Goal: Answer question/provide support: Share knowledge or assist other users

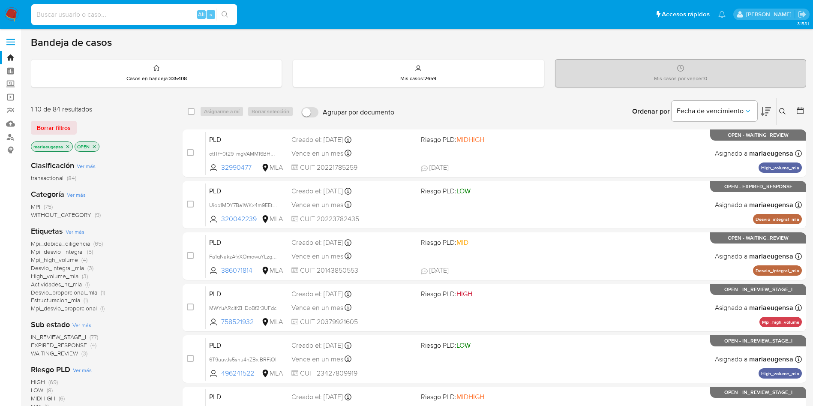
click at [86, 14] on input at bounding box center [134, 14] width 206 height 11
paste input "182329406"
type input "182329406"
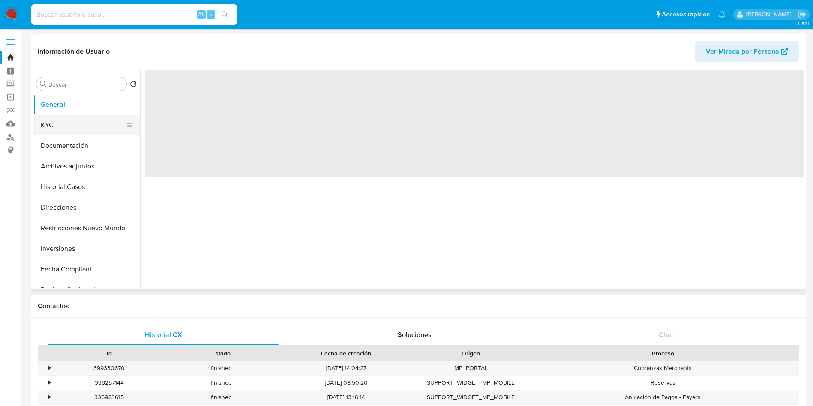
click at [70, 123] on button "KYC" at bounding box center [83, 125] width 100 height 21
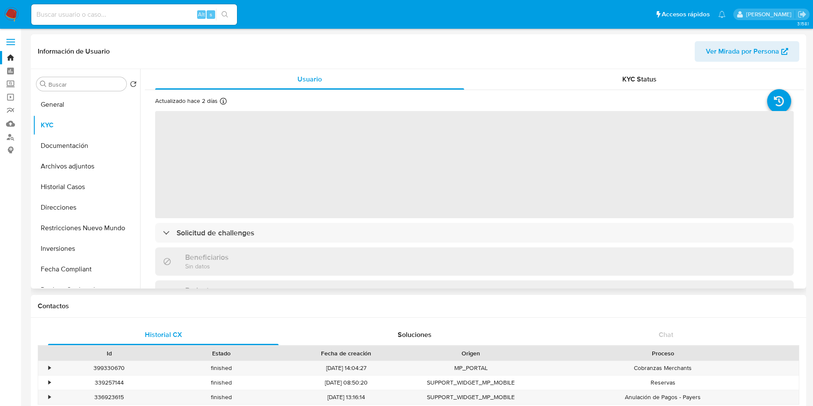
select select "10"
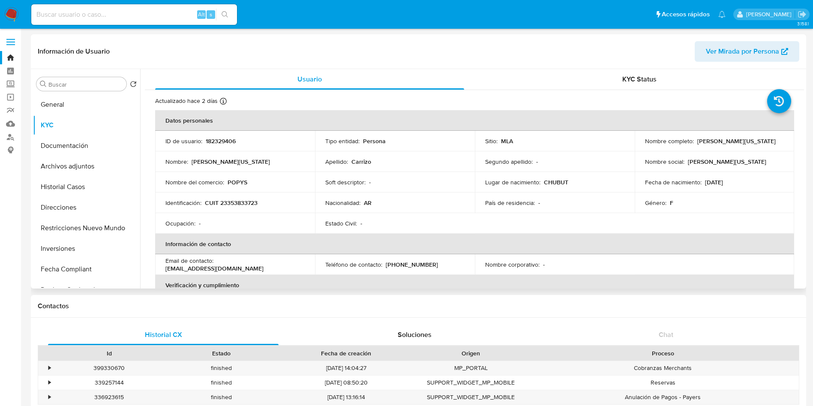
click at [237, 194] on td "Identificación : CUIT 23353833723" at bounding box center [235, 202] width 160 height 21
click at [236, 203] on p "CUIT 23353833723" at bounding box center [231, 203] width 53 height 8
copy p "23353833723"
click at [10, 14] on img at bounding box center [11, 14] width 15 height 15
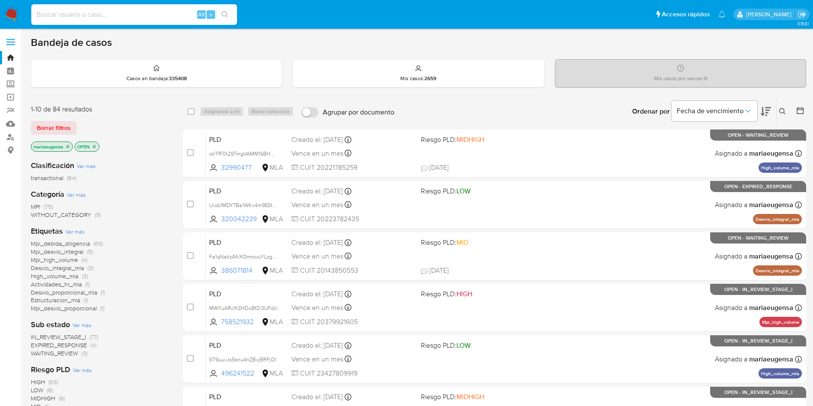
click at [147, 16] on input at bounding box center [134, 14] width 206 height 11
paste input "https://www.mercadolibre.com.ar/love-alfombra-gimnasio-piano-didactico-4040-beb…"
type input "https://www.mercadolibre.com.ar/love-alfombra-gimnasio-piano-didactico-4040-beb…"
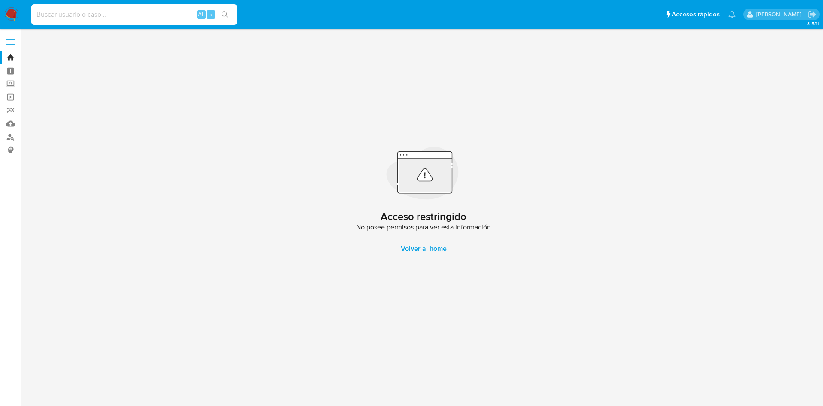
click at [147, 16] on input at bounding box center [134, 14] width 206 height 11
click at [122, 16] on input at bounding box center [134, 14] width 206 height 11
paste input "1gTJ1gXsykq7WXmeJWmPZufr"
type input "1gTJ1gXsykq7WXmeJWmPZufr"
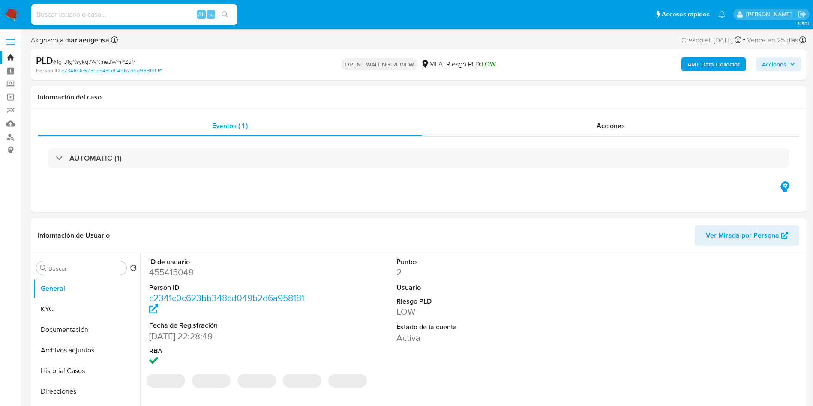
select select "10"
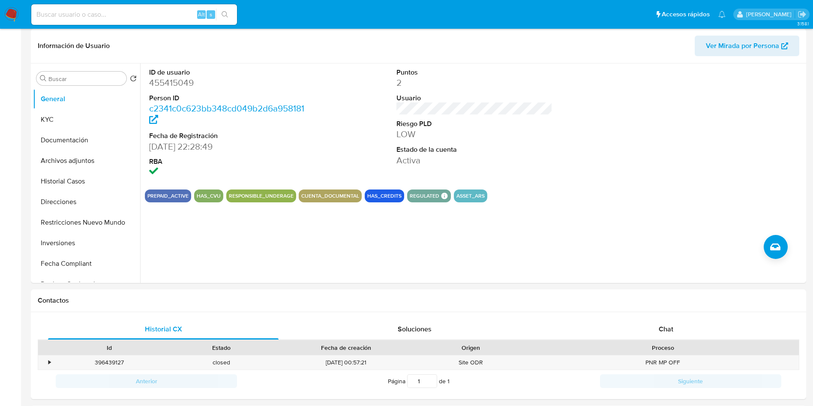
scroll to position [321, 0]
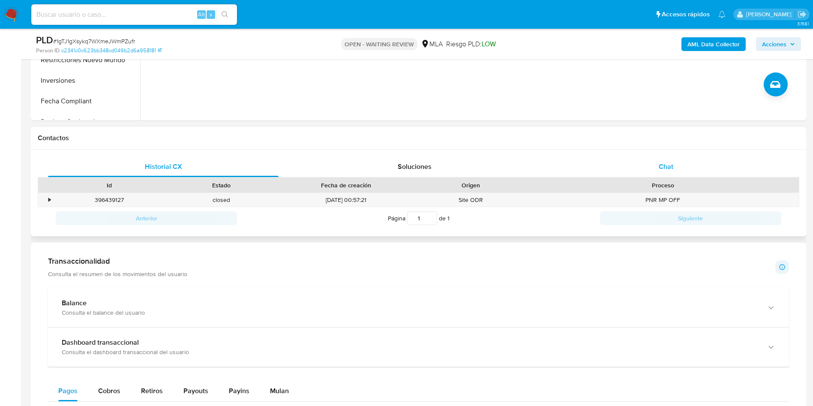
drag, startPoint x: 667, startPoint y: 162, endPoint x: 611, endPoint y: 174, distance: 57.3
click at [668, 163] on span "Chat" at bounding box center [666, 167] width 15 height 10
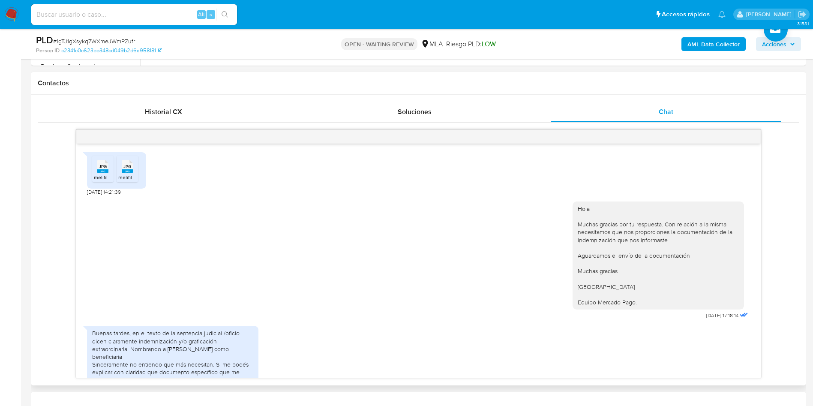
scroll to position [586, 0]
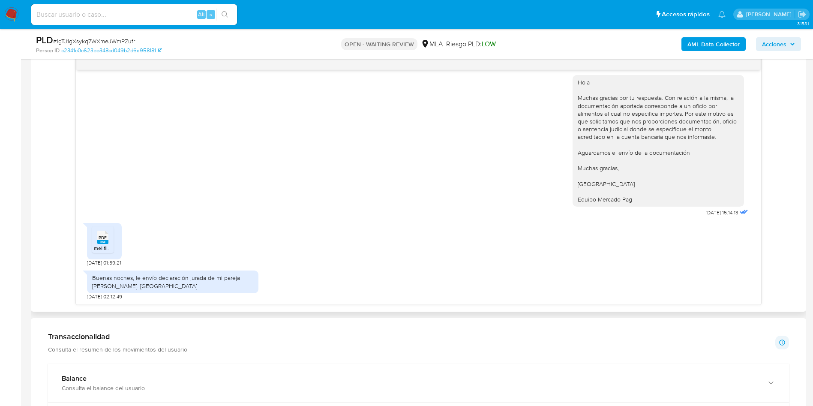
click at [113, 243] on li "PDF PDF melifile2156303846703657487.pdf" at bounding box center [102, 239] width 21 height 27
click at [97, 44] on span "# 1gTJ1gXsykq7WXmeJWmPZufr" at bounding box center [94, 41] width 82 height 9
click at [100, 40] on span "# 1gTJ1gXsykq7WXmeJWmPZufr" at bounding box center [94, 41] width 82 height 9
copy span "1gTJ1gXsykq7WXmeJWmPZufr"
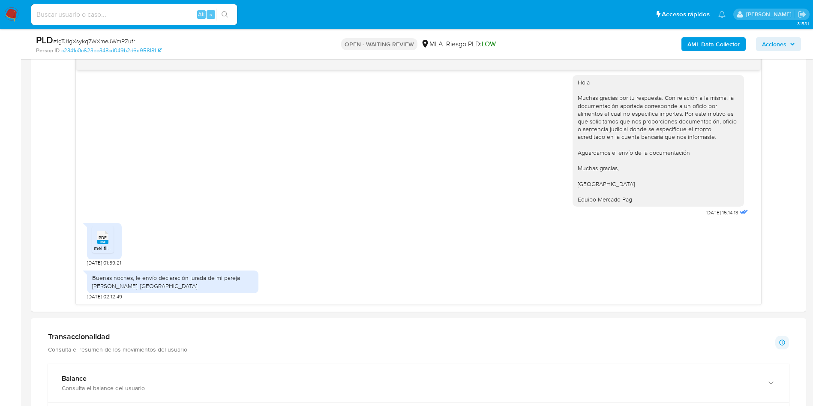
click at [141, 15] on input at bounding box center [134, 14] width 206 height 11
paste input "1gTJ1gXsykq7WXmeJWmPZufr"
type input "1gTJ1gXsykq7WXmeJWmPZufr"
click at [108, 40] on span "# 1gTJ1gXsykq7WXmeJWmPZufr" at bounding box center [94, 41] width 82 height 9
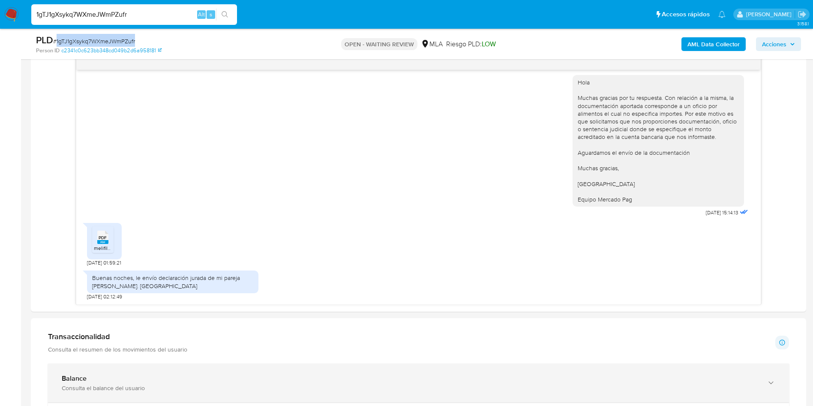
copy span "1gTJ1gXsykq7WXmeJWmPZufr"
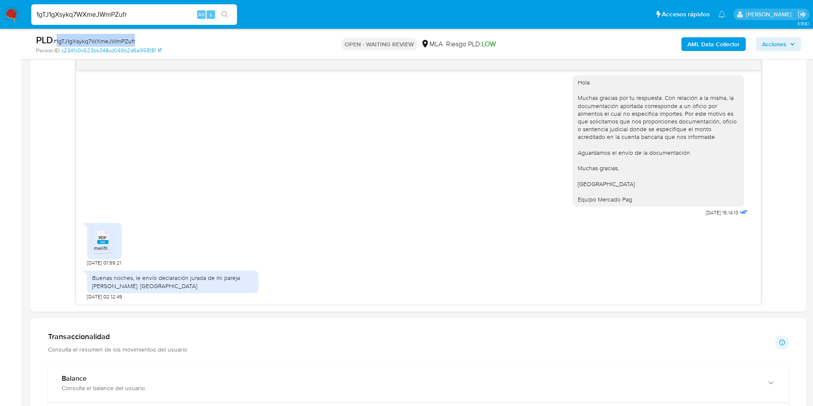
copy span "1gTJ1gXsykq7WXmeJWmPZufr"
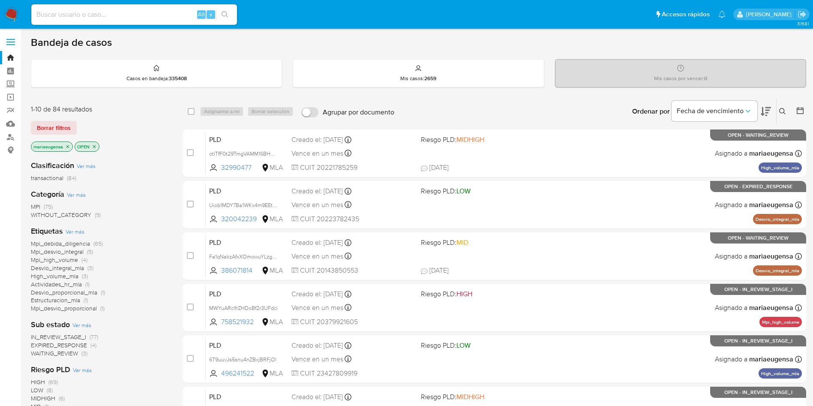
click at [781, 110] on icon at bounding box center [782, 111] width 7 height 7
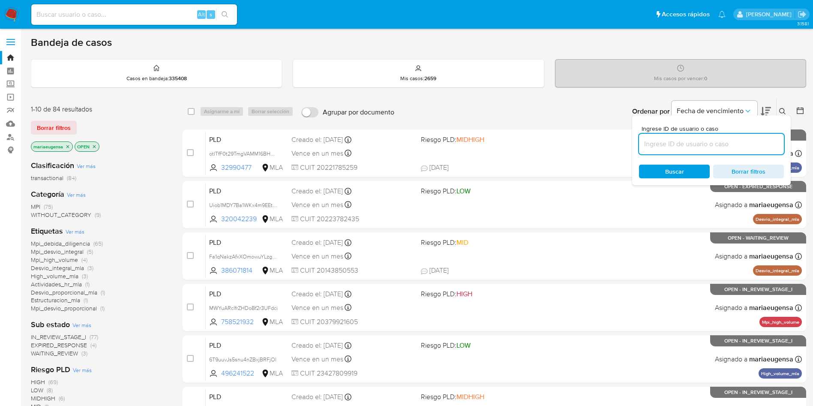
drag, startPoint x: 730, startPoint y: 149, endPoint x: 732, endPoint y: 144, distance: 4.6
click at [729, 147] on input at bounding box center [711, 143] width 145 height 11
click at [732, 142] on input at bounding box center [711, 143] width 145 height 11
type input "1gTJ1gXsykq7WXmeJWmPZufr"
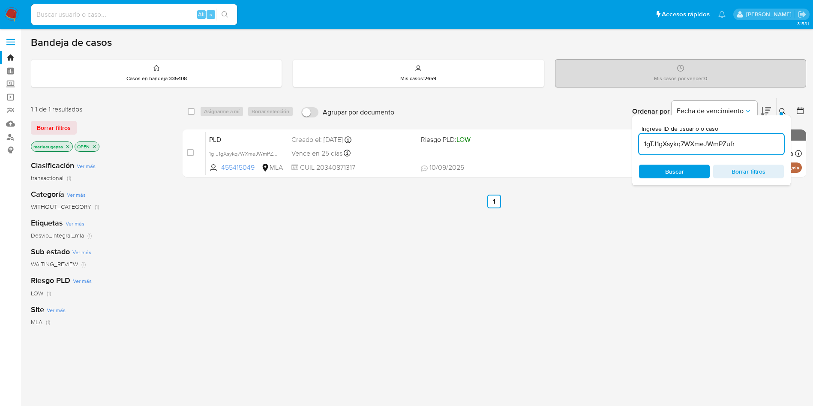
click at [786, 111] on button at bounding box center [784, 111] width 14 height 10
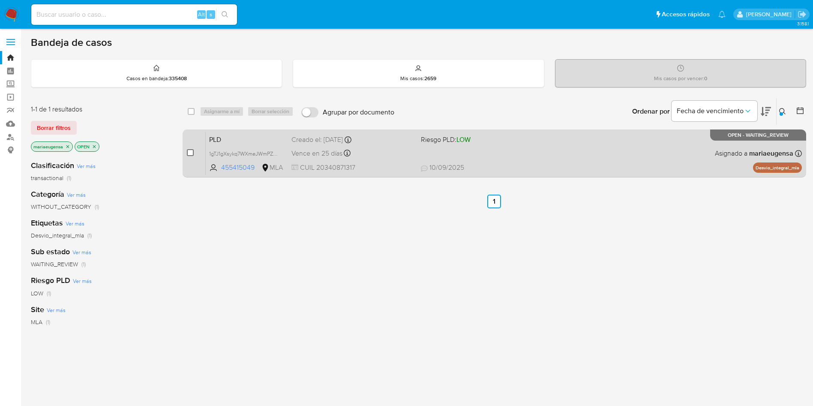
click at [189, 153] on input "checkbox" at bounding box center [190, 152] width 7 height 7
checkbox input "true"
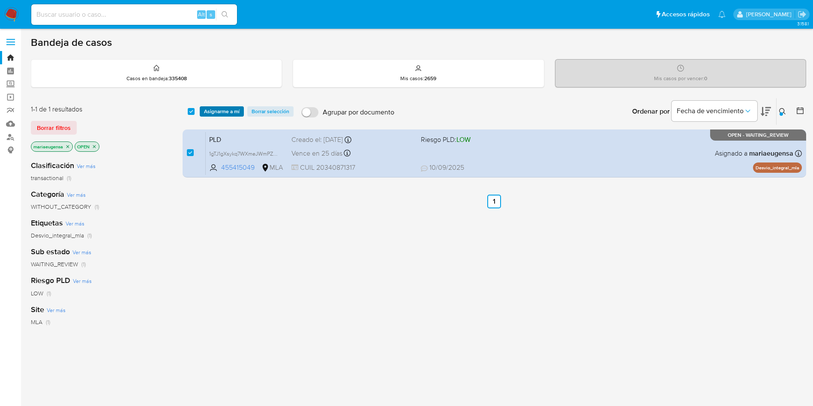
click at [231, 110] on span "Asignarme a mí" at bounding box center [222, 111] width 36 height 9
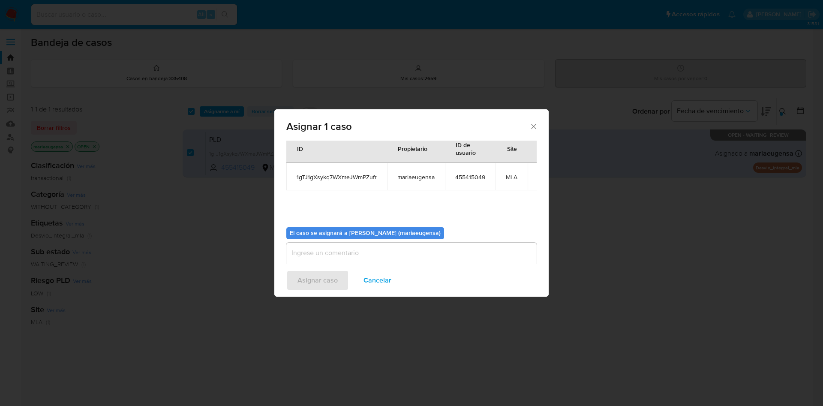
scroll to position [45, 0]
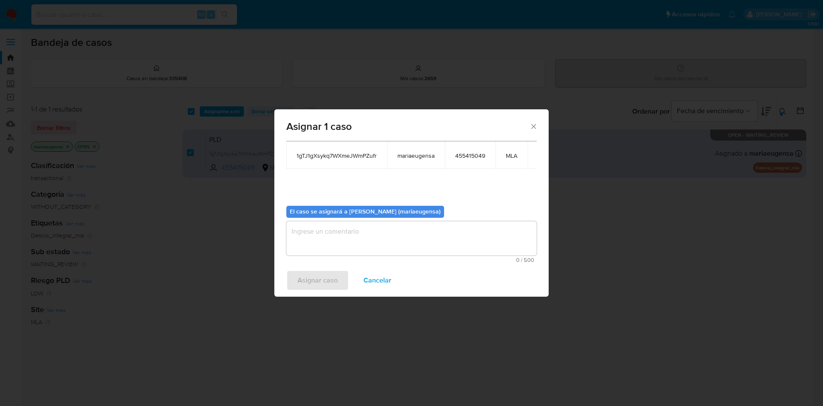
click at [339, 238] on textarea "assign-modal" at bounding box center [411, 238] width 250 height 34
click at [314, 290] on div "Asignar caso Cancelar" at bounding box center [411, 280] width 274 height 33
click at [318, 280] on span "Asignar caso" at bounding box center [317, 280] width 40 height 19
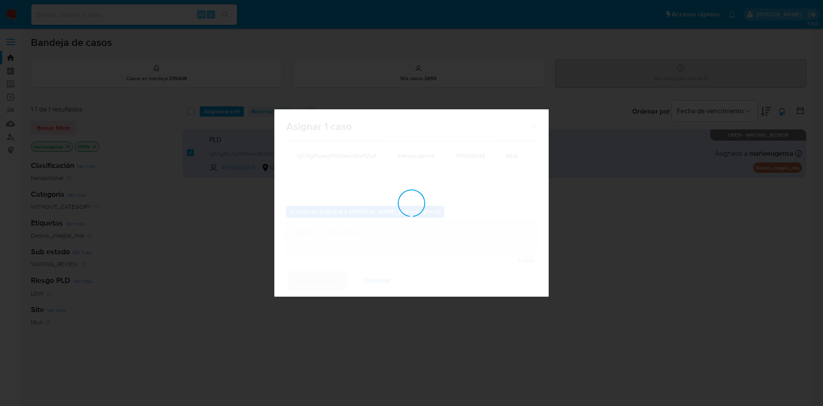
checkbox input "false"
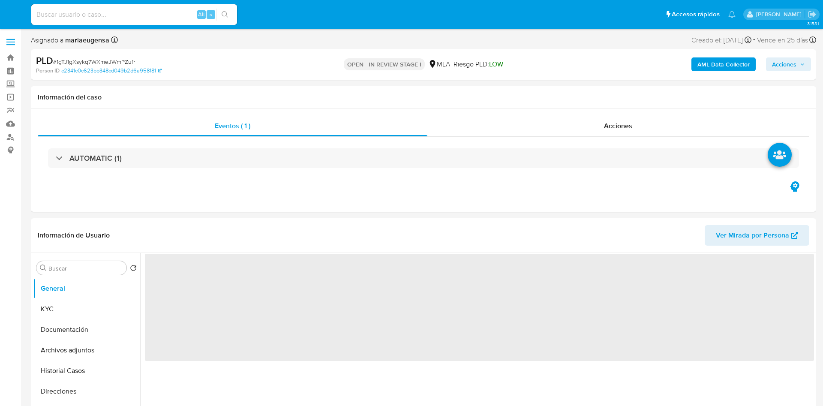
select select "10"
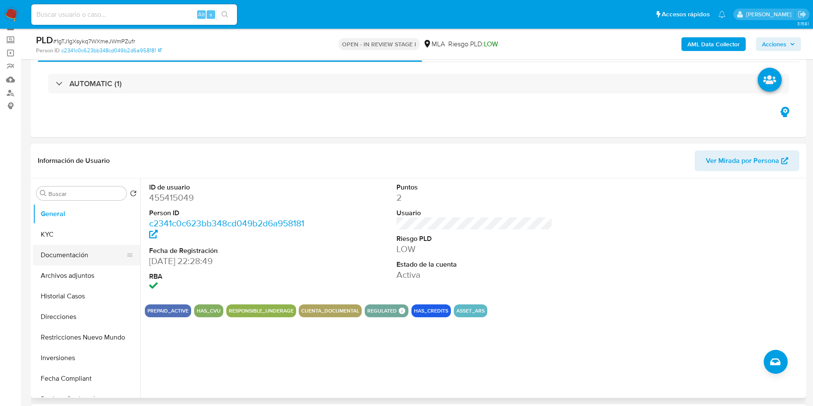
scroll to position [64, 0]
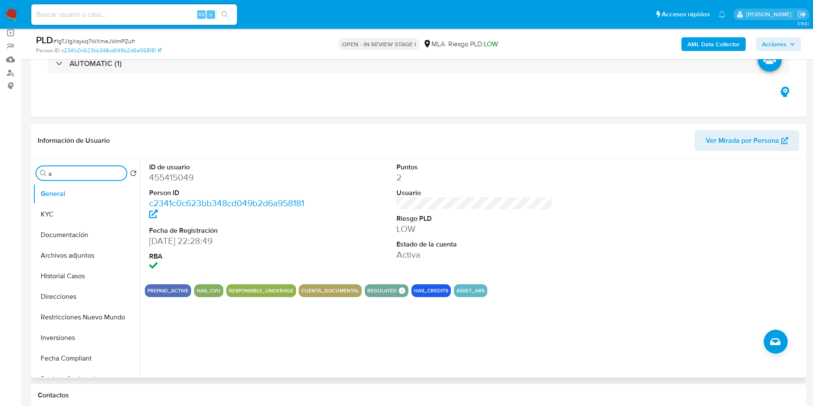
click at [71, 174] on input "a" at bounding box center [85, 174] width 75 height 8
type input "arc"
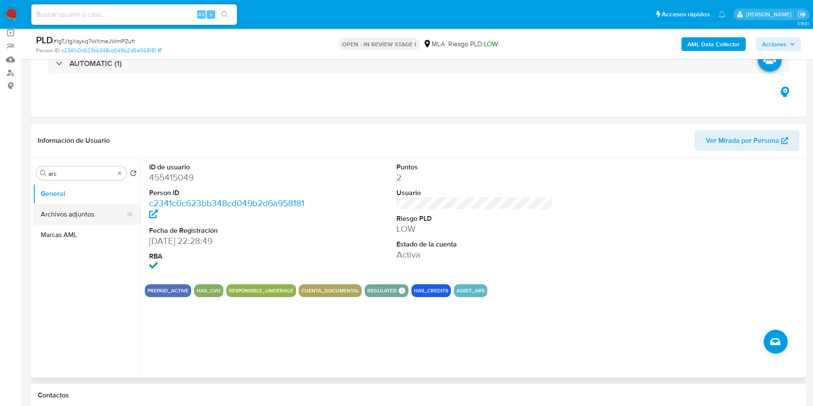
click at [82, 216] on button "Archivos adjuntos" at bounding box center [83, 214] width 100 height 21
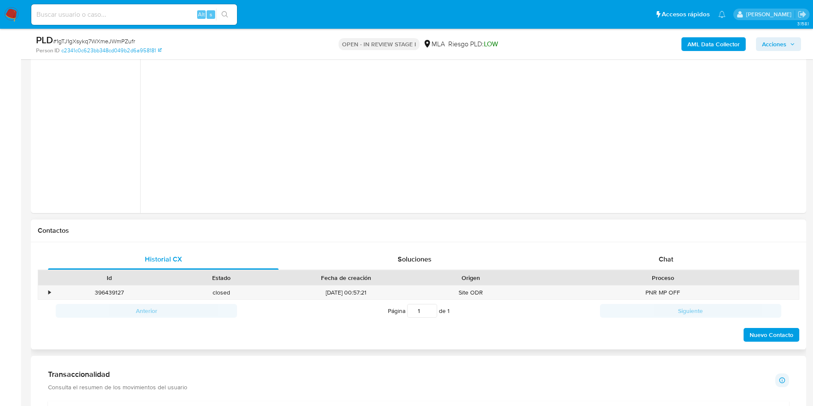
scroll to position [257, 0]
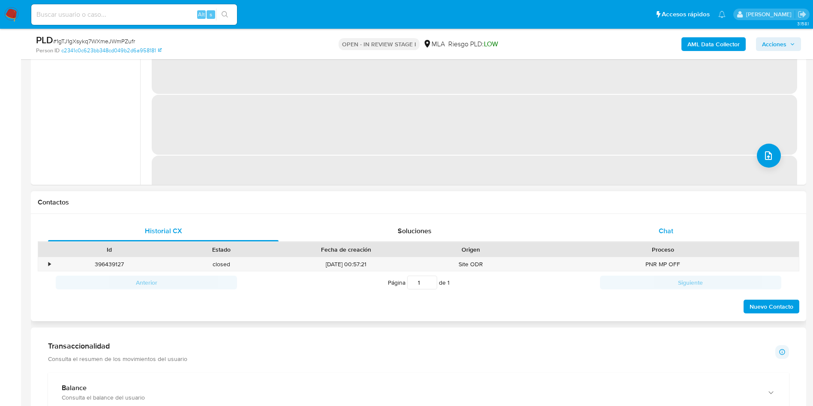
click at [712, 231] on div "Chat" at bounding box center [666, 231] width 231 height 21
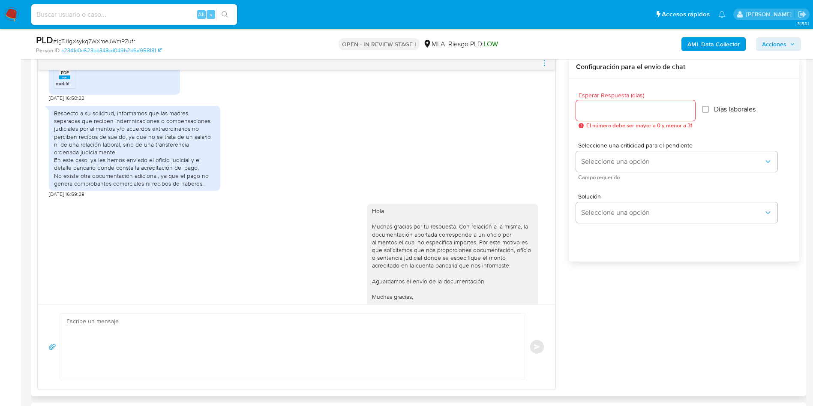
scroll to position [329, 0]
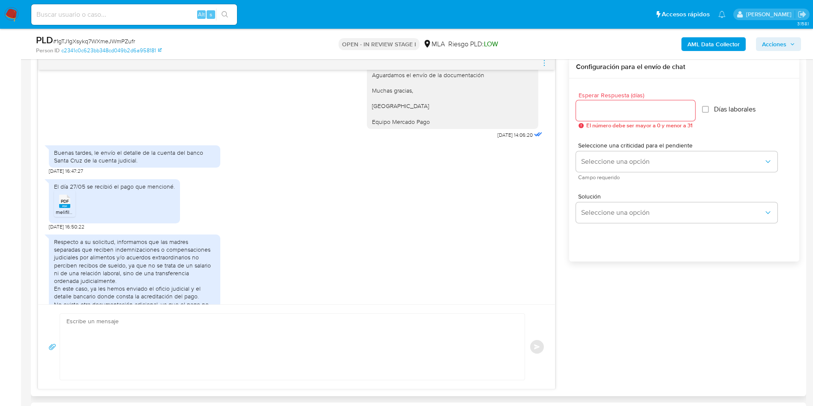
click at [63, 204] on rect at bounding box center [64, 206] width 11 height 4
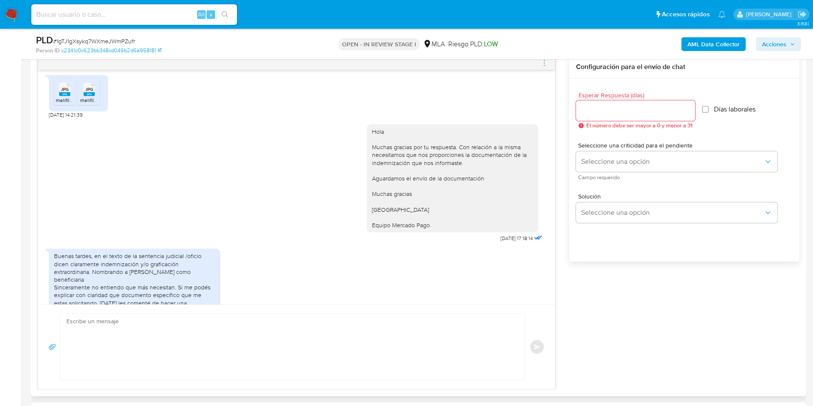
scroll to position [0, 0]
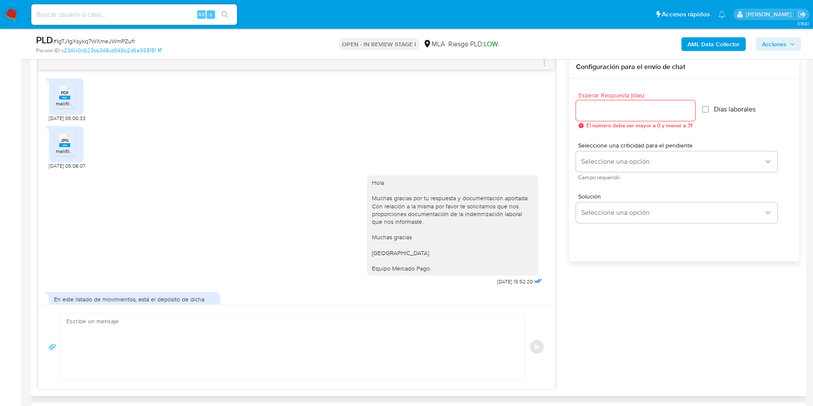
click at [65, 98] on rect at bounding box center [64, 98] width 11 height 4
click at [69, 145] on rect at bounding box center [64, 145] width 11 height 4
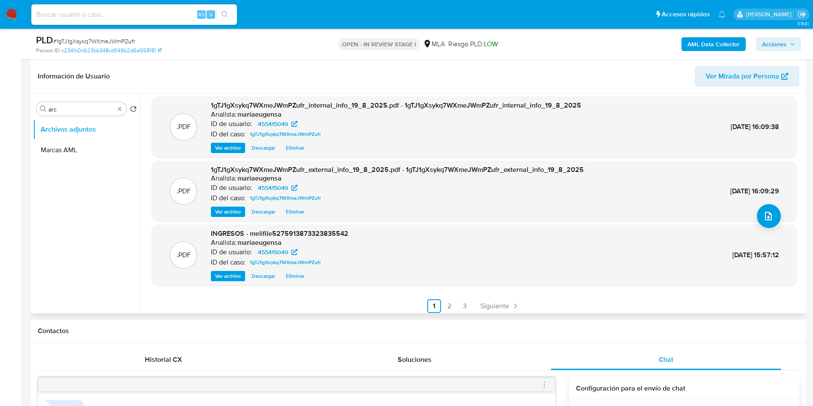
scroll to position [72, 0]
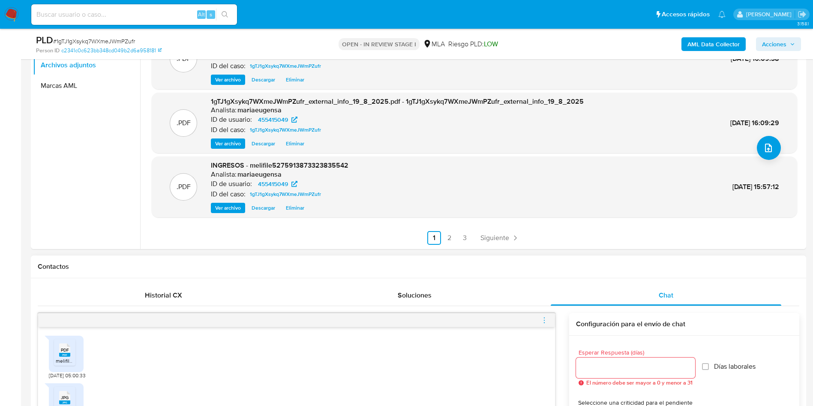
click at [320, 368] on div "PDF PDF melifile8516307220607592036.pdf 20/08/2025 05:00:33" at bounding box center [296, 355] width 495 height 48
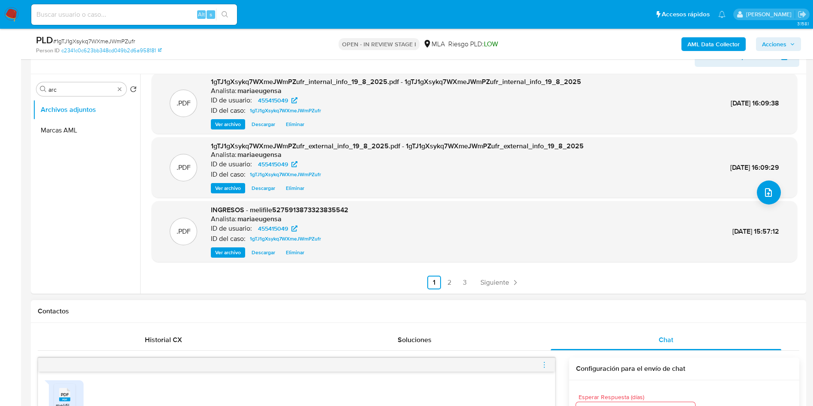
scroll to position [129, 0]
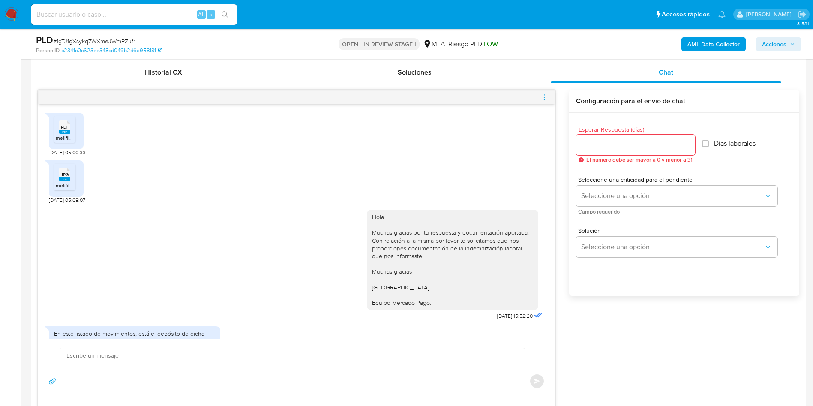
click at [222, 243] on div "Hola Muchas gracias por tu respuesta y documentación aportada. Con relación a l…" at bounding box center [296, 263] width 495 height 118
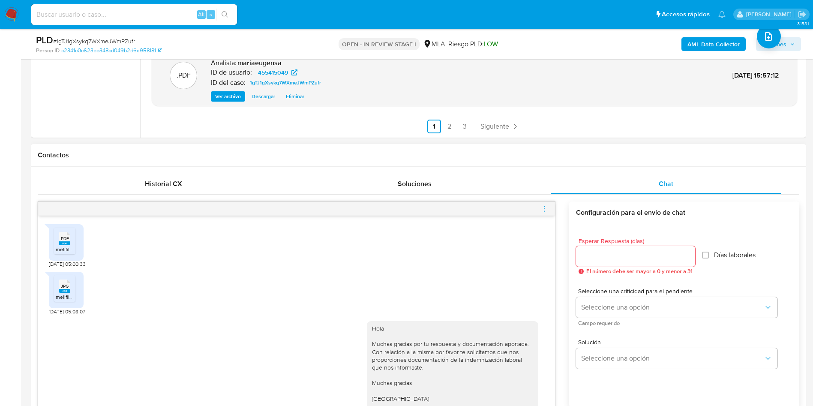
scroll to position [287, 0]
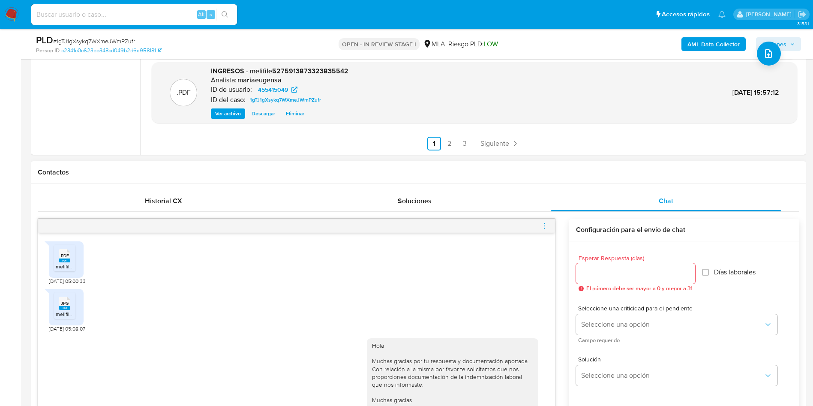
drag, startPoint x: 321, startPoint y: 307, endPoint x: 102, endPoint y: 284, distance: 219.3
click at [320, 307] on div "JPG JPG melifile3096586994921628287.jpg 20/08/2025 05:08:07" at bounding box center [296, 309] width 495 height 48
click at [50, 258] on div "PDF PDF melifile8516307220607592036.pdf" at bounding box center [66, 259] width 35 height 36
drag, startPoint x: 69, startPoint y: 258, endPoint x: 59, endPoint y: 304, distance: 47.8
click at [67, 273] on ul "PDF PDF melifile8516307220607592036.pdf" at bounding box center [66, 260] width 24 height 30
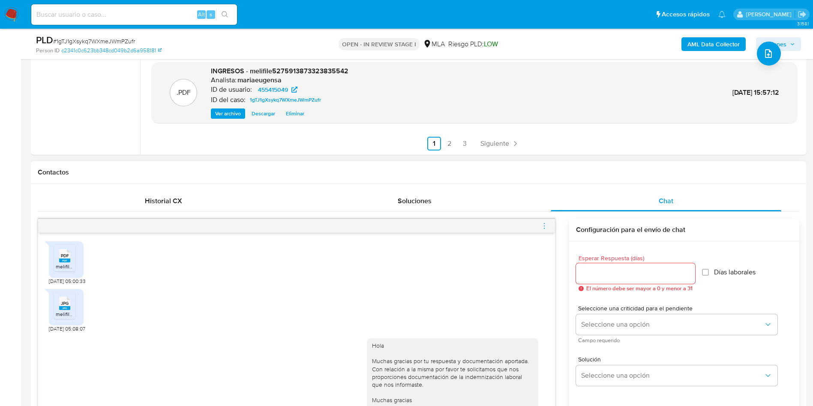
click at [59, 304] on div "JPG JPG" at bounding box center [65, 302] width 18 height 17
click at [64, 255] on span "PDF" at bounding box center [65, 256] width 8 height 6
click at [304, 256] on div "PDF PDF melifile8516307220607592036.pdf 20/08/2025 05:00:33" at bounding box center [296, 261] width 495 height 48
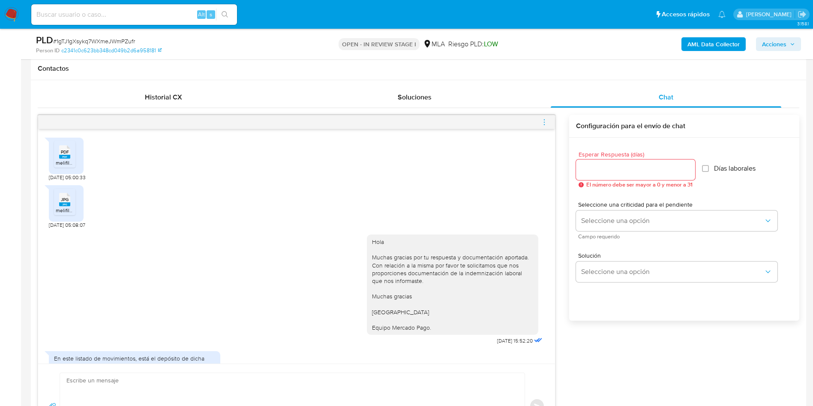
scroll to position [446, 0]
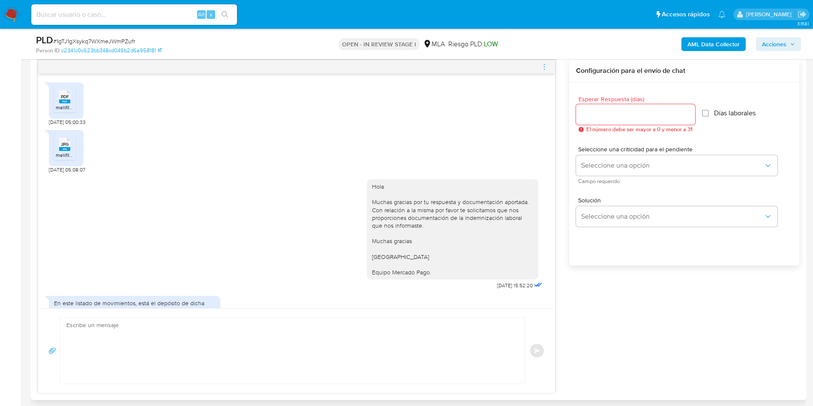
click at [183, 174] on div "Hola Muchas gracias por tu respuesta y documentación aportada. Con relación a l…" at bounding box center [296, 232] width 495 height 118
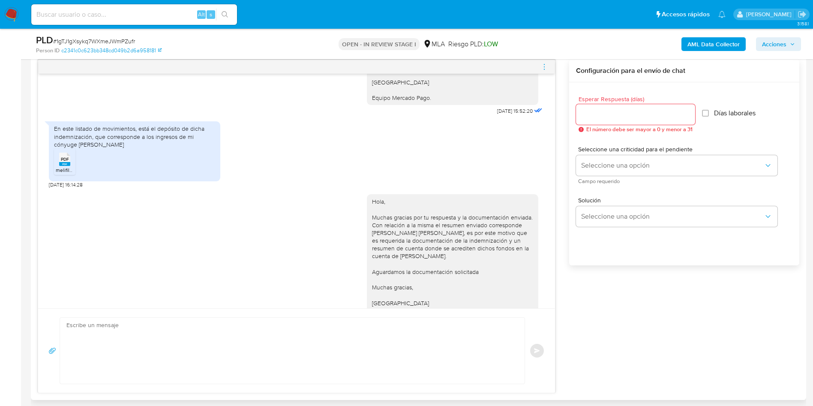
scroll to position [0, 0]
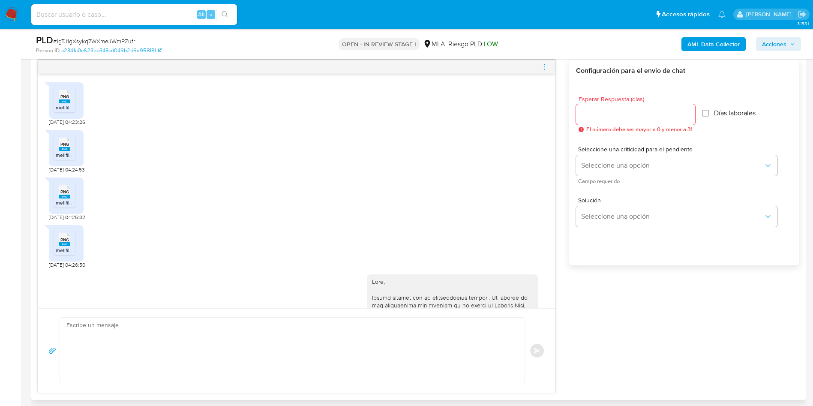
click at [75, 105] on li "PNG PNG melifile7082423456692037003.png" at bounding box center [64, 99] width 21 height 27
click at [64, 135] on div "PNG PNG" at bounding box center [65, 143] width 18 height 17
drag, startPoint x: 372, startPoint y: 200, endPoint x: 359, endPoint y: 196, distance: 14.0
click at [366, 198] on div "PNG PNG melifile7813882080133244072.png 19/07/2025 04:25:32" at bounding box center [296, 197] width 495 height 48
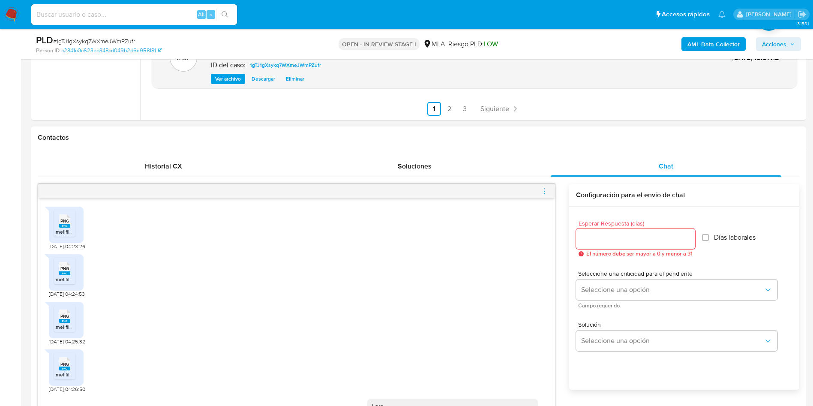
scroll to position [318, 0]
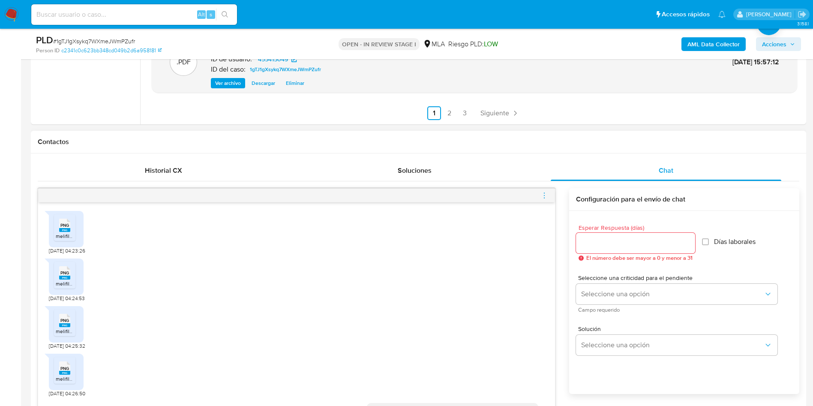
click at [344, 284] on div "PNG PNG melifile679173172552738812.png 19/07/2025 04:24:53" at bounding box center [296, 278] width 495 height 48
click at [224, 269] on div "PNG PNG melifile679173172552738812.png 19/07/2025 04:24:53" at bounding box center [296, 278] width 495 height 48
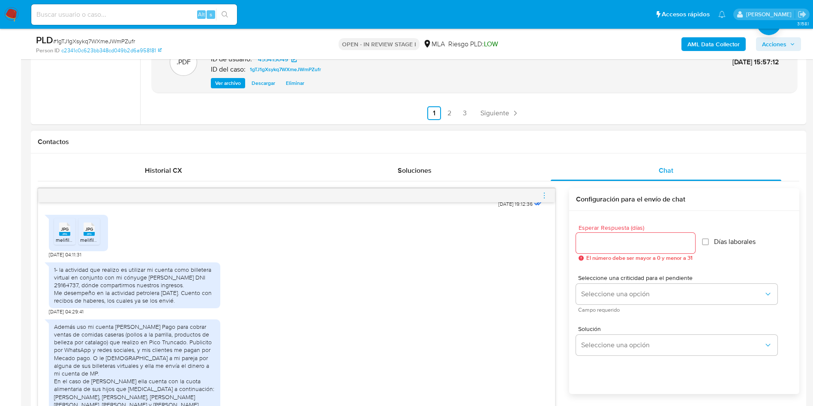
scroll to position [1030, 0]
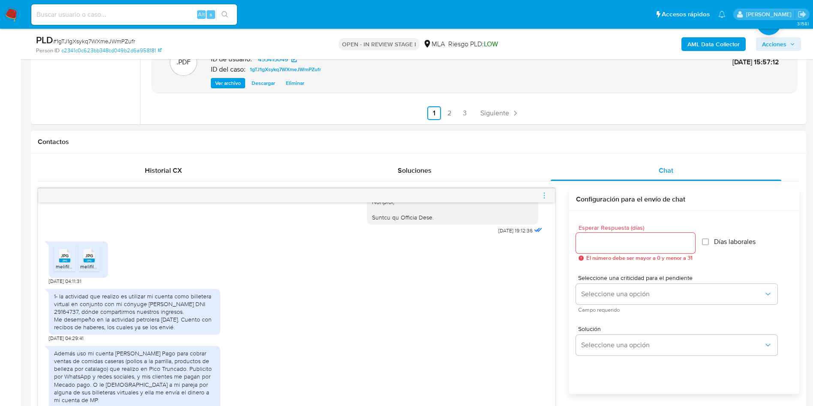
click at [66, 258] on span "JPG" at bounding box center [65, 256] width 8 height 6
click at [84, 263] on div "JPG JPG" at bounding box center [89, 254] width 18 height 17
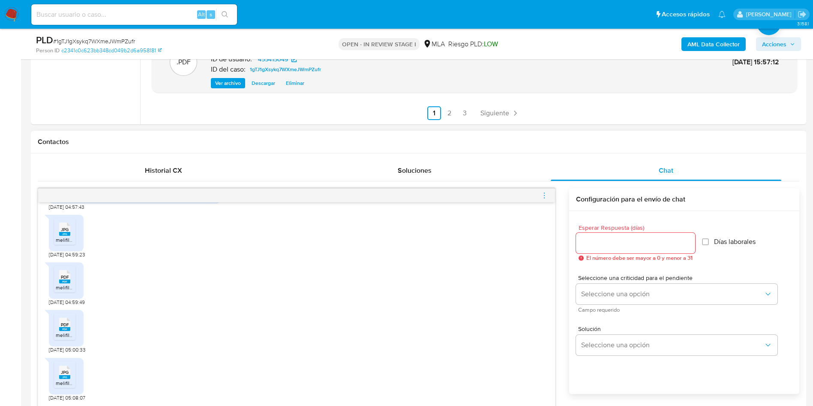
scroll to position [1287, 0]
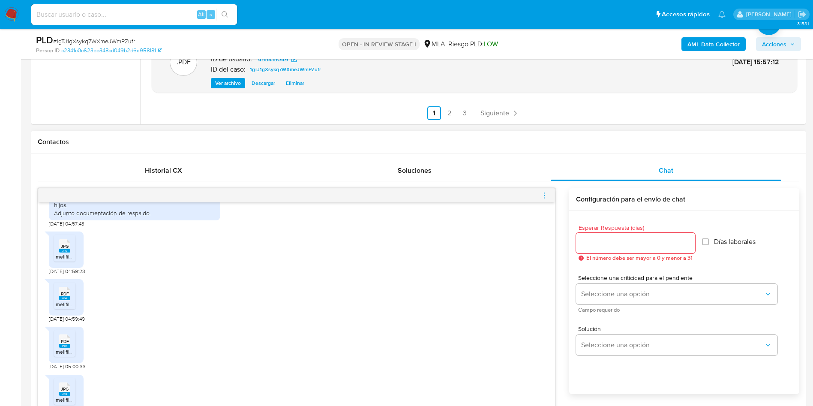
click at [72, 253] on div "JPG JPG" at bounding box center [65, 245] width 18 height 17
click at [59, 301] on div "PDF PDF" at bounding box center [65, 292] width 18 height 17
click at [60, 355] on span "melifile8516307220607592036.pdf" at bounding box center [96, 351] width 80 height 7
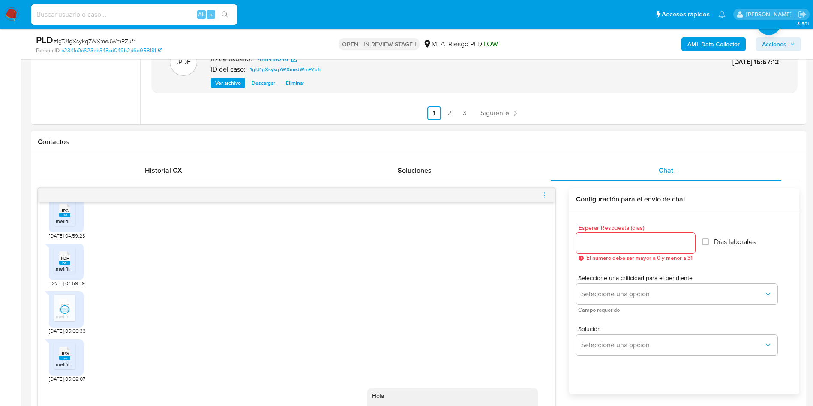
scroll to position [1352, 0]
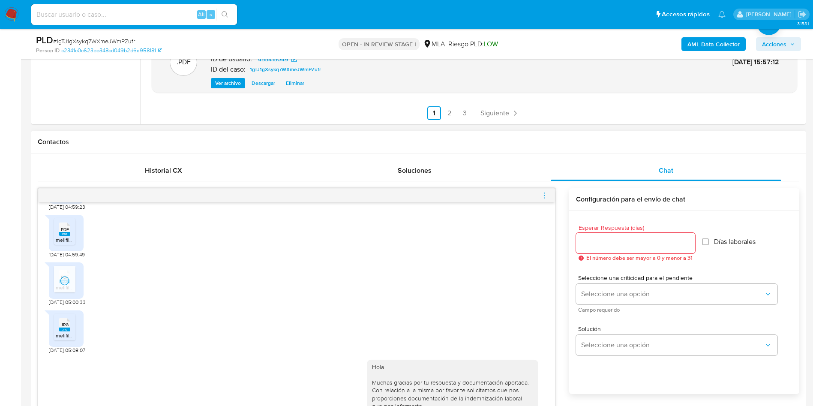
click at [66, 331] on icon at bounding box center [64, 324] width 11 height 13
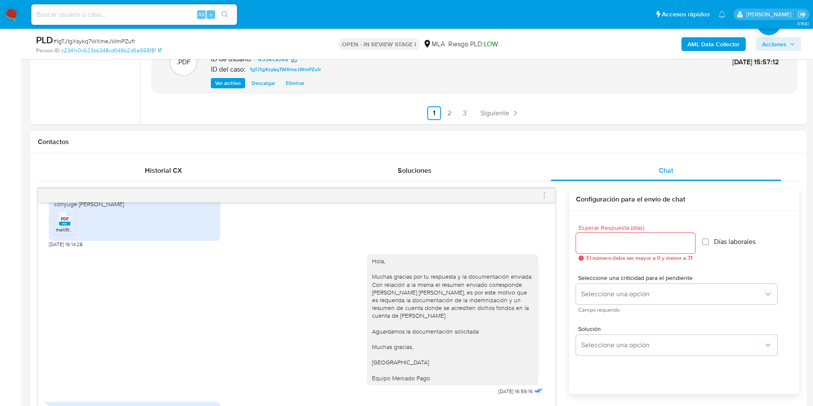
scroll to position [1673, 0]
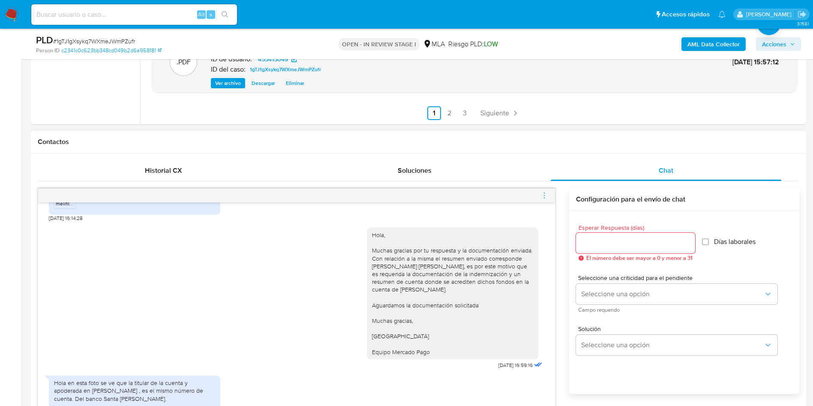
click at [72, 200] on div "PDF PDF" at bounding box center [65, 191] width 18 height 17
click at [591, 244] on input "Esperar Respuesta (días)" at bounding box center [635, 242] width 119 height 11
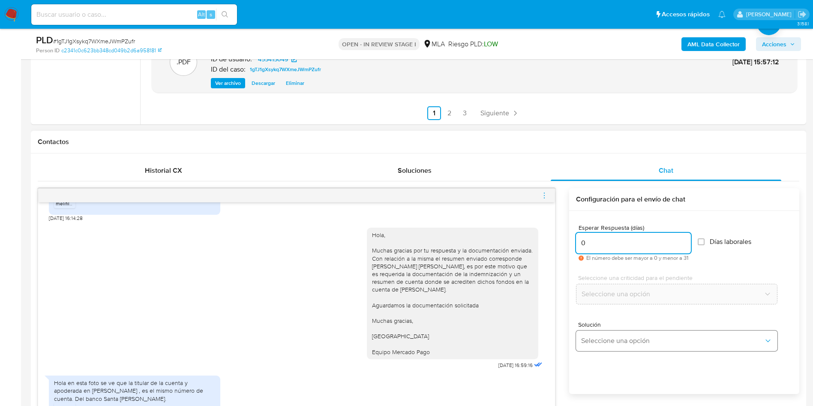
type input "0"
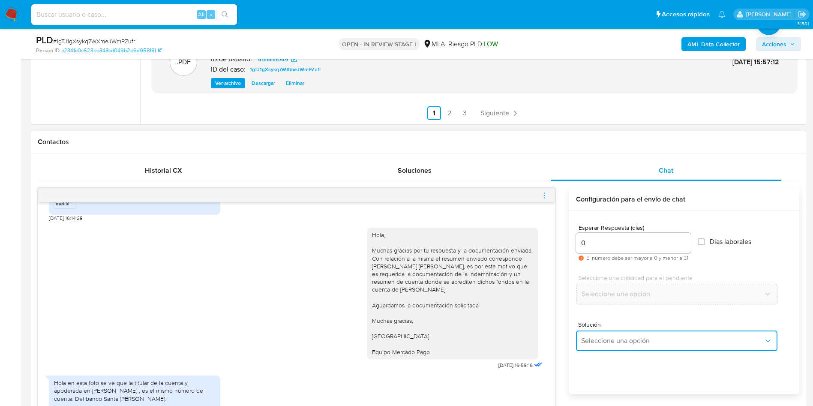
click at [594, 340] on span "Seleccione una opción" at bounding box center [672, 340] width 183 height 9
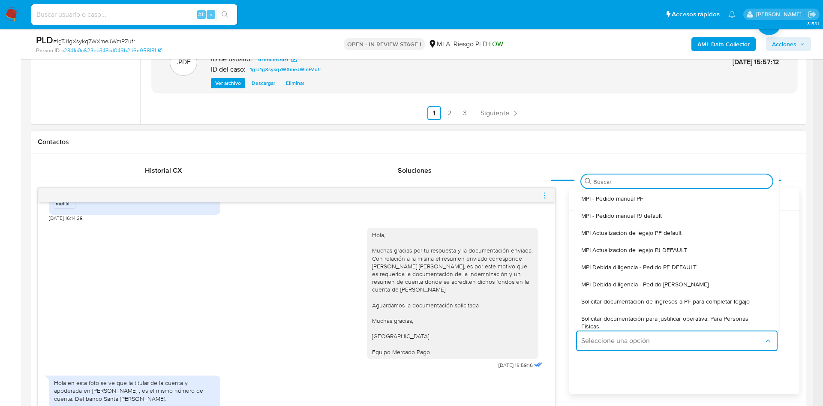
drag, startPoint x: 604, startPoint y: 322, endPoint x: 588, endPoint y: 325, distance: 15.6
click at [603, 322] on span "Solicitar documentación para justificar operativa. Para Personas Físicas." at bounding box center [674, 322] width 186 height 15
type textarea "Hola,En función de las operaciones registradas en tu cuenta de Mercado Pago, ne…"
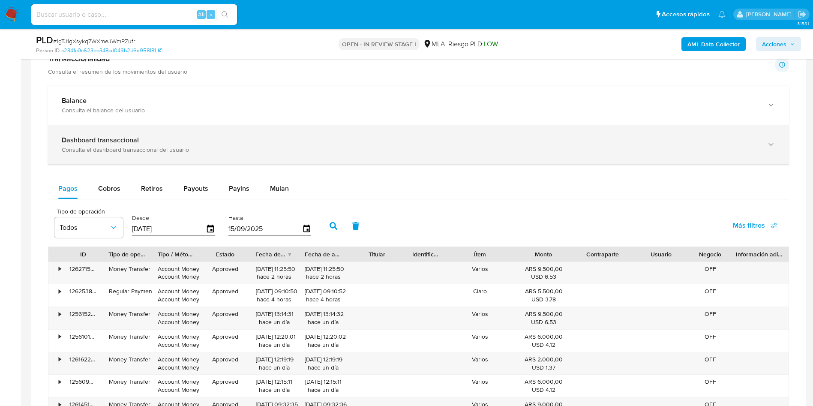
scroll to position [510, 0]
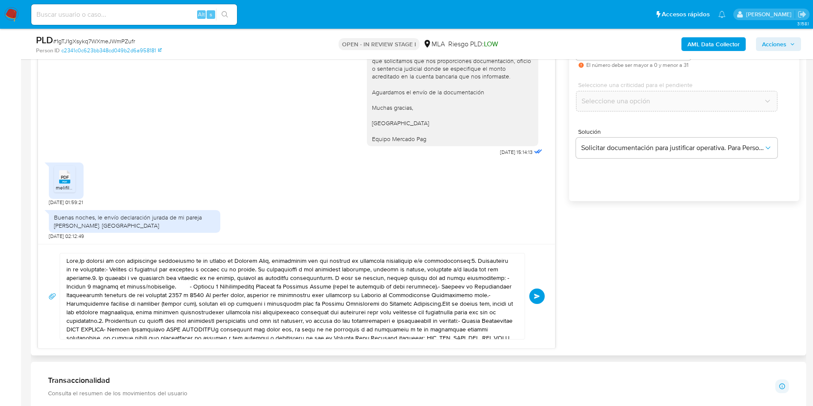
click at [150, 279] on textarea at bounding box center [289, 296] width 447 height 86
click at [150, 278] on textarea at bounding box center [289, 296] width 447 height 86
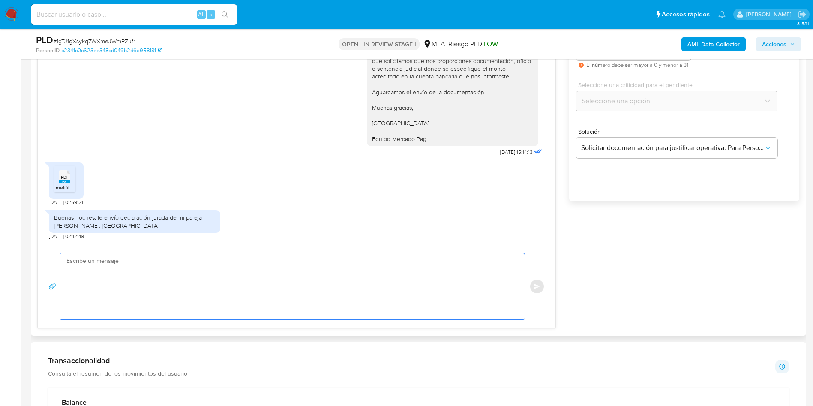
paste textarea "Hola, ¡Muchas gracias por tu respuesta! Confirmamos la recepción de la document…"
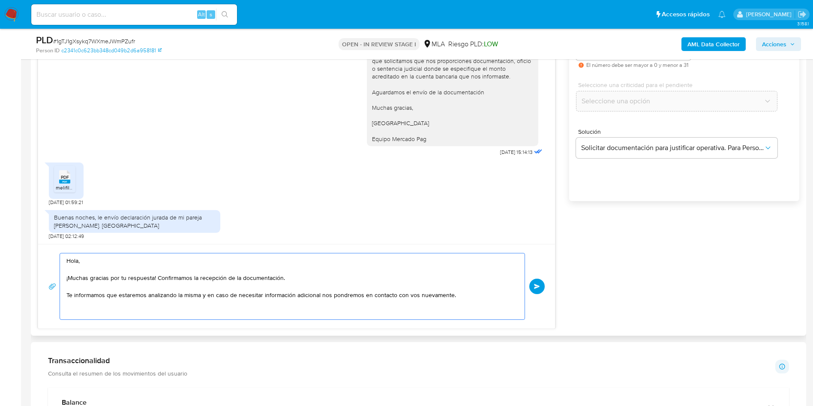
click at [472, 295] on textarea "Hola, ¡Muchas gracias por tu respuesta! Confirmamos la recepción de la document…" at bounding box center [289, 286] width 447 height 66
click at [333, 301] on textarea "Hola, ¡Muchas gracias por tu respuesta! Confirmamos la recepción de la document…" at bounding box center [289, 286] width 447 height 66
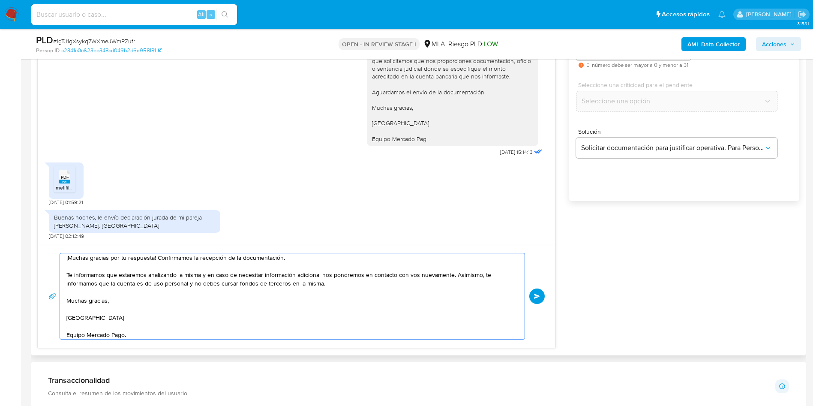
scroll to position [0, 0]
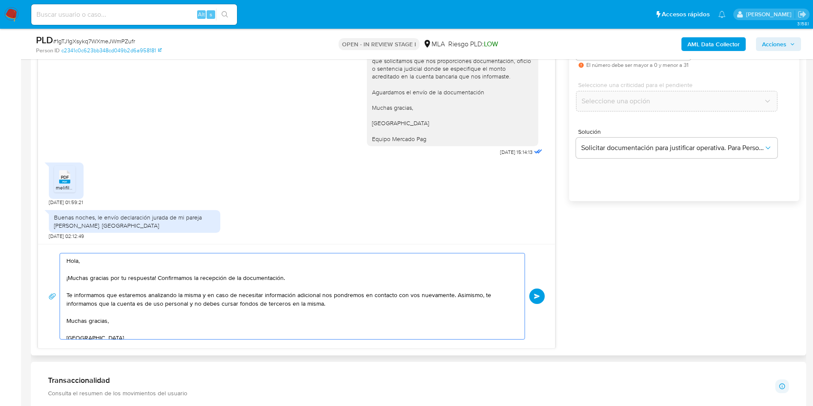
drag, startPoint x: 207, startPoint y: 325, endPoint x: 60, endPoint y: 242, distance: 169.2
click at [60, 242] on div "17/07/2025 20:02:53 PDF PDF melifile8571497948233723188.pdf PDF PDF melifile216…" at bounding box center [297, 171] width 518 height 353
click at [155, 333] on textarea "Hola, ¡Muchas gracias por tu respuesta! Confirmamos la recepción de la document…" at bounding box center [289, 296] width 447 height 86
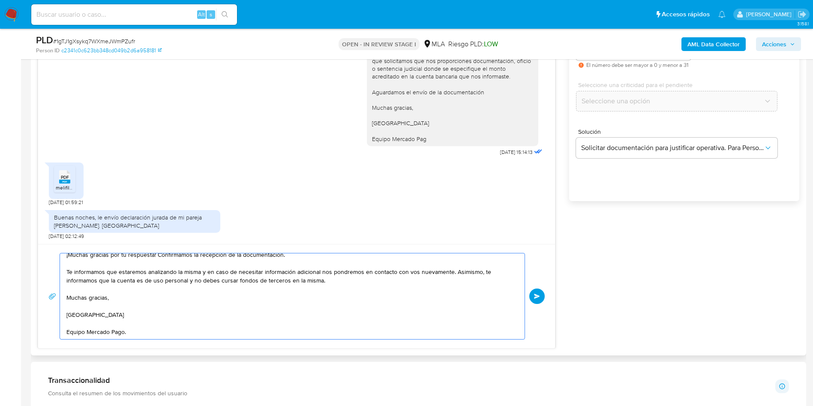
click at [156, 327] on textarea "Hola, ¡Muchas gracias por tu respuesta! Confirmamos la recepción de la document…" at bounding box center [289, 296] width 447 height 86
click at [135, 316] on textarea "Hola, ¡Muchas gracias por tu respuesta! Confirmamos la recepción de la document…" at bounding box center [289, 296] width 447 height 86
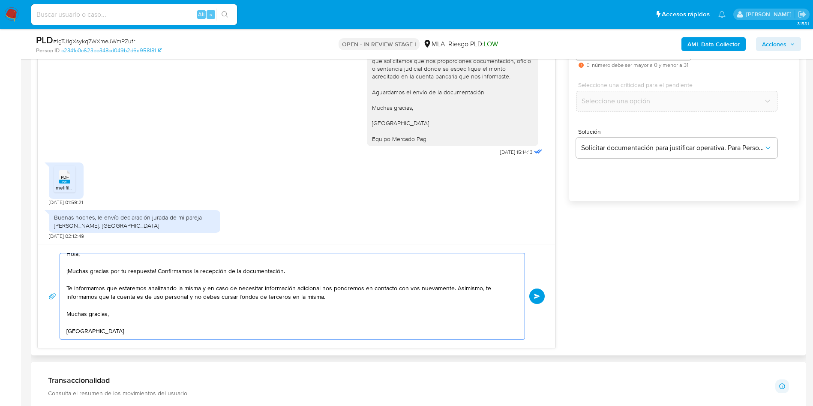
scroll to position [0, 0]
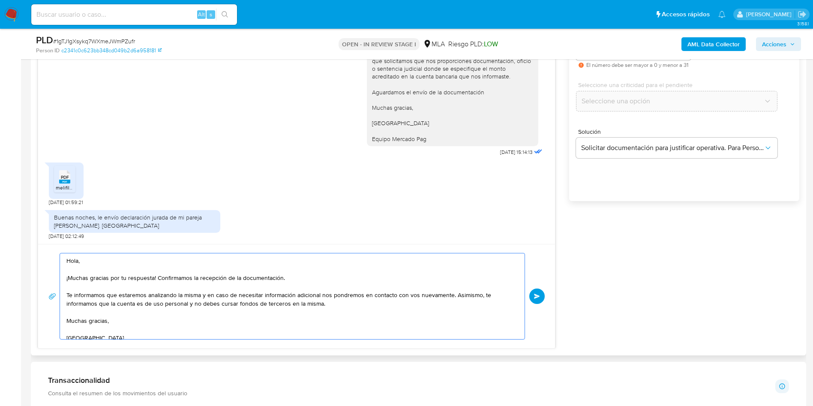
drag, startPoint x: 134, startPoint y: 328, endPoint x: 49, endPoint y: 246, distance: 117.9
click at [49, 246] on div "Hola, ¡Muchas gracias por tu respuesta! Confirmamos la recepción de la document…" at bounding box center [296, 296] width 517 height 104
type textarea "Hola, ¡Muchas gracias por tu respuesta! Confirmamos la recepción de la document…"
click at [537, 293] on button "Enviar" at bounding box center [536, 295] width 15 height 15
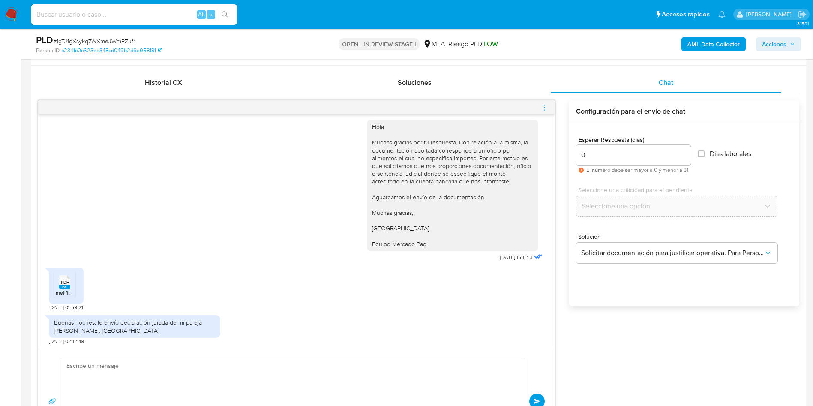
scroll to position [3026, 0]
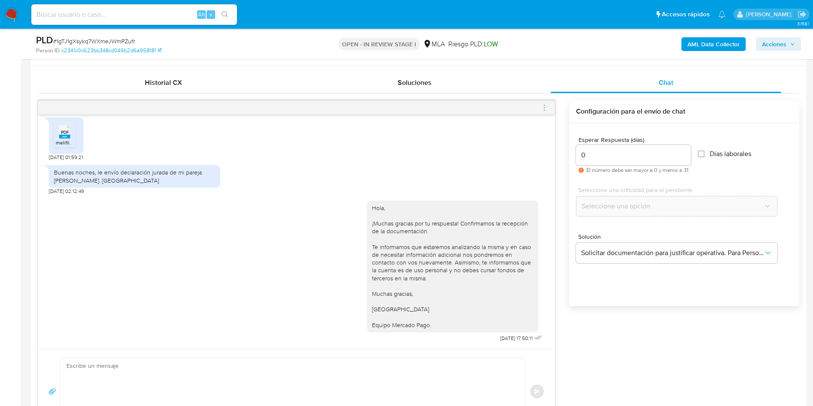
drag, startPoint x: 547, startPoint y: 105, endPoint x: 511, endPoint y: 93, distance: 37.5
click at [541, 102] on span "menu-action" at bounding box center [544, 107] width 8 height 21
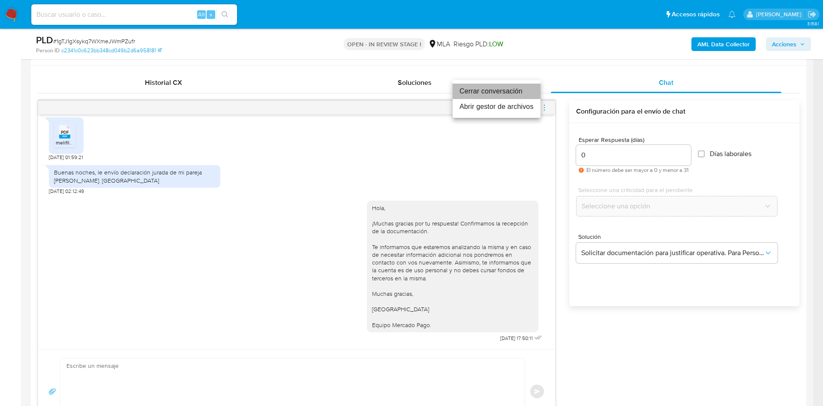
click at [507, 91] on li "Cerrar conversación" at bounding box center [497, 91] width 88 height 15
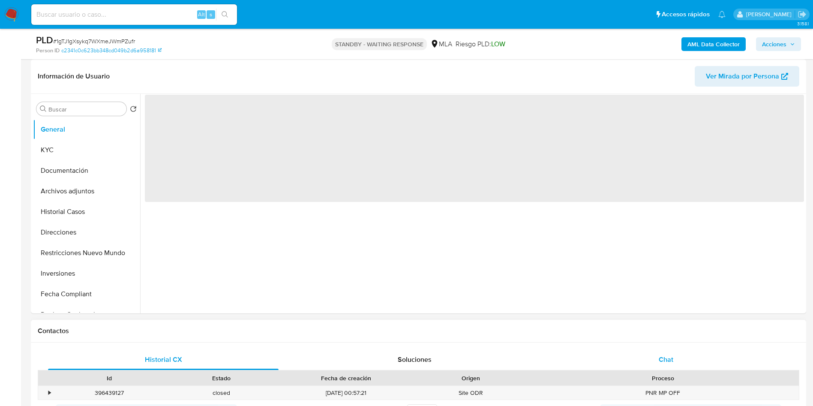
select select "10"
click at [669, 356] on span "Chat" at bounding box center [666, 359] width 15 height 10
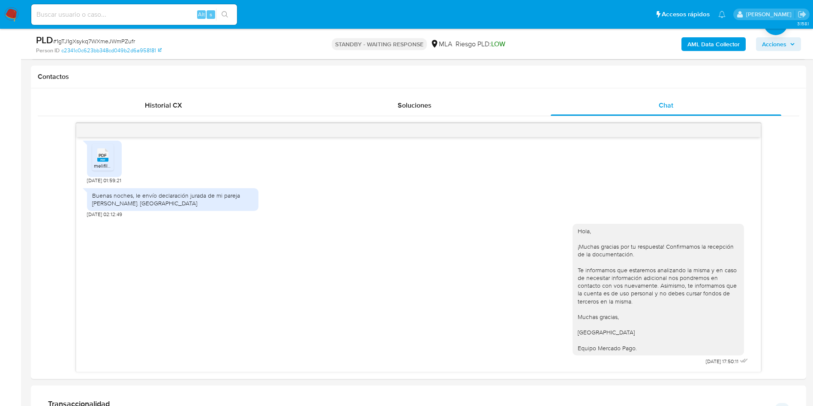
scroll to position [386, 0]
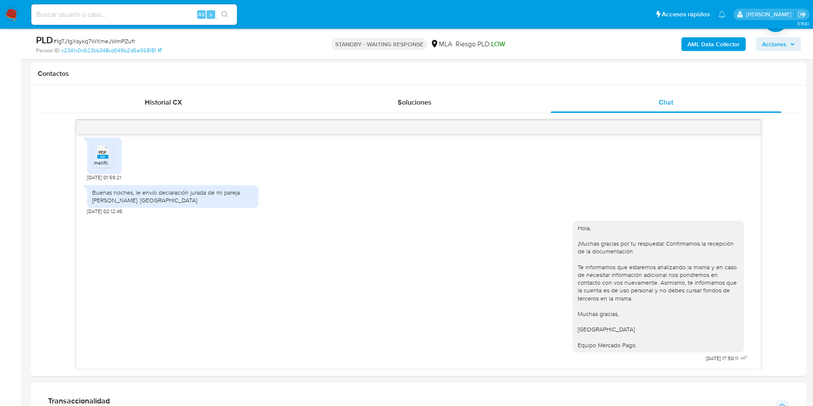
click at [97, 40] on span "# 1gTJ1gXsykq7WXmeJWmPZufr" at bounding box center [94, 41] width 82 height 9
copy span "1gTJ1gXsykq7WXmeJWmPZufr"
click at [434, 244] on div "Hola, ¡Muchas gracias por tu respuesta! Confirmamos la recepción de la document…" at bounding box center [418, 290] width 663 height 150
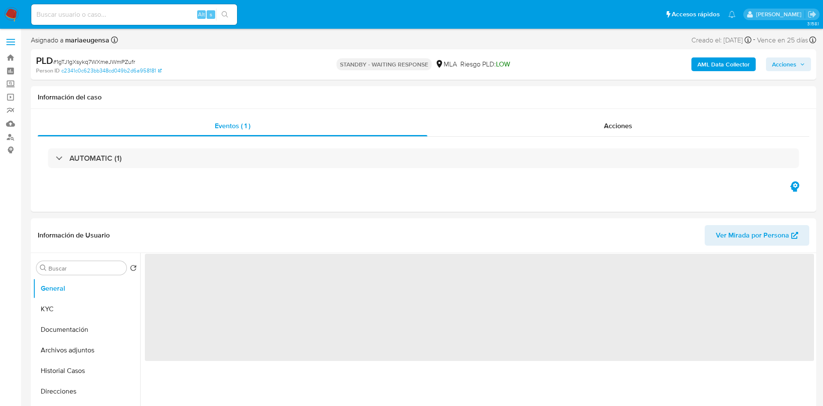
select select "10"
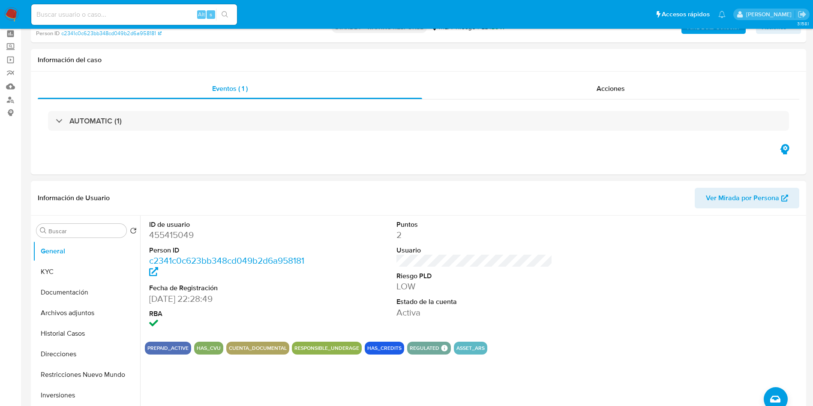
scroll to position [64, 0]
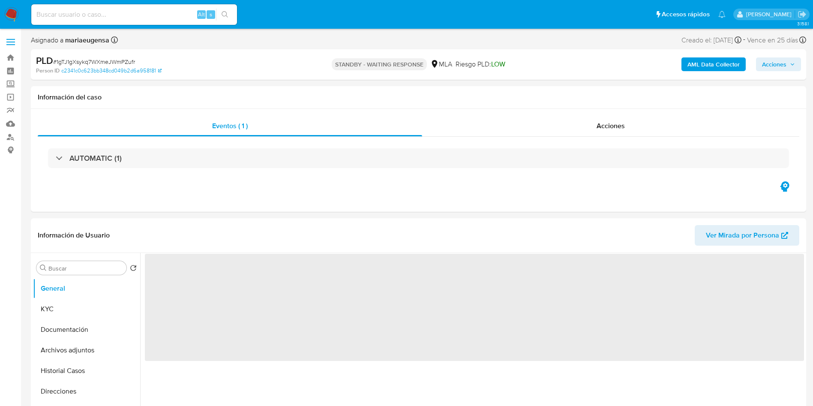
select select "10"
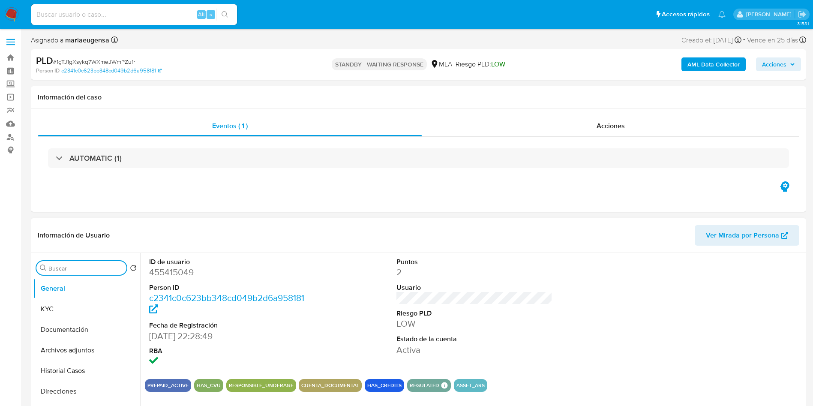
click at [76, 266] on input "Buscar" at bounding box center [85, 268] width 75 height 8
type input "arc"
click at [105, 305] on button "Archivos adjuntos" at bounding box center [83, 309] width 100 height 21
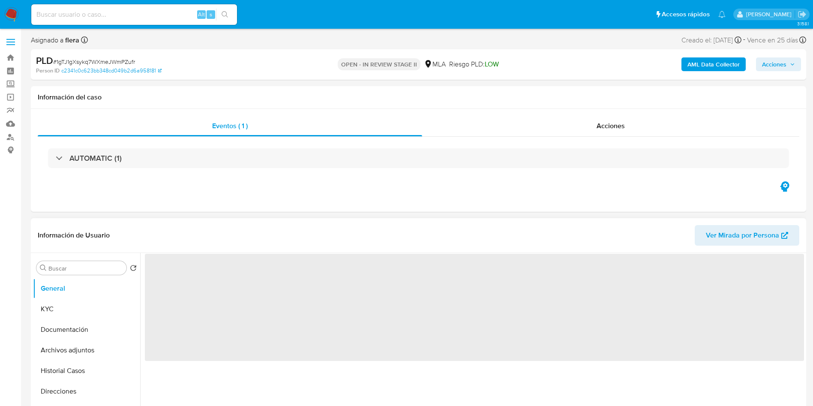
select select "10"
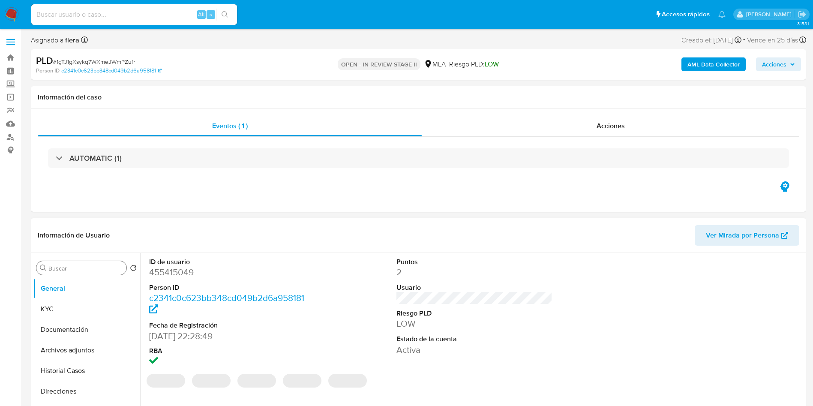
click at [105, 267] on input "Buscar" at bounding box center [85, 268] width 75 height 8
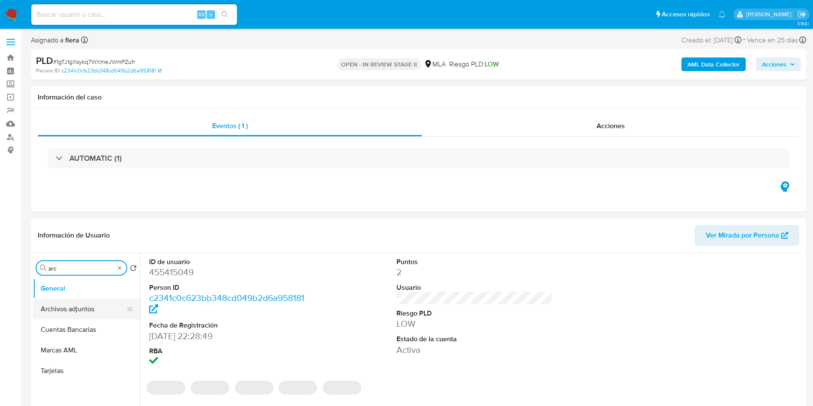
type input "arc"
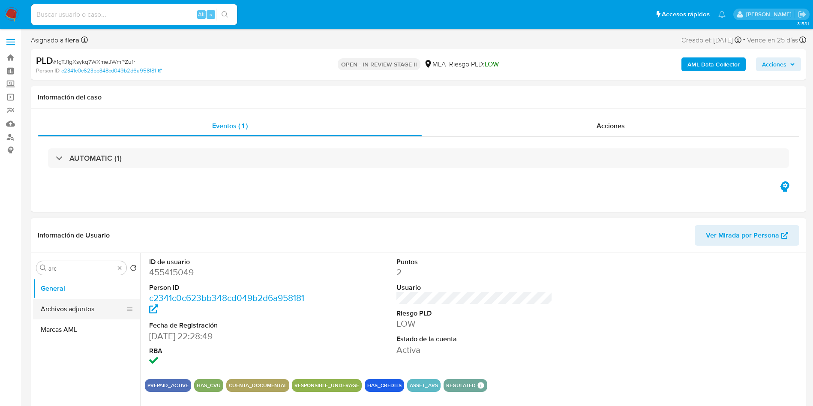
click at [90, 311] on button "Archivos adjuntos" at bounding box center [83, 309] width 100 height 21
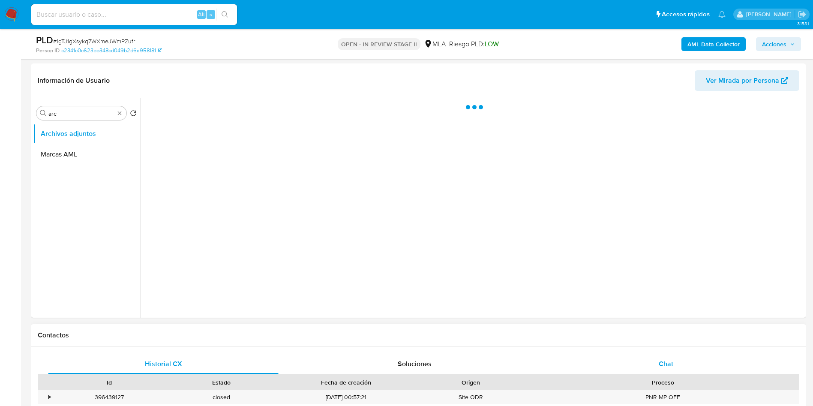
scroll to position [129, 0]
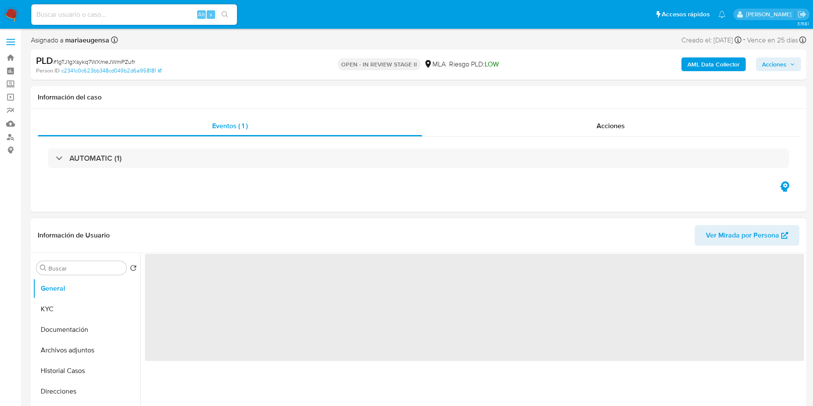
select select "10"
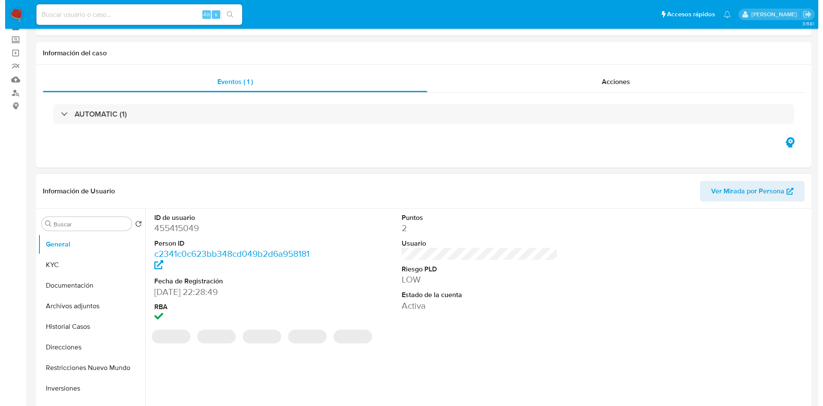
scroll to position [64, 0]
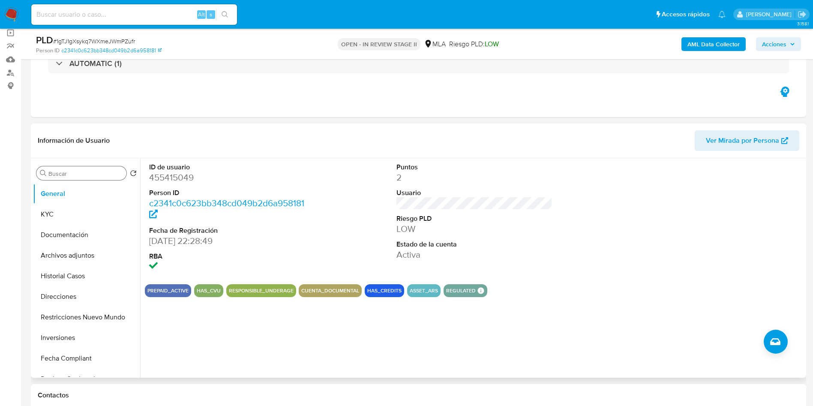
click at [101, 171] on input "Buscar" at bounding box center [85, 174] width 75 height 8
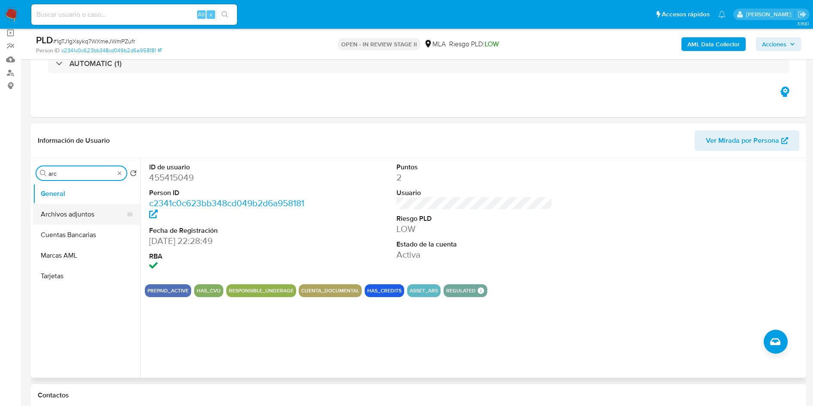
type input "arc"
click at [95, 221] on button "Archivos adjuntos" at bounding box center [83, 214] width 100 height 21
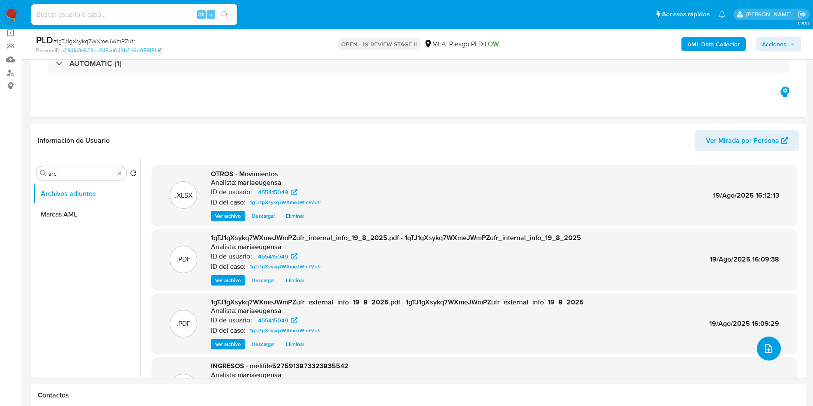
click at [768, 348] on icon "upload-file" at bounding box center [768, 348] width 7 height 9
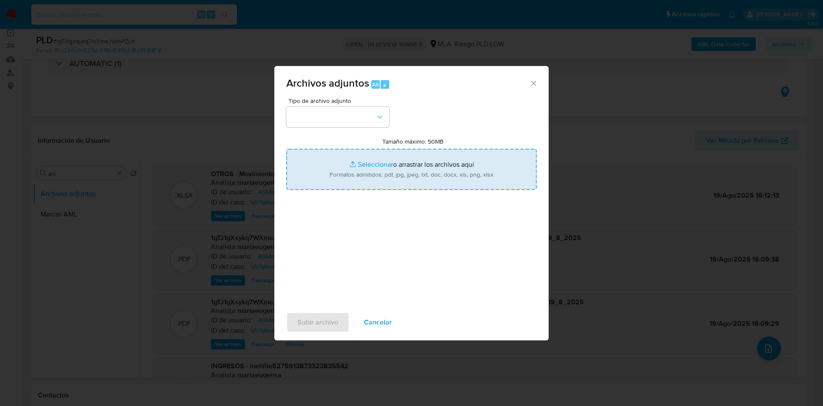
click at [395, 189] on input "Tamaño máximo: 50MB Seleccionar archivos" at bounding box center [411, 169] width 250 height 41
type input "C:\fakepath\Caselog 1gTJ1gXsykq7WXmeJWmPZufr_2025_07_18_01_22_53.docx"
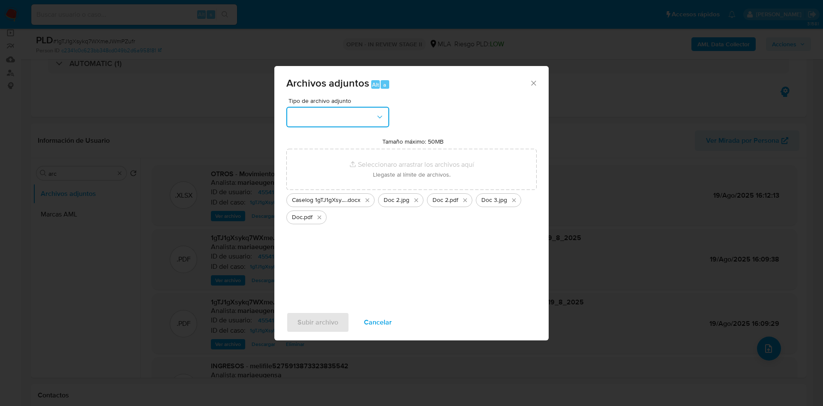
click at [331, 116] on button "button" at bounding box center [337, 117] width 103 height 21
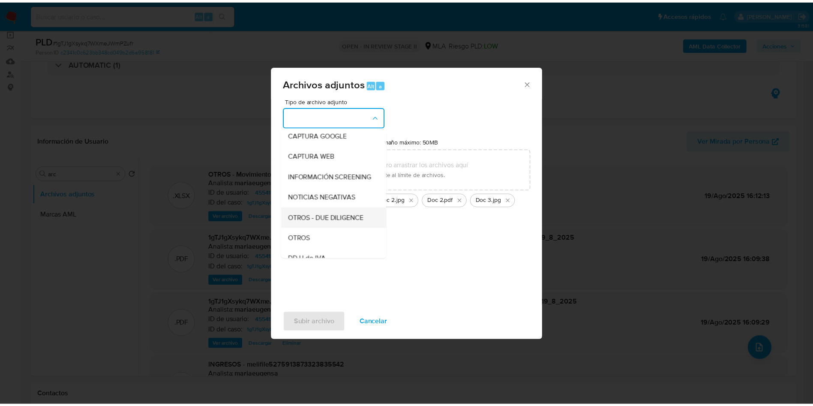
scroll to position [129, 0]
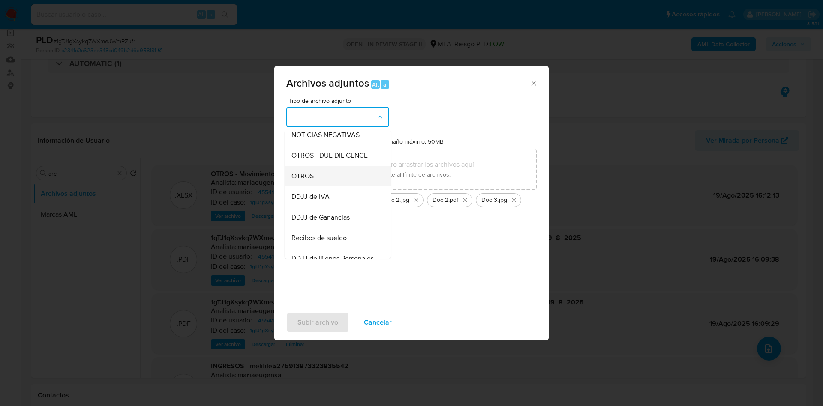
click at [313, 180] on span "OTROS" at bounding box center [302, 176] width 22 height 9
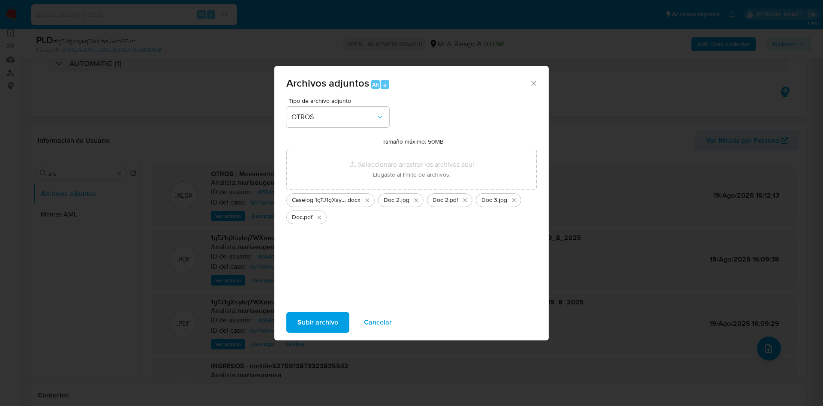
click at [302, 320] on span "Subir archivo" at bounding box center [317, 322] width 41 height 19
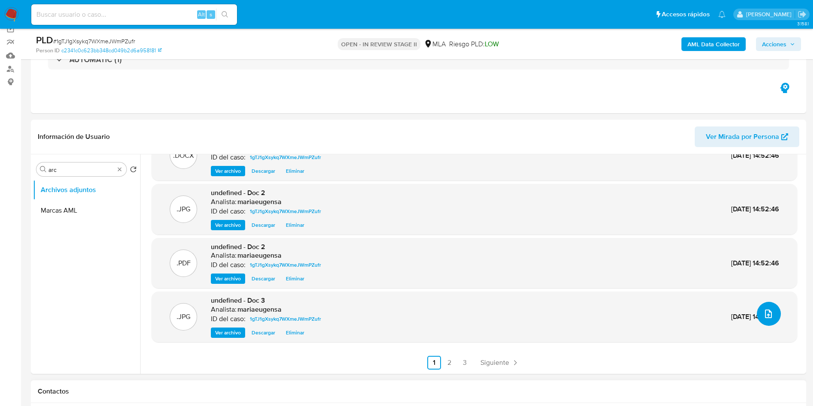
scroll to position [193, 0]
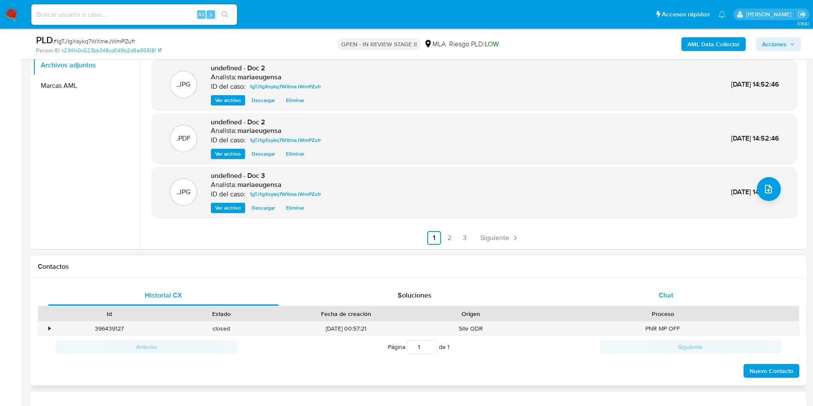
click at [692, 294] on div "Chat" at bounding box center [666, 295] width 231 height 21
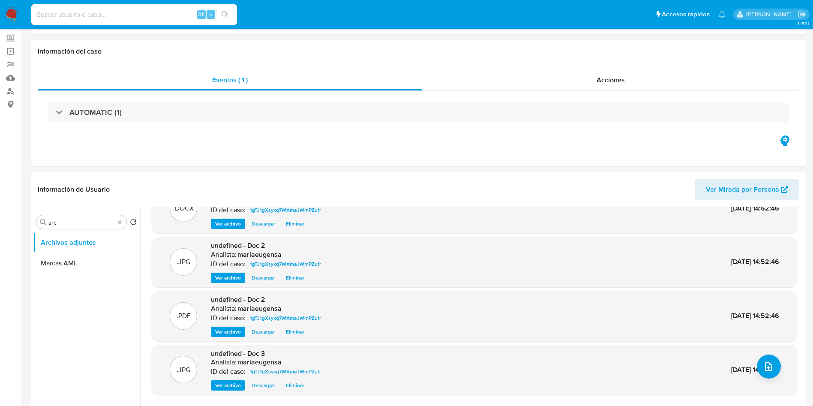
scroll to position [0, 0]
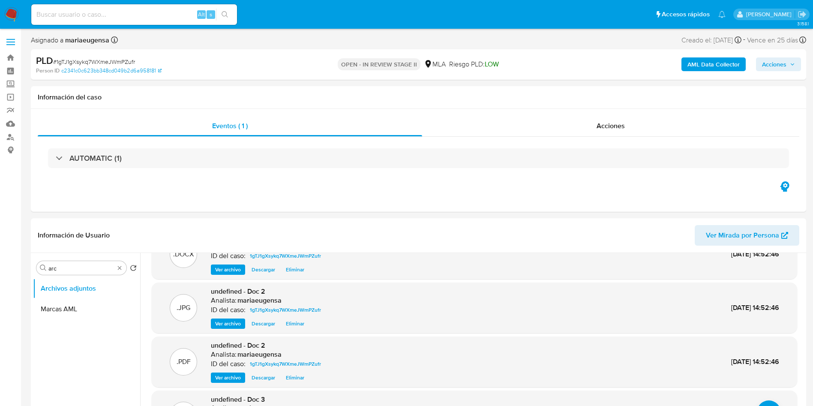
drag, startPoint x: 781, startPoint y: 62, endPoint x: 640, endPoint y: 70, distance: 141.2
click at [760, 61] on button "Acciones" at bounding box center [778, 64] width 45 height 14
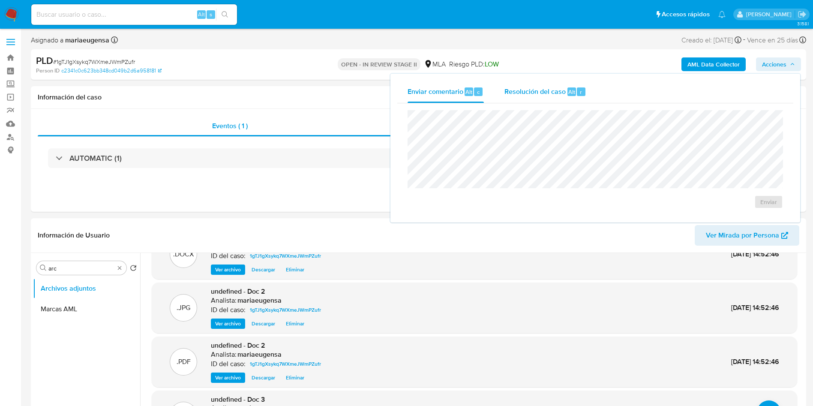
drag, startPoint x: 565, startPoint y: 76, endPoint x: 556, endPoint y: 86, distance: 13.6
click at [565, 77] on div "Enviar comentario Alt c Resolución del caso Alt r Enviar" at bounding box center [595, 148] width 410 height 149
drag, startPoint x: 556, startPoint y: 86, endPoint x: 552, endPoint y: 108, distance: 22.5
click at [555, 93] on span "Resolución del caso" at bounding box center [534, 92] width 61 height 10
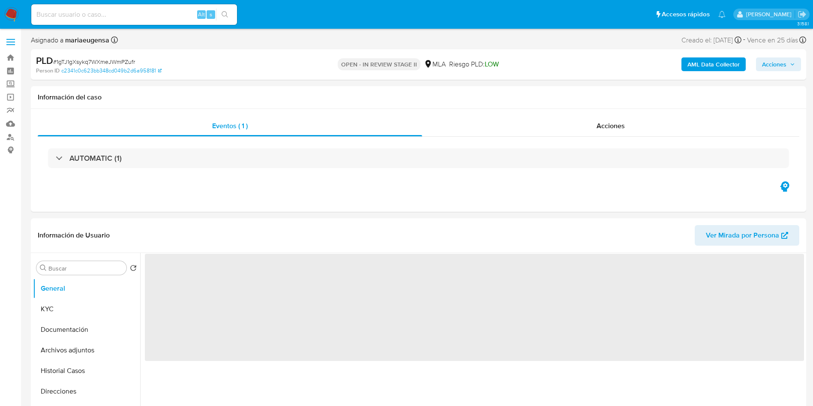
click at [780, 54] on div "PLD # 1gTJ1gXsykq7WXmeJWmPZufr Person ID c2341c0c623bb348cd049b2d6a958181 OPEN …" at bounding box center [418, 64] width 775 height 30
select select "10"
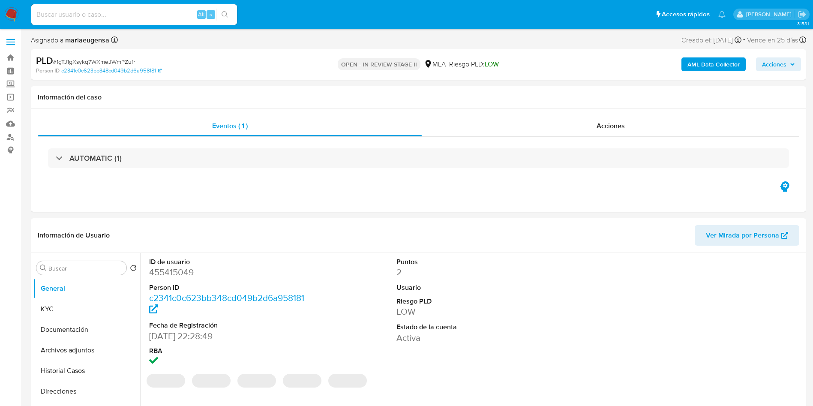
click at [780, 60] on span "Acciones" at bounding box center [774, 64] width 24 height 14
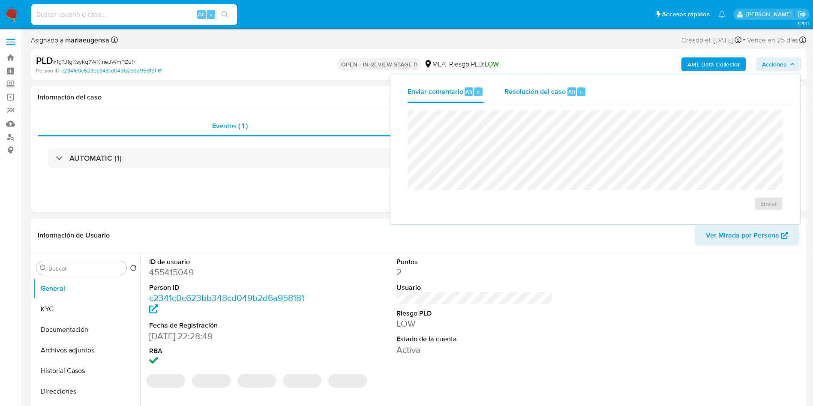
click at [575, 99] on div "Resolución del caso Alt r" at bounding box center [545, 92] width 82 height 22
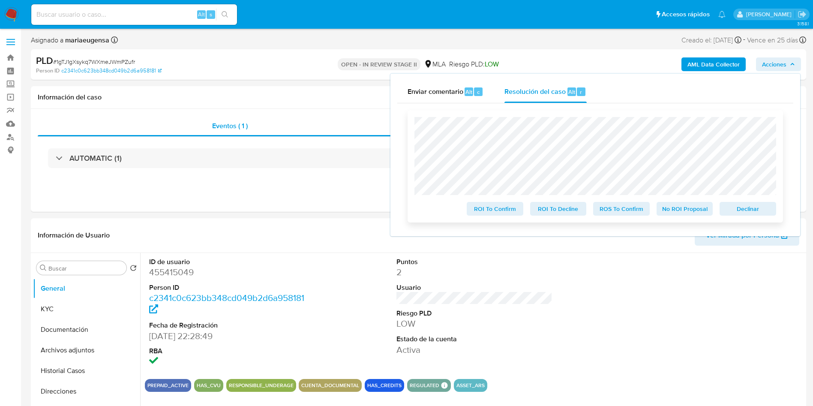
click at [759, 211] on span "Declinar" at bounding box center [748, 209] width 45 height 12
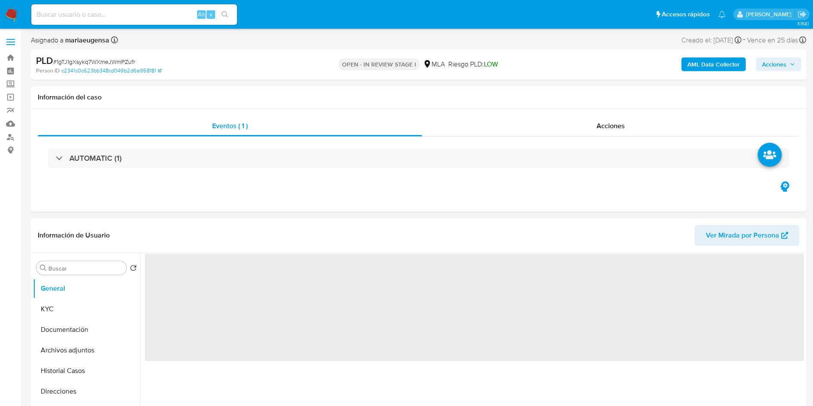
select select "10"
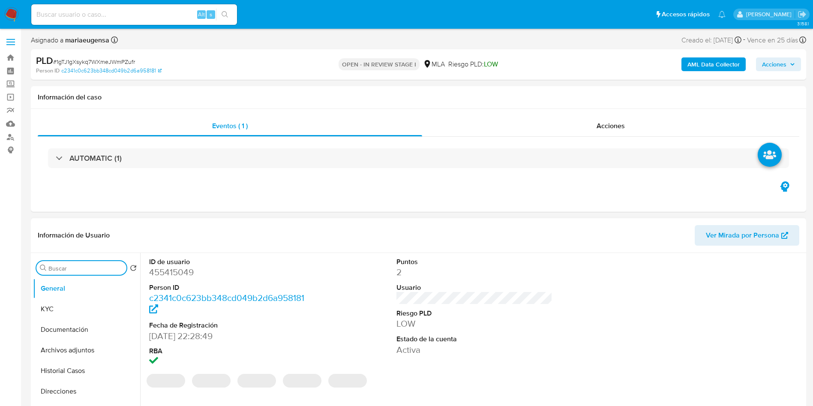
click at [68, 268] on input "Buscar" at bounding box center [85, 268] width 75 height 8
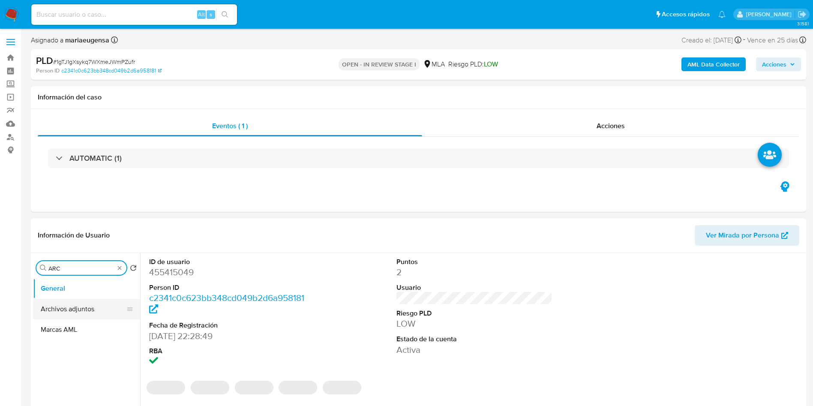
type input "ARC"
click at [75, 311] on button "Archivos adjuntos" at bounding box center [86, 309] width 107 height 21
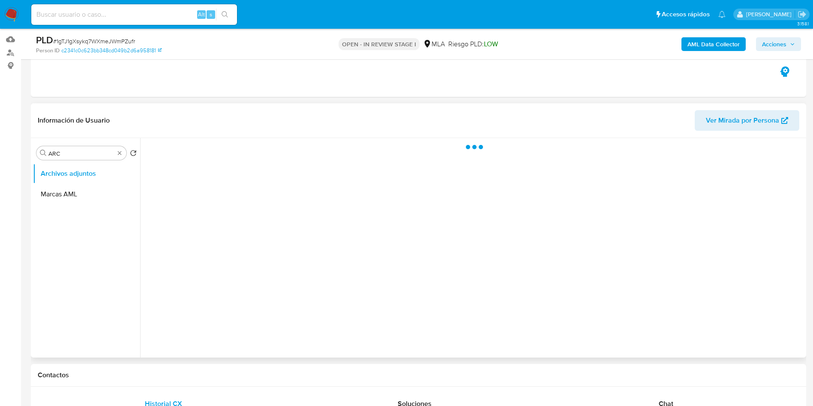
scroll to position [64, 0]
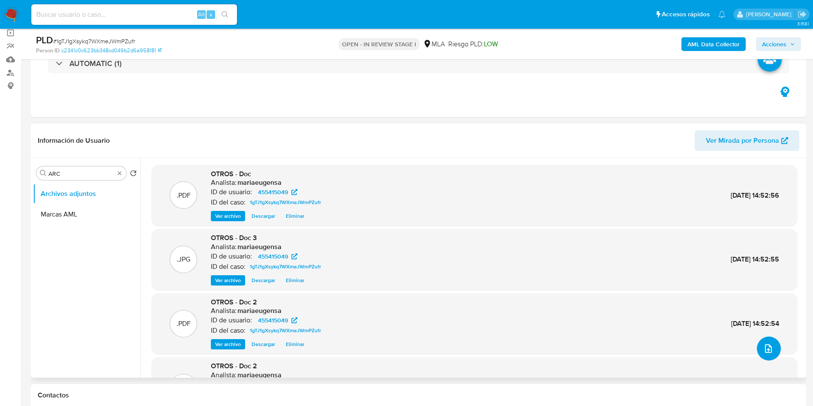
click at [766, 348] on icon "upload-file" at bounding box center [768, 348] width 10 height 10
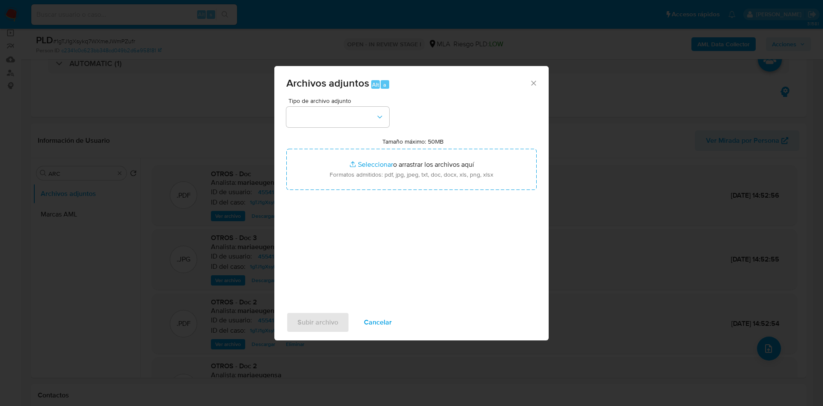
drag, startPoint x: 384, startPoint y: 322, endPoint x: 334, endPoint y: 338, distance: 52.6
click at [375, 327] on span "Cancelar" at bounding box center [378, 322] width 28 height 19
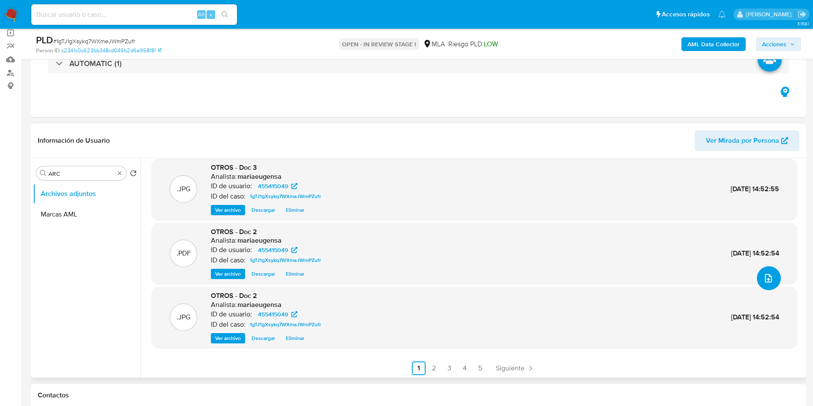
scroll to position [72, 0]
click at [432, 365] on link "2" at bounding box center [434, 367] width 14 height 14
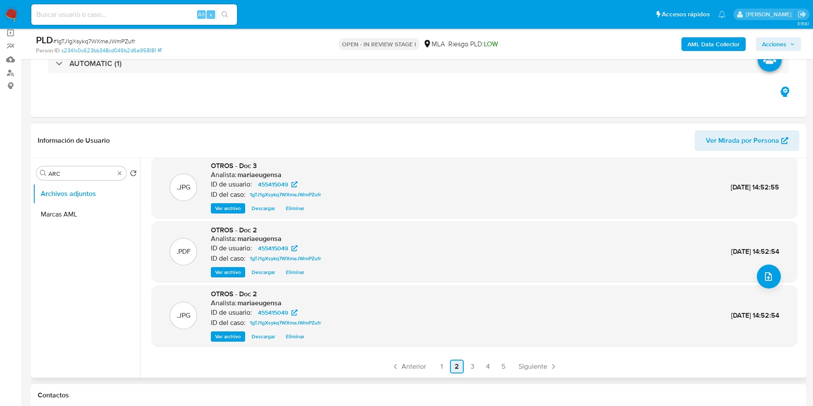
scroll to position [0, 0]
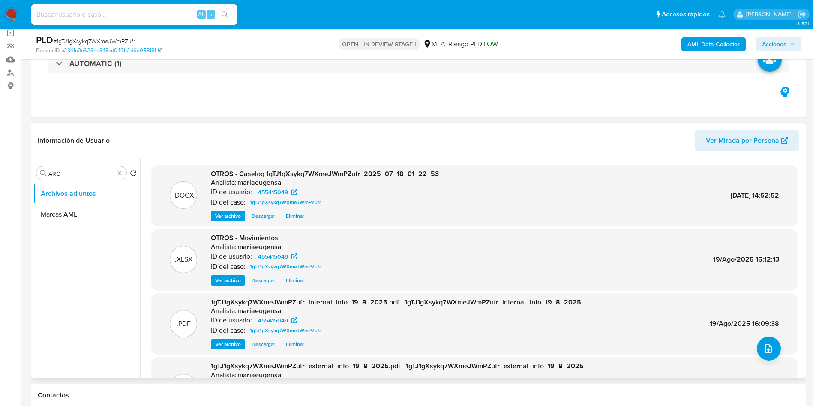
click at [772, 42] on span "Acciones" at bounding box center [774, 44] width 24 height 14
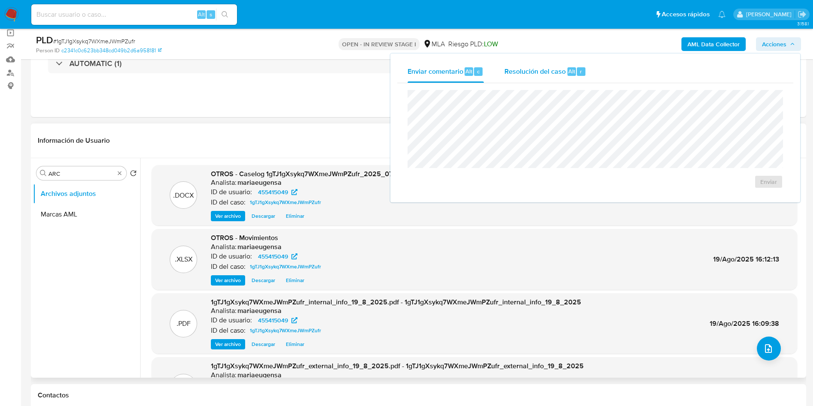
click at [556, 66] on span "Resolución del caso" at bounding box center [534, 71] width 61 height 10
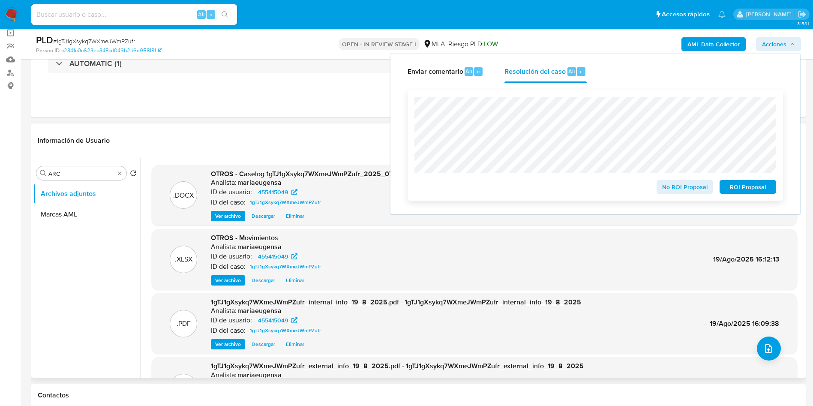
click at [680, 191] on span "No ROI Proposal" at bounding box center [685, 187] width 45 height 12
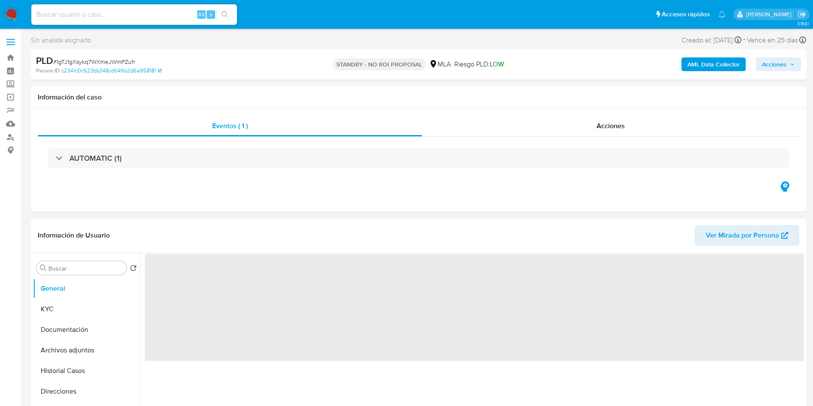
select select "10"
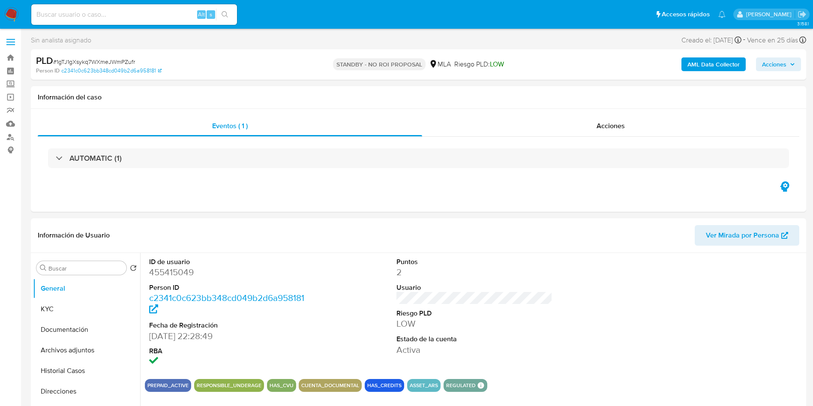
click at [8, 16] on img at bounding box center [11, 14] width 15 height 15
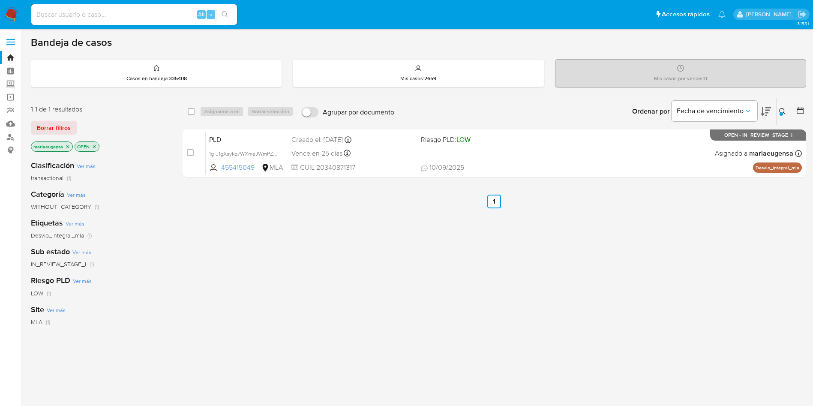
click at [6, 14] on img at bounding box center [11, 14] width 15 height 15
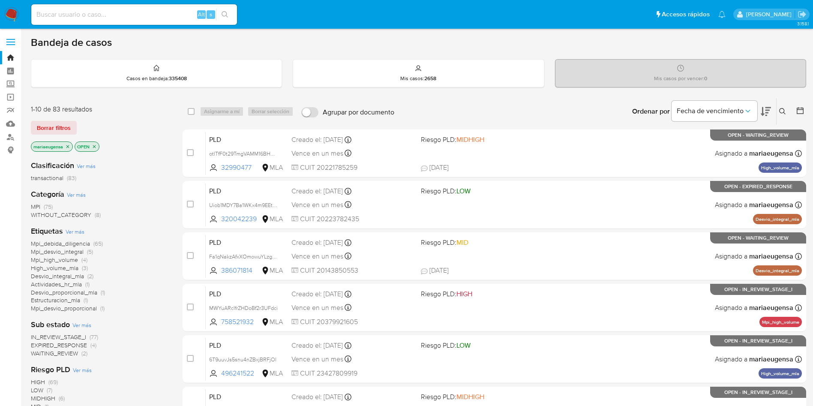
click at [778, 109] on button at bounding box center [784, 111] width 14 height 10
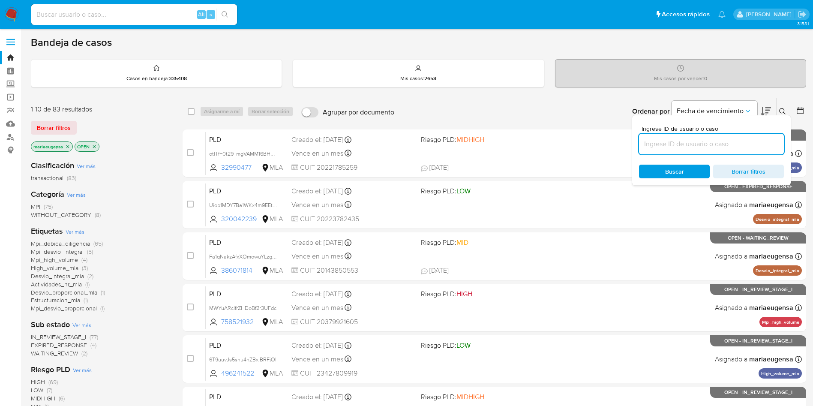
click at [713, 147] on input at bounding box center [711, 143] width 145 height 11
type input "Fa1qNakzAfxXOmowuYLzgfGq"
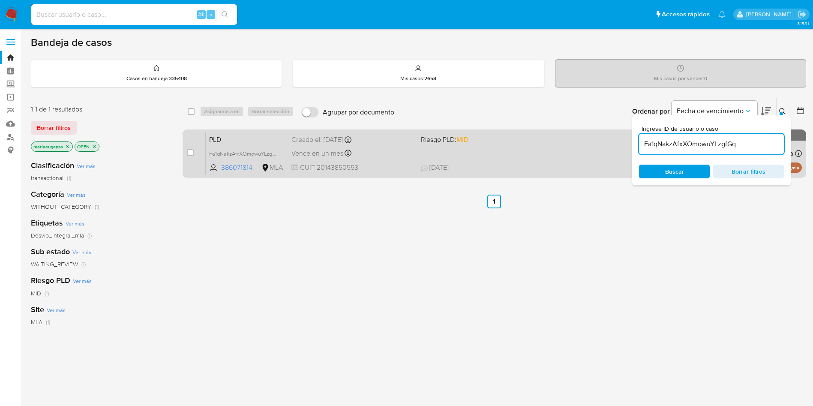
click at [186, 153] on div "case-item-checkbox No es posible asignar el caso PLD Fa1qNakzAfxXOmowuYLzgfGq 3…" at bounding box center [495, 153] width 624 height 48
click at [189, 154] on input "checkbox" at bounding box center [190, 152] width 7 height 7
checkbox input "true"
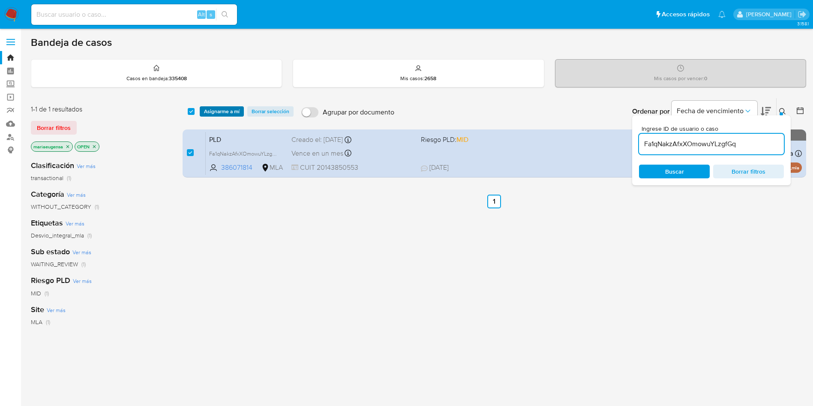
click at [217, 110] on span "Asignarme a mí" at bounding box center [222, 111] width 36 height 9
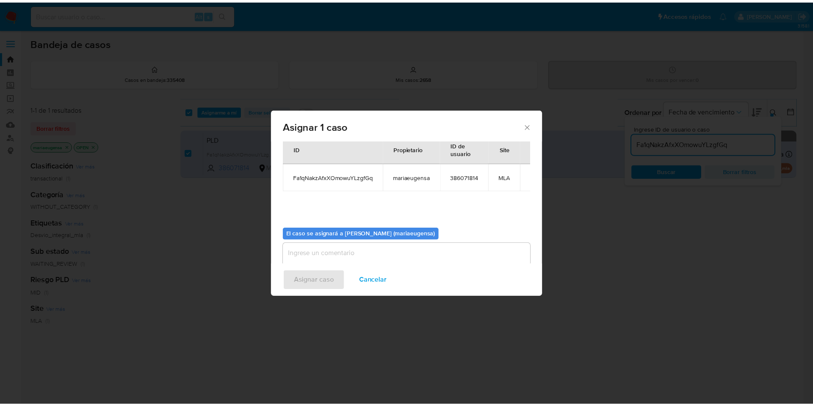
scroll to position [45, 0]
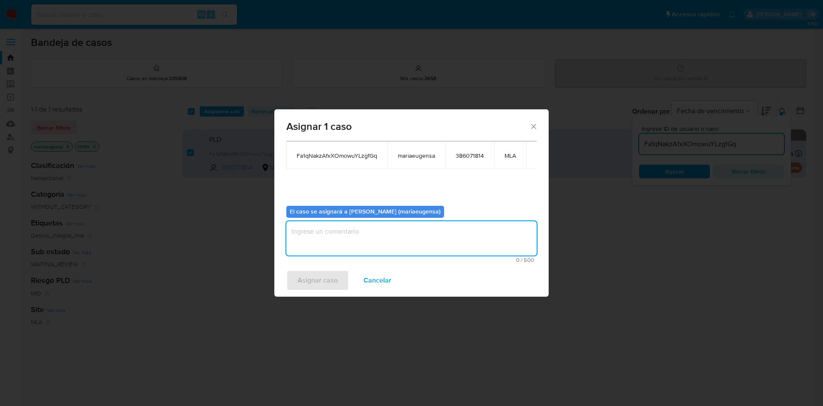
click at [364, 229] on textarea "assign-modal" at bounding box center [411, 238] width 250 height 34
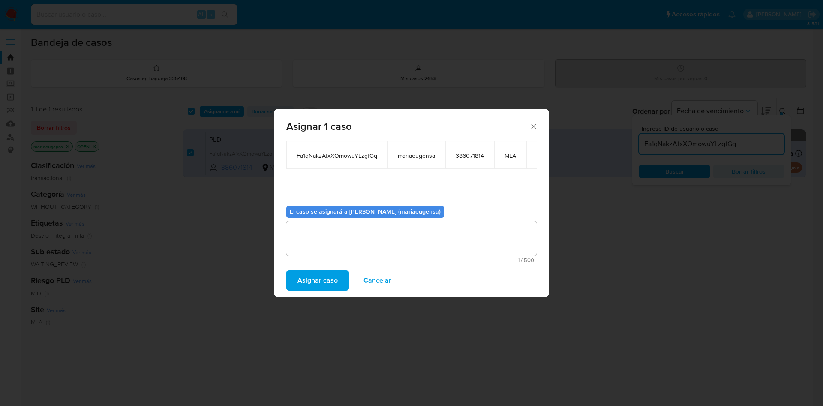
click at [300, 278] on span "Asignar caso" at bounding box center [317, 280] width 40 height 19
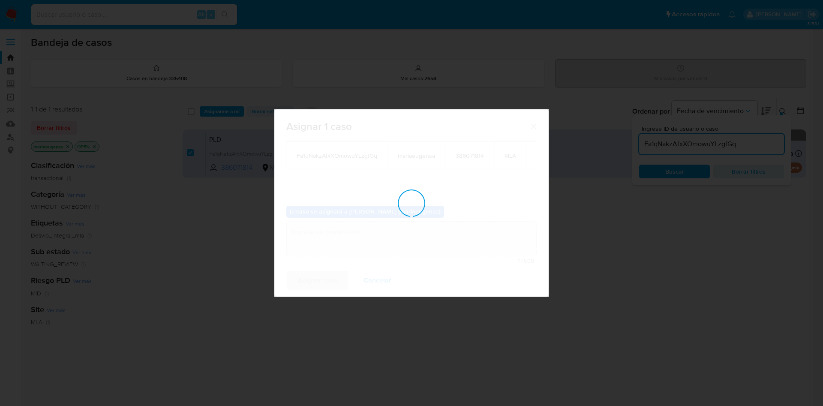
checkbox input "false"
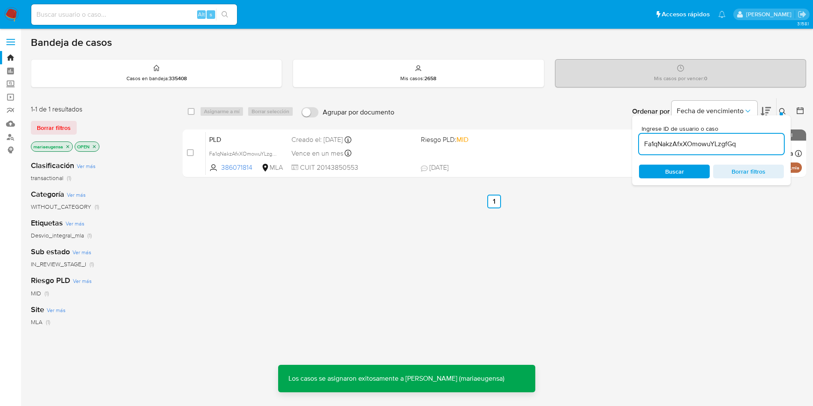
click at [672, 144] on input "Fa1qNakzAfxXOmowuYLzgfGq" at bounding box center [711, 143] width 145 height 11
click at [672, 143] on input "Fa1qNakzAfxXOmowuYLzgfGq" at bounding box center [711, 143] width 145 height 11
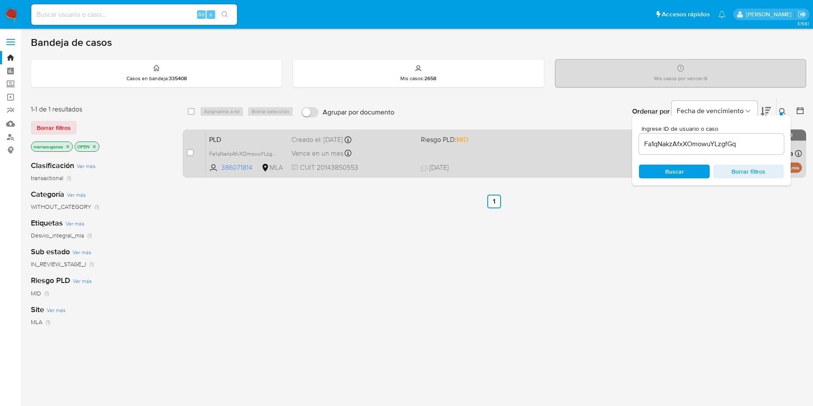
click at [272, 140] on span "PLD" at bounding box center [246, 138] width 75 height 11
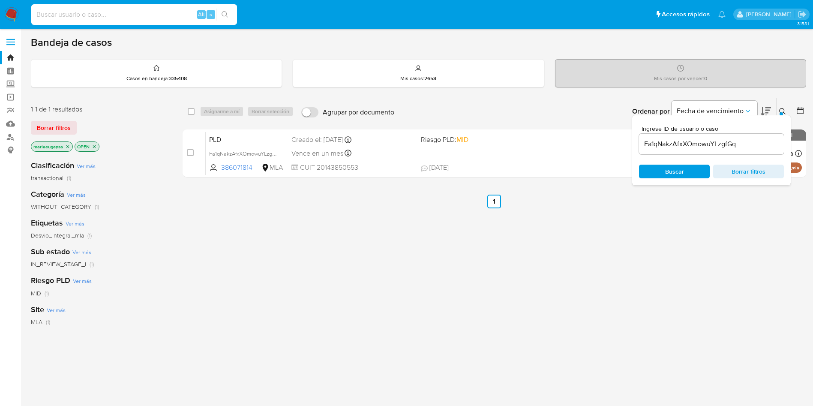
click at [183, 12] on input at bounding box center [134, 14] width 206 height 11
paste input "mjO1Fk7WIFtznteplHxDShYV"
type input "mjO1Fk7WIFtznteplHxDShYV"
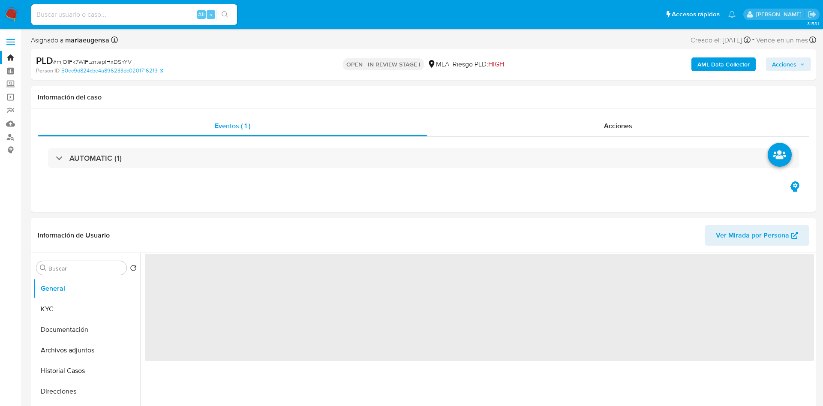
select select "10"
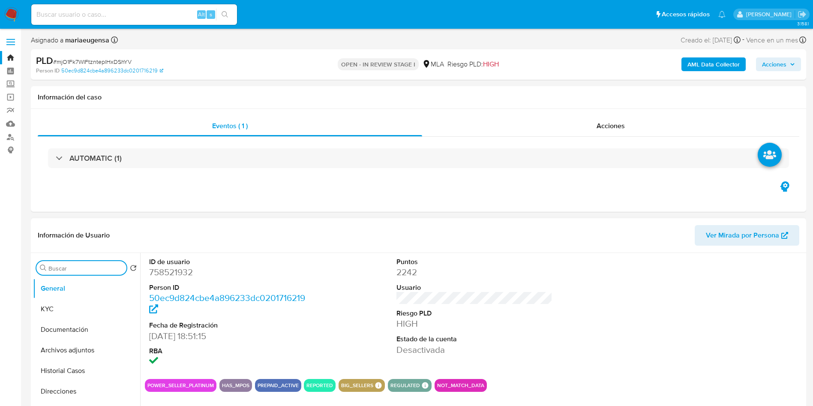
click at [108, 265] on input "Buscar" at bounding box center [85, 268] width 75 height 8
type input "arc"
click at [92, 307] on button "Archivos adjuntos" at bounding box center [83, 309] width 100 height 21
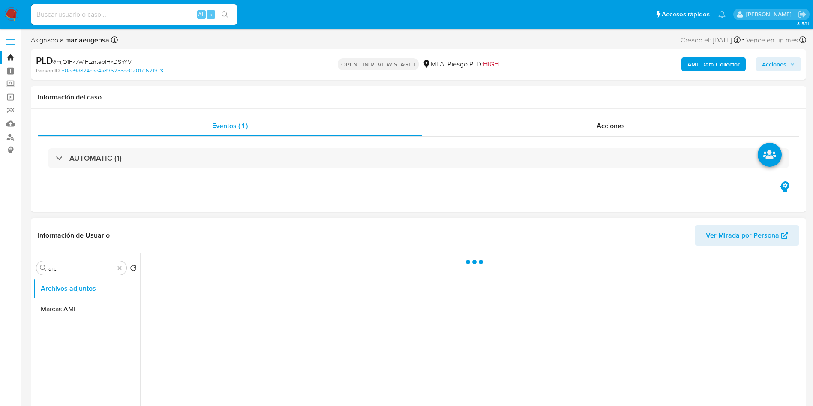
scroll to position [64, 0]
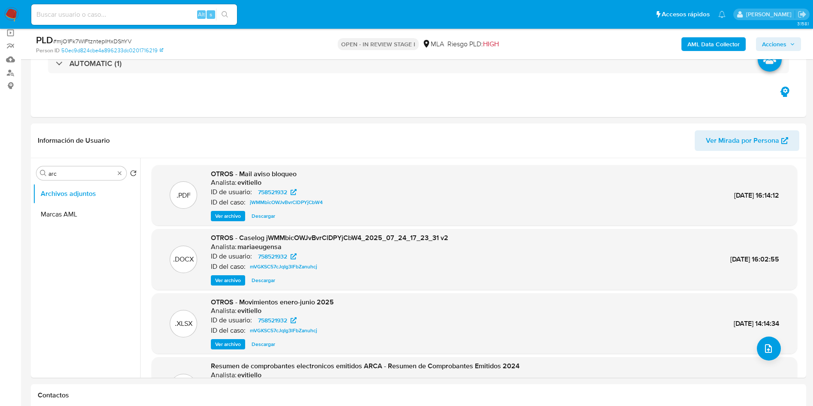
click at [693, 49] on b "AML Data Collector" at bounding box center [713, 44] width 52 height 14
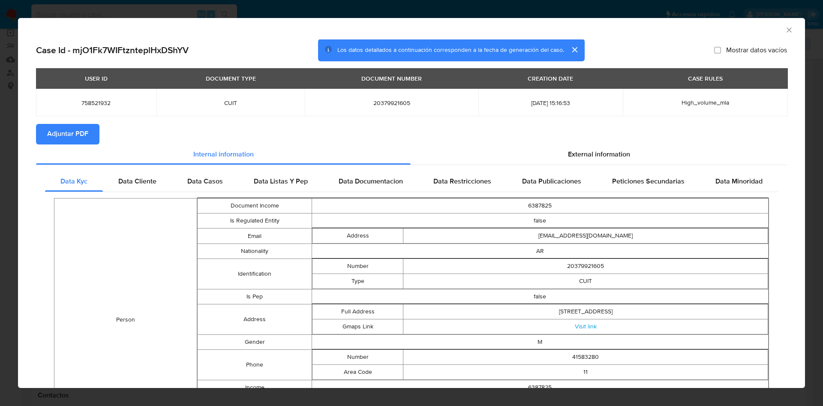
click at [51, 136] on span "Adjuntar PDF" at bounding box center [67, 134] width 41 height 19
click at [785, 28] on icon "Cerrar ventana" at bounding box center [789, 30] width 9 height 9
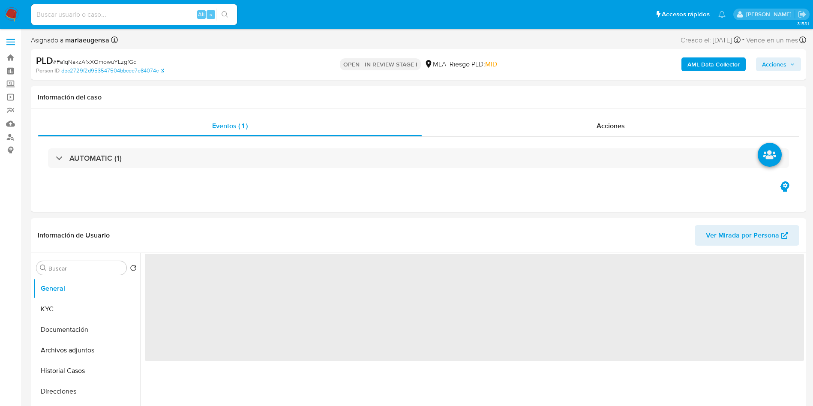
select select "10"
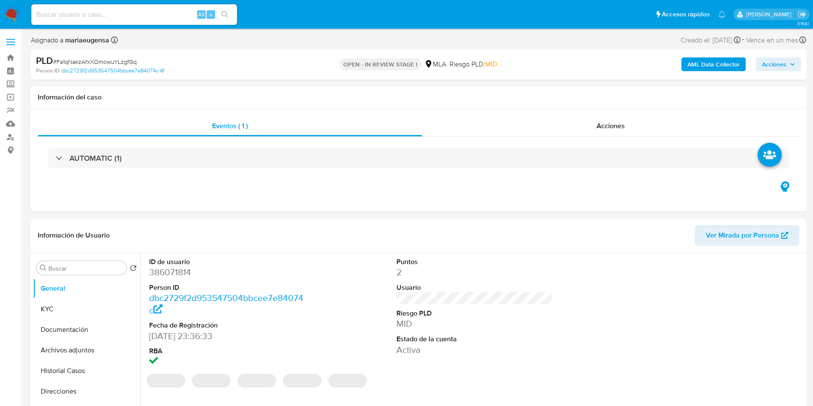
click at [110, 57] on div "PLD # Fa1qNakzAfxXOmowuYLzgfGq" at bounding box center [162, 60] width 252 height 13
click at [110, 56] on div "PLD # Fa1qNakzAfxXOmowuYLzgfGq" at bounding box center [162, 60] width 252 height 13
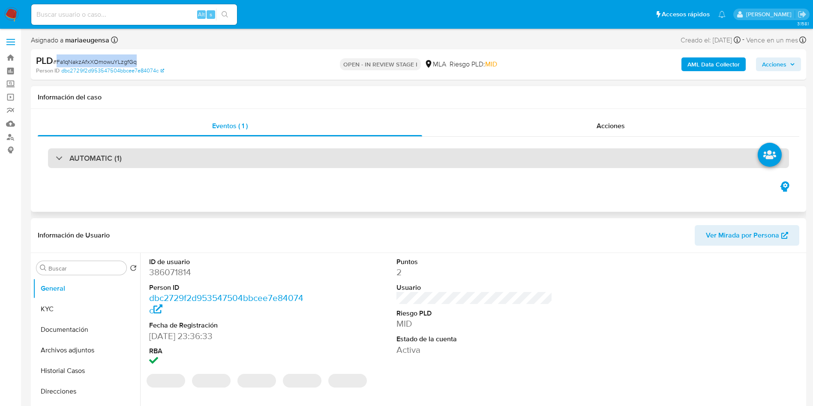
copy span "Fa1qNakzAfxXOmowuYLzgfGq"
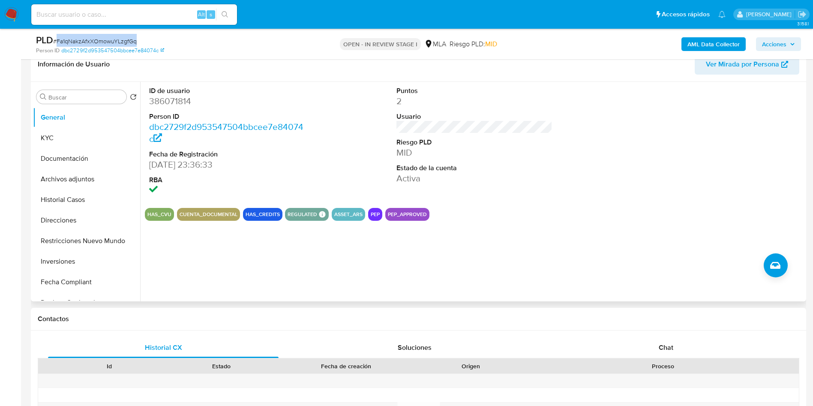
scroll to position [196, 0]
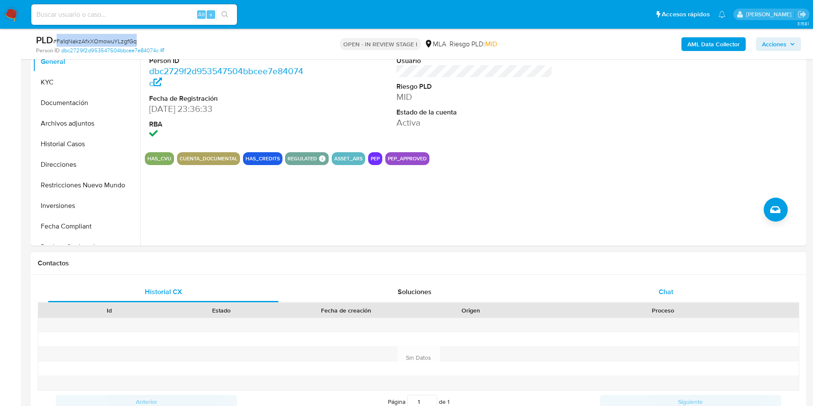
click at [691, 299] on div "Chat" at bounding box center [666, 292] width 231 height 21
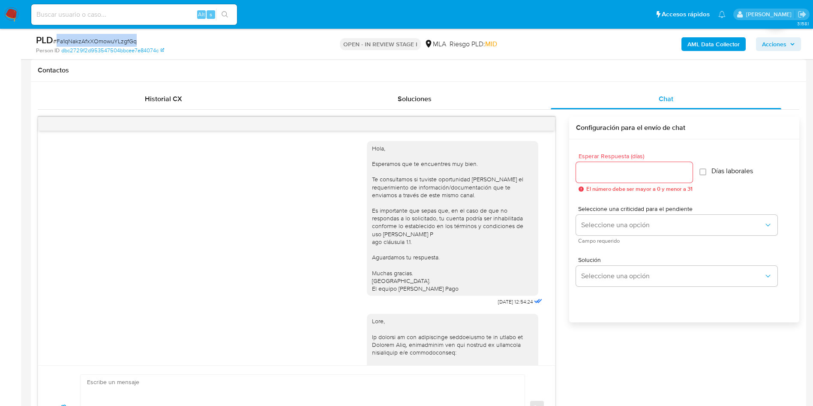
scroll to position [979, 0]
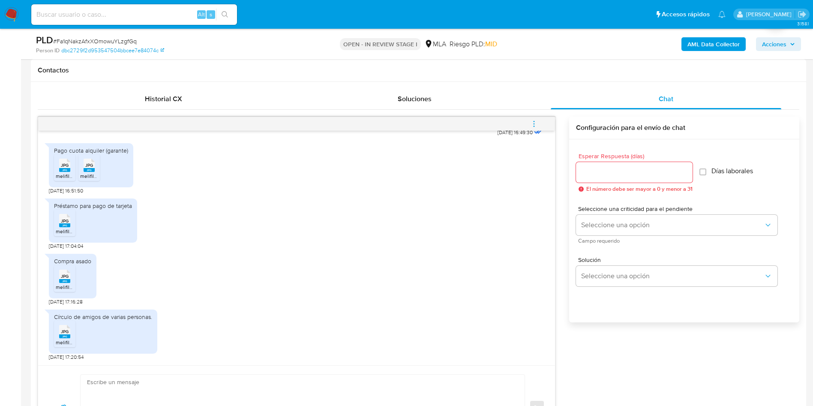
drag, startPoint x: 62, startPoint y: 165, endPoint x: 75, endPoint y: 164, distance: 13.4
click at [63, 165] on span "JPG" at bounding box center [65, 165] width 8 height 6
click at [84, 165] on icon at bounding box center [89, 165] width 11 height 13
click at [63, 223] on span "JPG" at bounding box center [65, 221] width 8 height 6
click at [64, 282] on rect at bounding box center [64, 281] width 11 height 4
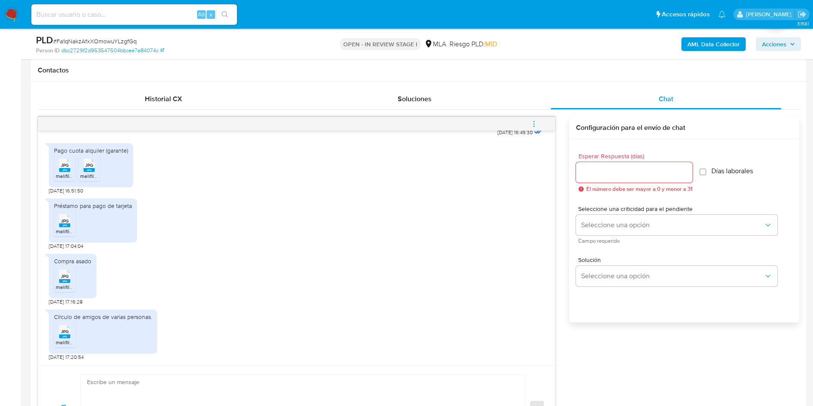
click at [63, 330] on span "JPG" at bounding box center [65, 332] width 8 height 6
click at [376, 249] on div "Préstamo para pago de tarjeta JPG JPG melifile3933956939972227244.jpg [DATE] 17…" at bounding box center [296, 221] width 495 height 55
click at [535, 123] on icon "menu-action" at bounding box center [534, 124] width 8 height 8
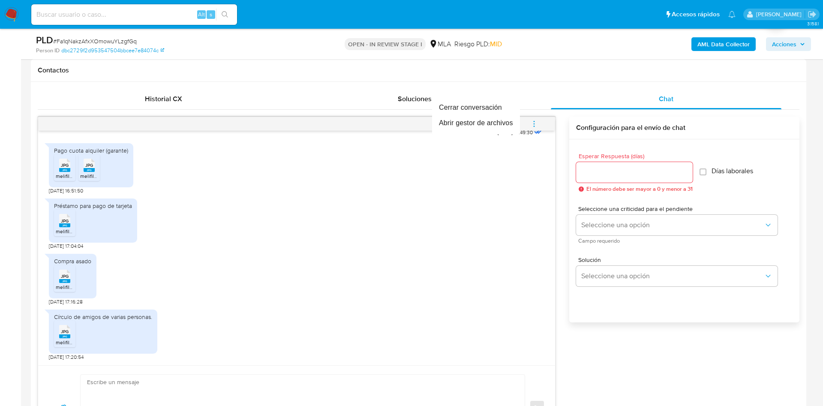
click at [57, 264] on div at bounding box center [411, 203] width 823 height 406
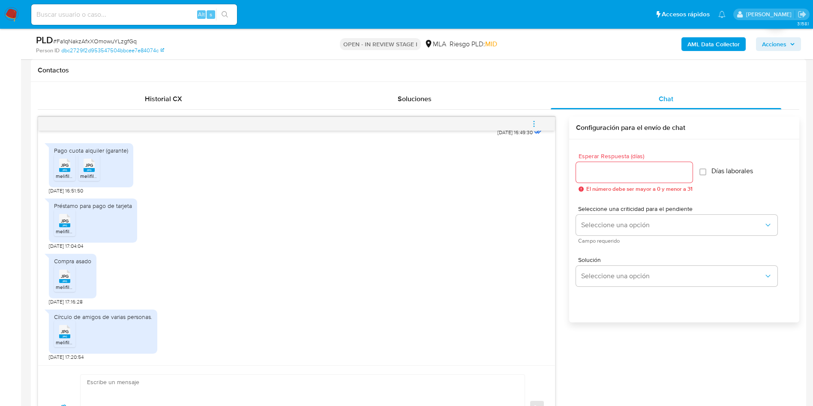
click at [61, 277] on span "JPG" at bounding box center [65, 276] width 8 height 6
click at [601, 177] on input "Esperar Respuesta (días)" at bounding box center [634, 172] width 117 height 11
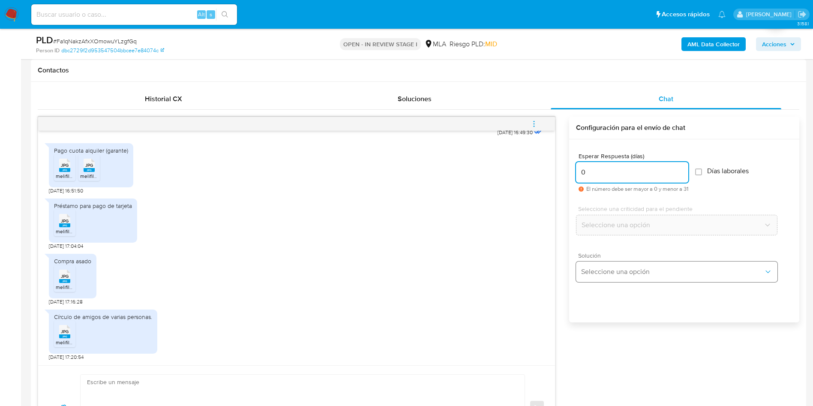
type input "0"
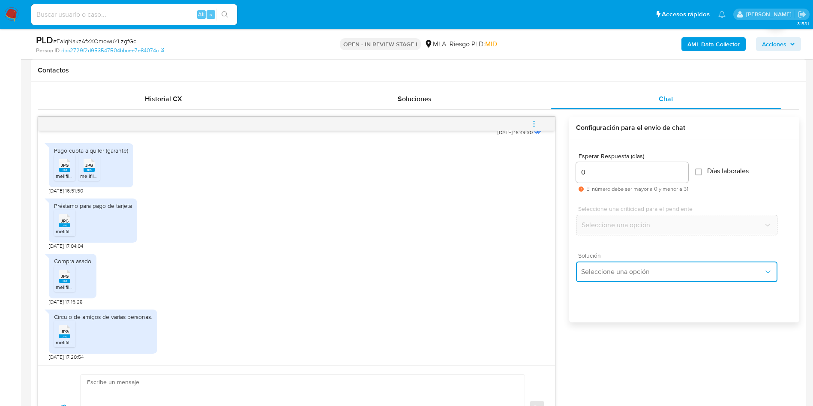
click at [603, 266] on button "Seleccione una opción" at bounding box center [676, 271] width 201 height 21
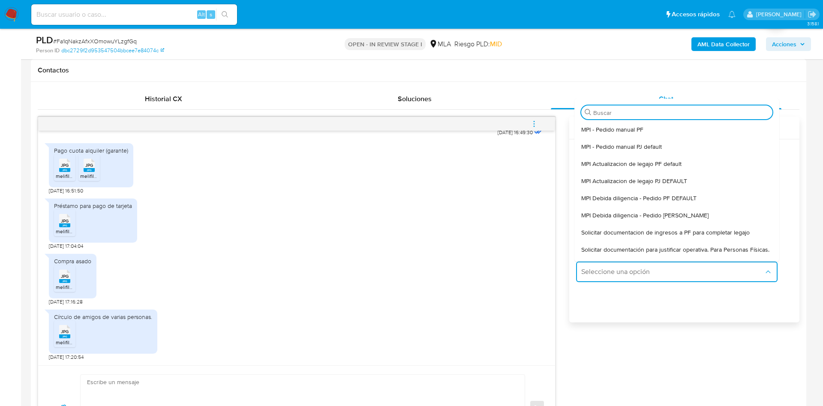
drag, startPoint x: 622, startPoint y: 253, endPoint x: 410, endPoint y: 324, distance: 223.7
click at [615, 253] on span "Solicitar documentación para justificar operativa. Para Personas Físicas." at bounding box center [675, 250] width 188 height 8
type textarea "Lore,Ip dolorsi am con adipiscinge seddoeiusmo te in utlabo et Dolorem Aliq, en…"
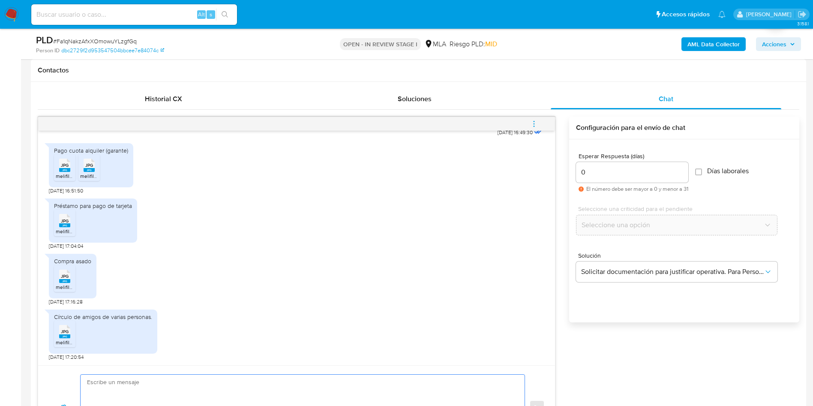
paste textarea "Hola, ¡Muchas gracias por tu respuesta! Confirmamos la recepción de la document…"
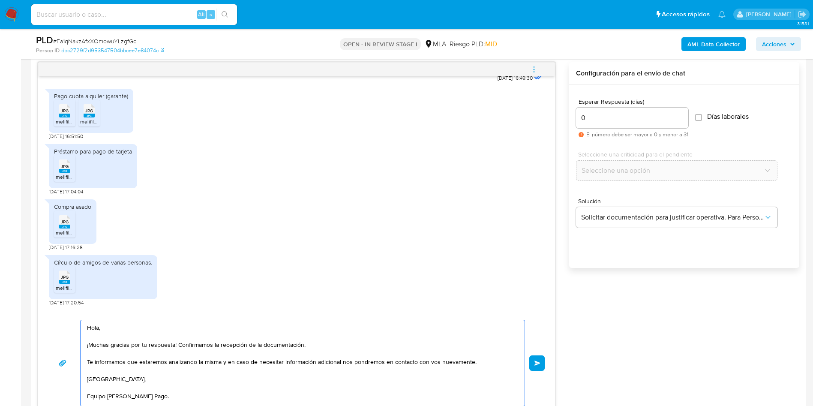
scroll to position [6, 0]
type textarea "Hola, ¡Muchas gracias por tu respuesta! Confirmamos la recepción de la document…"
click at [533, 363] on button "Enviar" at bounding box center [536, 362] width 15 height 15
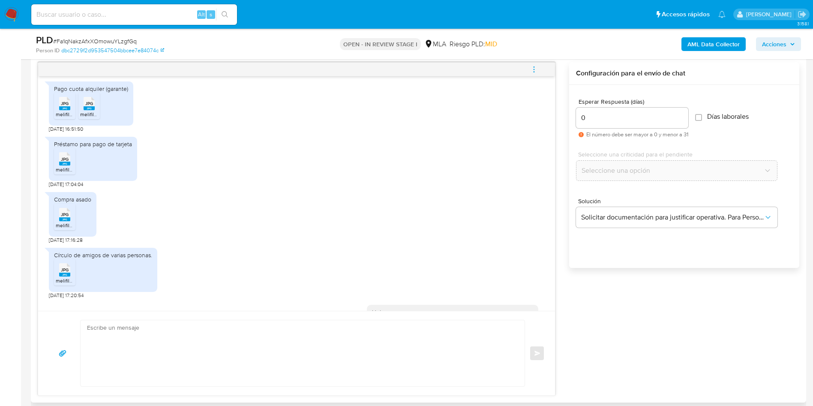
scroll to position [0, 0]
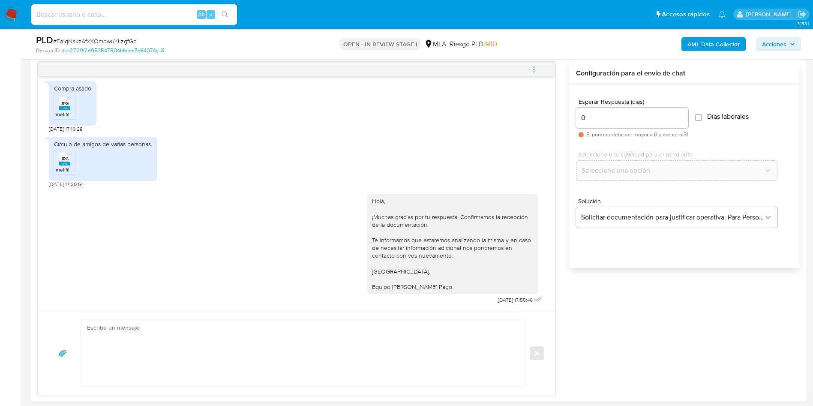
drag, startPoint x: 535, startPoint y: 67, endPoint x: 520, endPoint y: 54, distance: 19.7
click at [532, 64] on span "menu-action" at bounding box center [534, 69] width 8 height 21
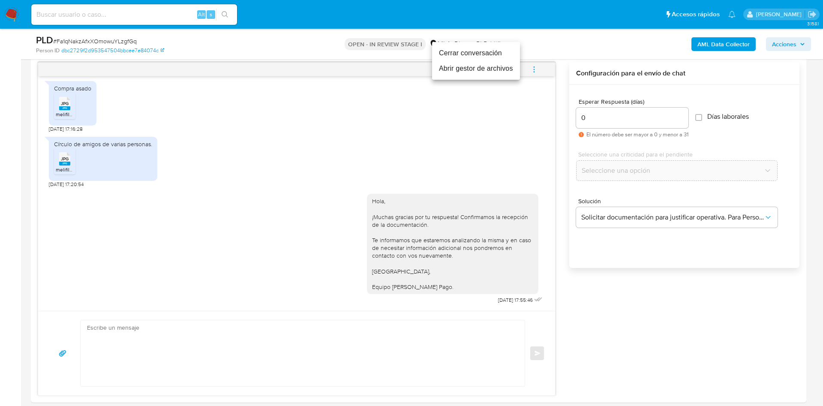
click at [493, 58] on li "Cerrar conversación" at bounding box center [476, 52] width 88 height 15
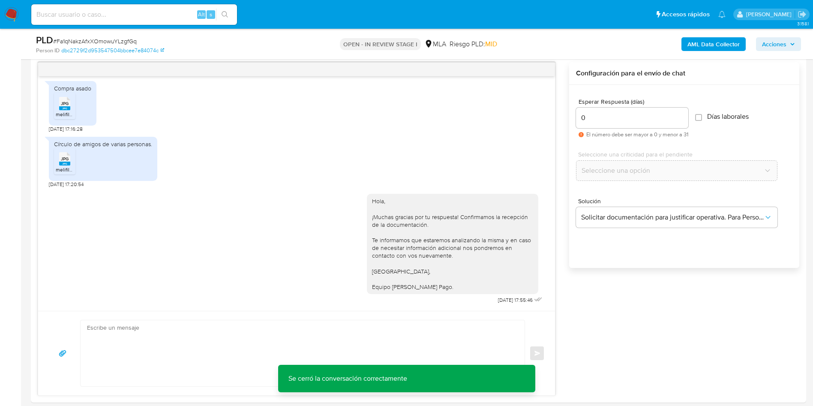
click at [85, 39] on span "# Fa1qNakzAfxXOmowuYLzgfGq" at bounding box center [95, 41] width 84 height 9
copy span "Fa1qNakzAfxXOmowuYLzgfGq"
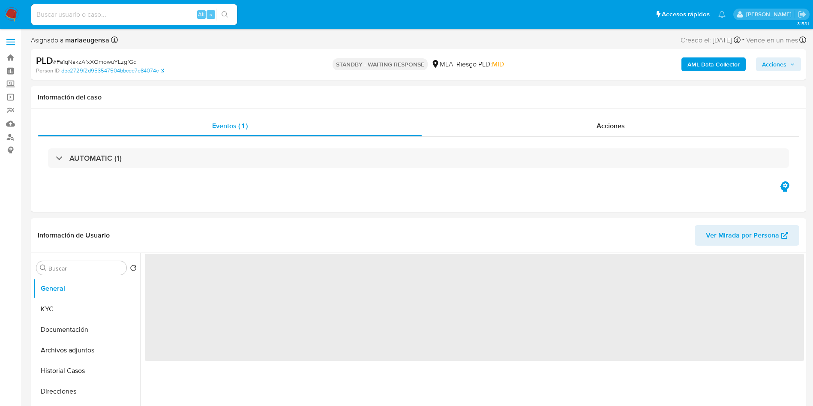
select select "10"
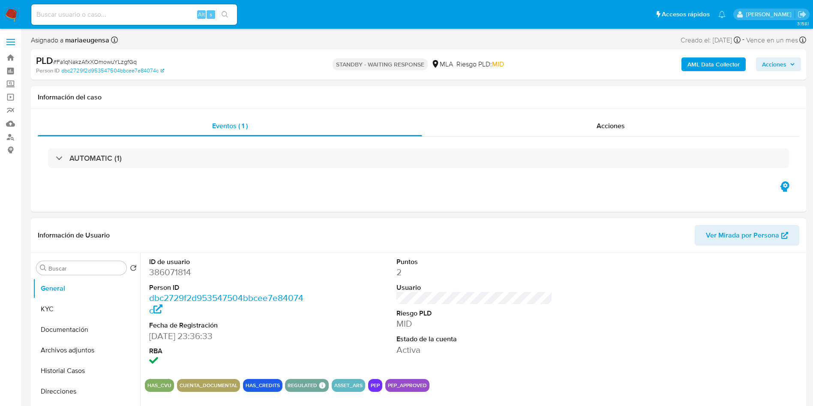
click at [341, 239] on header "Información de Usuario Ver Mirada por Persona" at bounding box center [419, 235] width 762 height 21
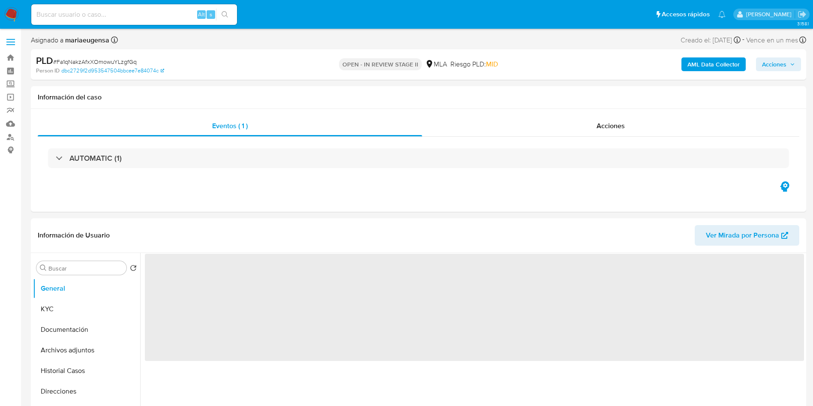
select select "10"
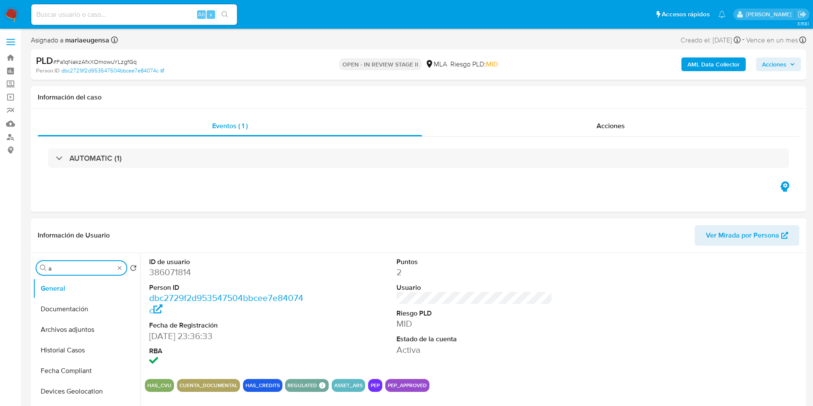
click at [109, 271] on input "a" at bounding box center [81, 268] width 66 height 8
type input "arc"
drag, startPoint x: 70, startPoint y: 312, endPoint x: 81, endPoint y: 312, distance: 11.6
click at [70, 311] on button "Archivos adjuntos" at bounding box center [86, 309] width 107 height 21
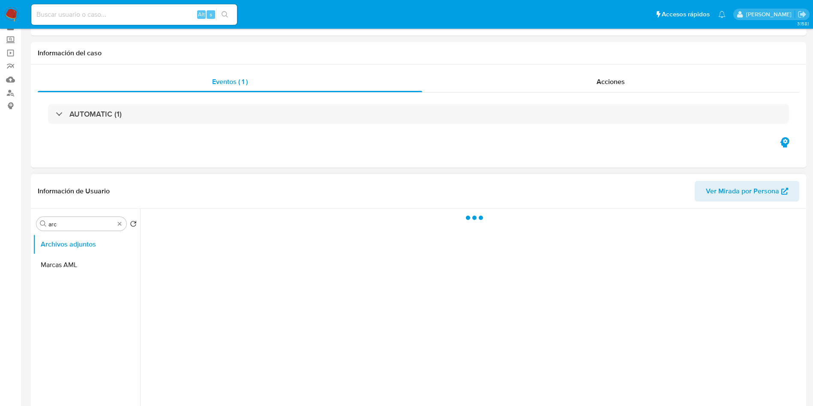
scroll to position [64, 0]
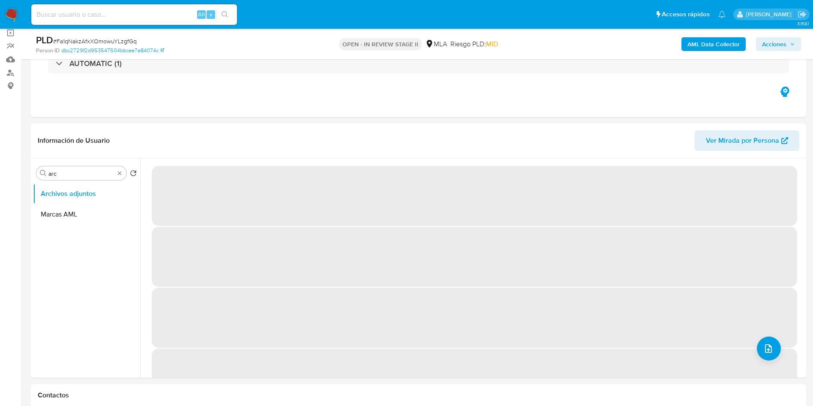
drag, startPoint x: 780, startPoint y: 45, endPoint x: 757, endPoint y: 51, distance: 23.1
click at [774, 45] on span "Acciones" at bounding box center [774, 44] width 24 height 14
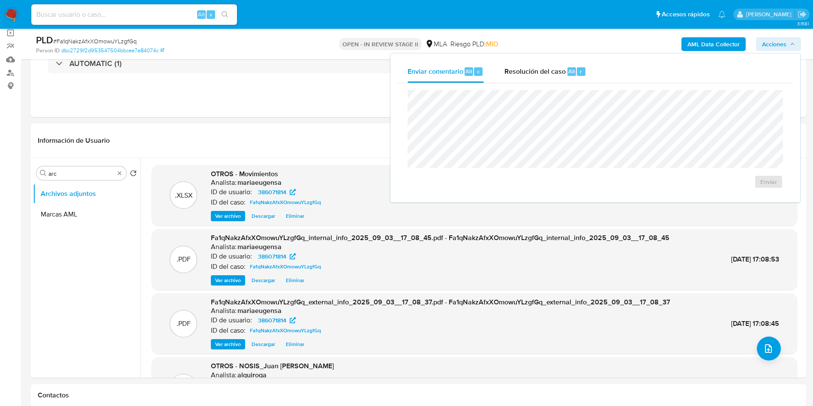
drag, startPoint x: 526, startPoint y: 78, endPoint x: 530, endPoint y: 86, distance: 8.6
click at [528, 81] on div "Resolución del caso Alt r" at bounding box center [545, 71] width 82 height 22
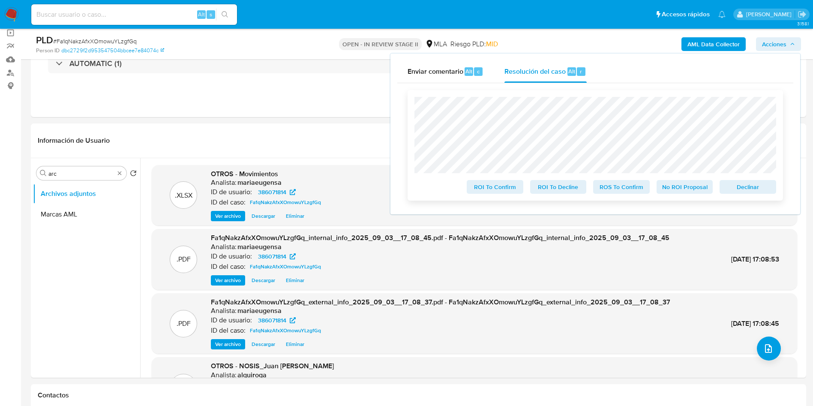
click at [730, 189] on span "Declinar" at bounding box center [748, 187] width 45 height 12
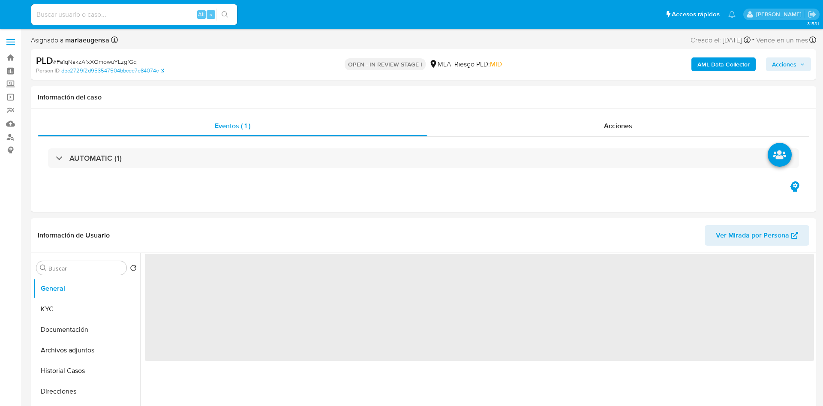
select select "10"
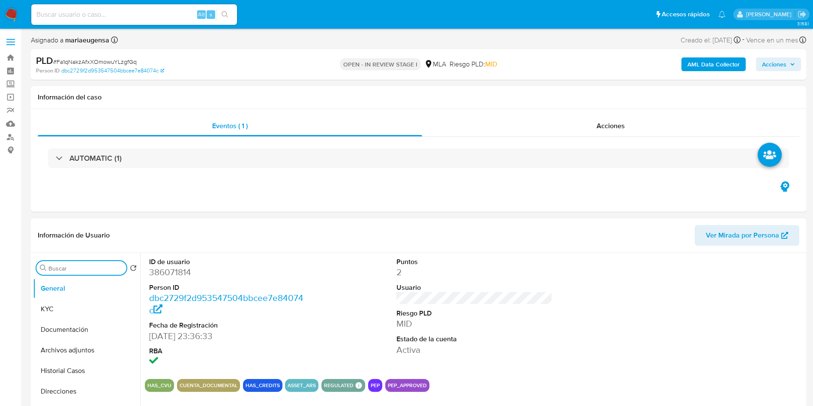
click at [91, 265] on input "Buscar" at bounding box center [85, 268] width 75 height 8
type input "arc"
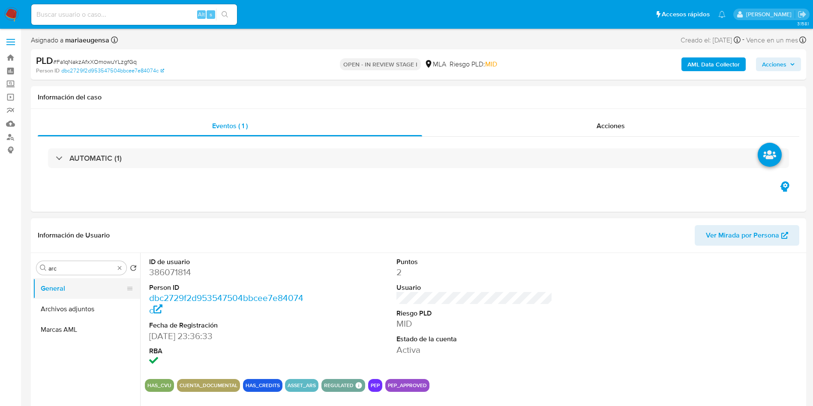
click at [83, 297] on button "General" at bounding box center [83, 288] width 100 height 21
click at [93, 308] on button "Archivos adjuntos" at bounding box center [83, 309] width 100 height 21
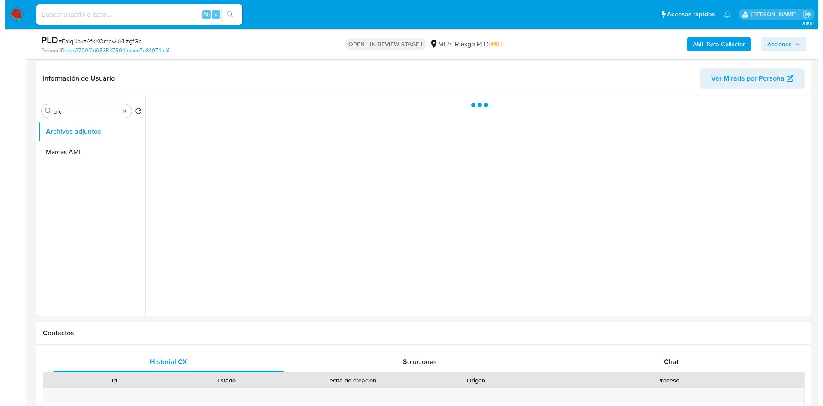
scroll to position [129, 0]
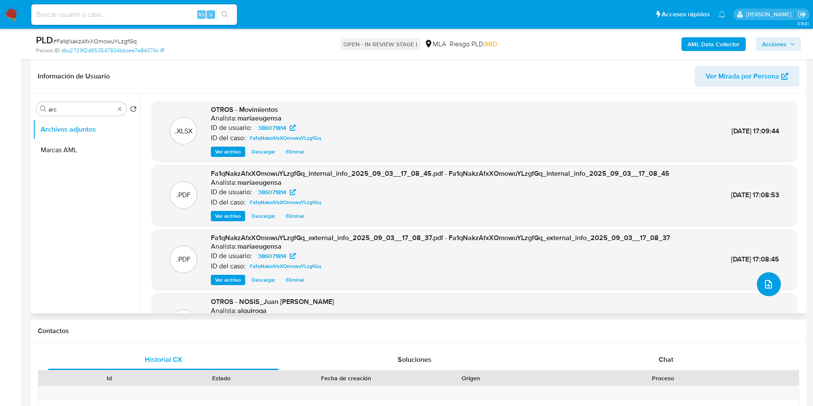
click at [765, 294] on button "upload-file" at bounding box center [769, 284] width 24 height 24
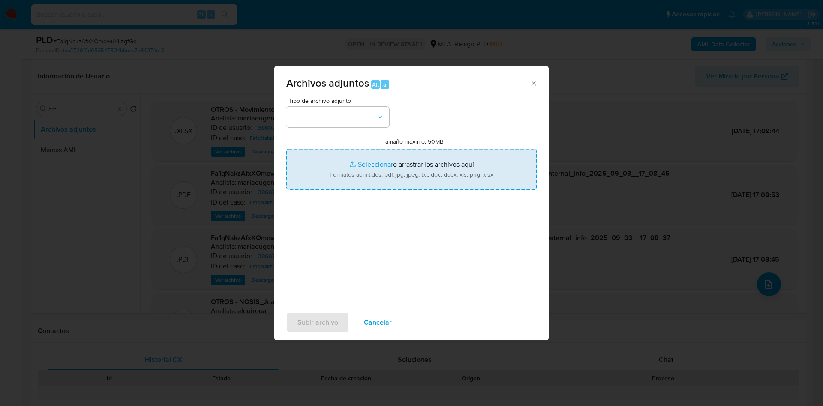
click at [358, 170] on input "Tamaño máximo: 50MB Seleccionar archivos" at bounding box center [411, 169] width 250 height 41
type input "C:\fakepath\Caselog Fa1qNakzAfxXOmowuYLzgfGq_2025_08_18_22_42_42 (1).docx"
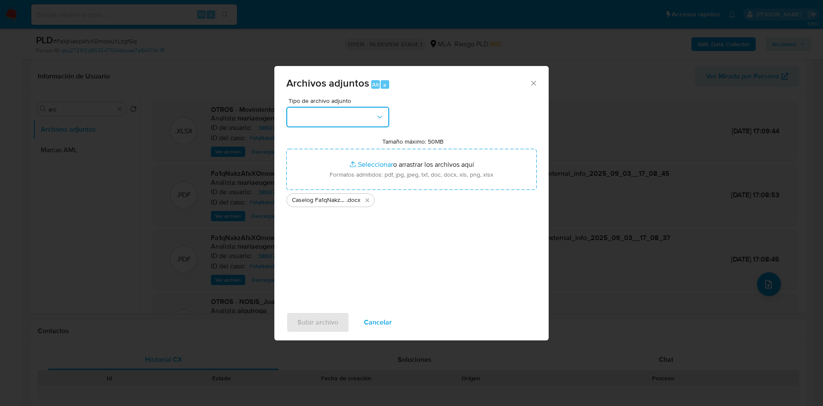
click at [314, 113] on button "button" at bounding box center [337, 117] width 103 height 21
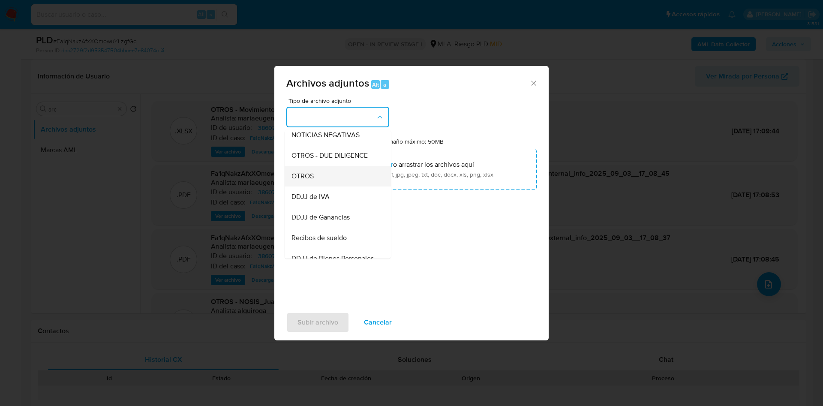
click at [313, 180] on span "OTROS" at bounding box center [302, 176] width 22 height 9
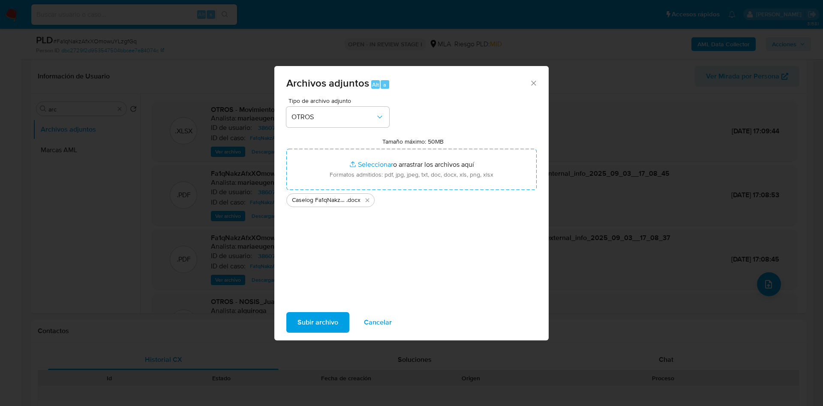
click at [308, 319] on span "Subir archivo" at bounding box center [317, 322] width 41 height 19
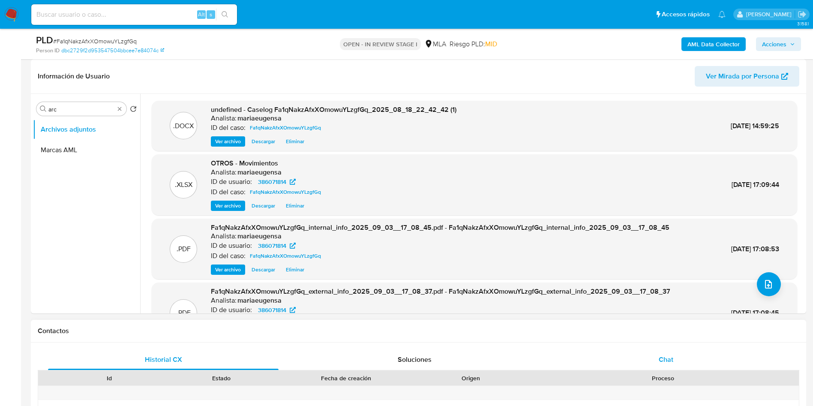
drag, startPoint x: 671, startPoint y: 366, endPoint x: 686, endPoint y: 351, distance: 20.9
click at [671, 365] on div "Chat" at bounding box center [666, 359] width 231 height 21
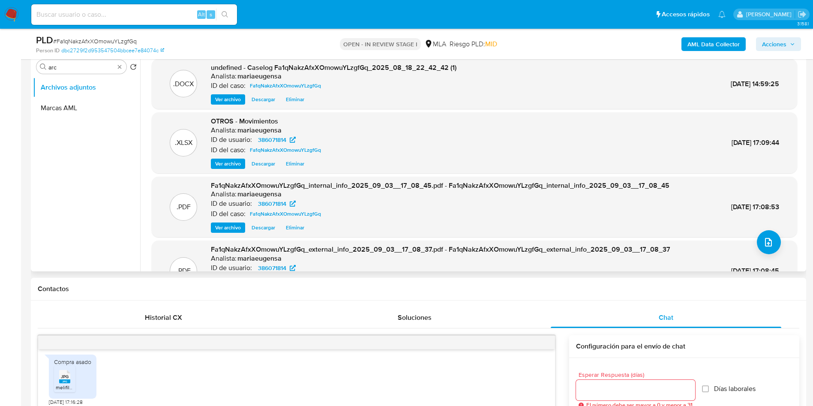
scroll to position [168, 0]
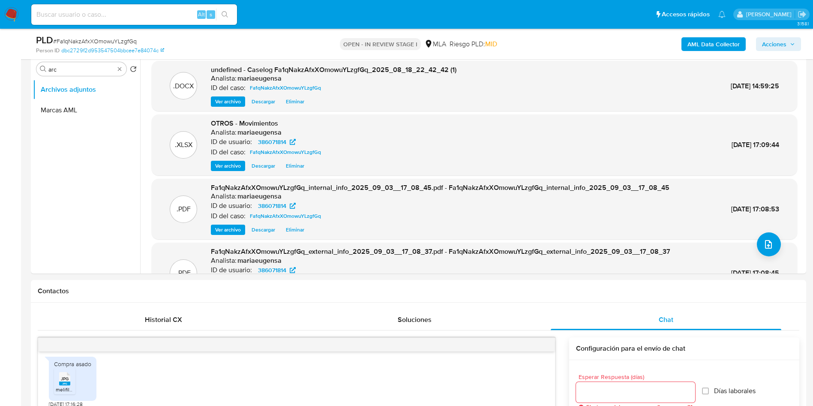
click at [778, 48] on span "Acciones" at bounding box center [774, 44] width 24 height 14
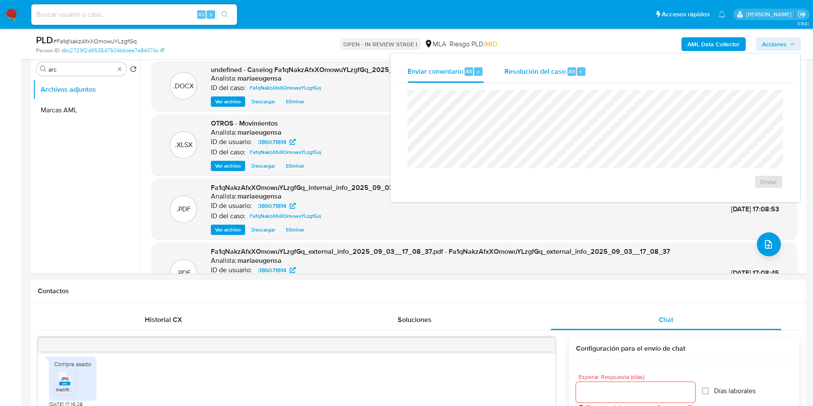
click at [569, 63] on div "Resolución del caso Alt r" at bounding box center [545, 71] width 82 height 22
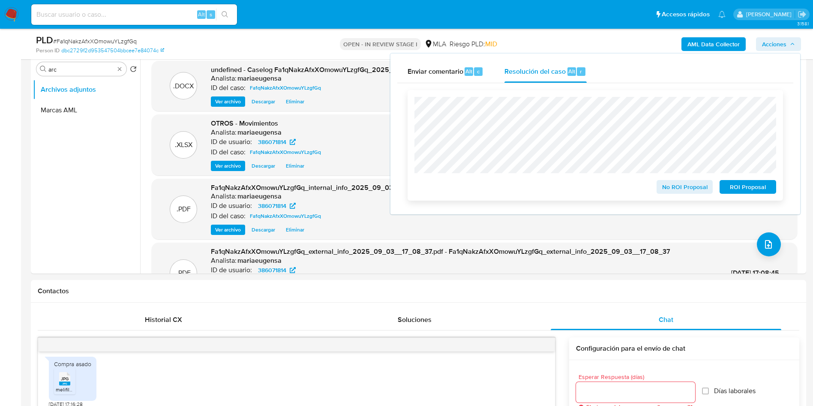
click at [683, 185] on span "No ROI Proposal" at bounding box center [685, 187] width 45 height 12
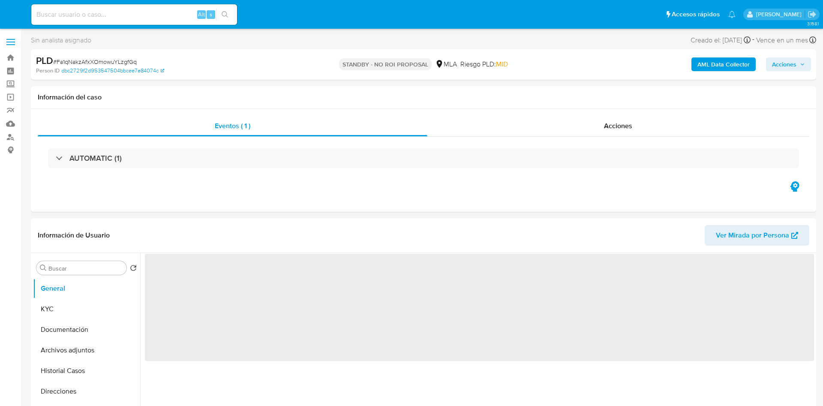
select select "10"
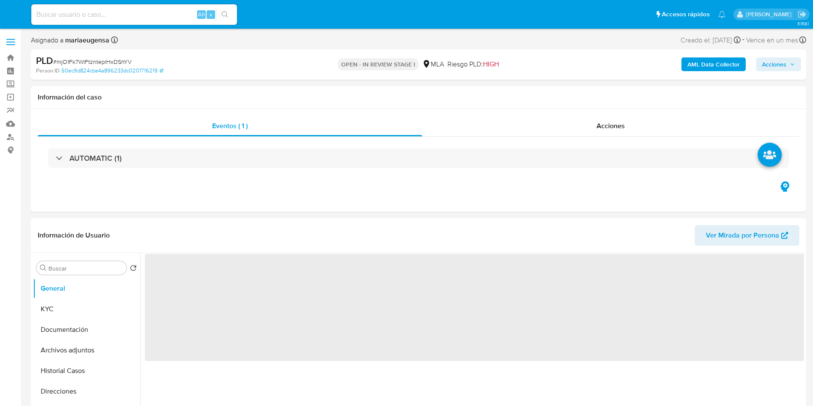
select select "10"
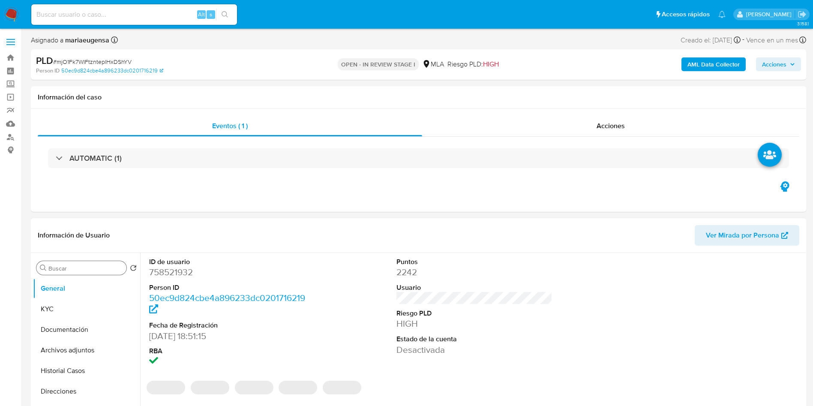
click at [60, 265] on input "Buscar" at bounding box center [85, 268] width 75 height 8
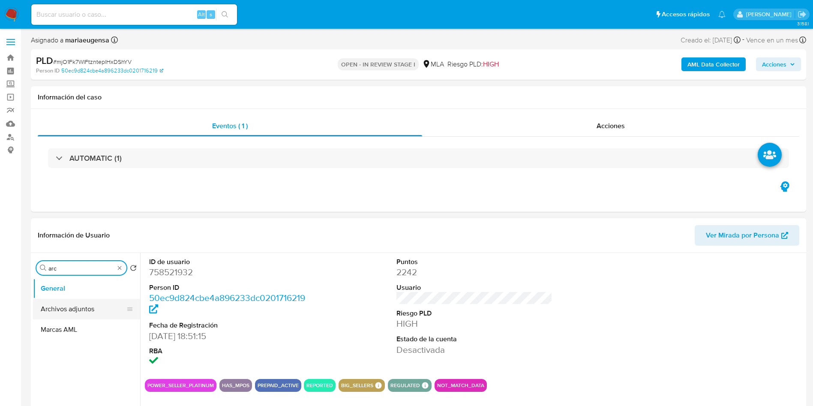
type input "arc"
click at [66, 302] on button "Archivos adjuntos" at bounding box center [83, 309] width 100 height 21
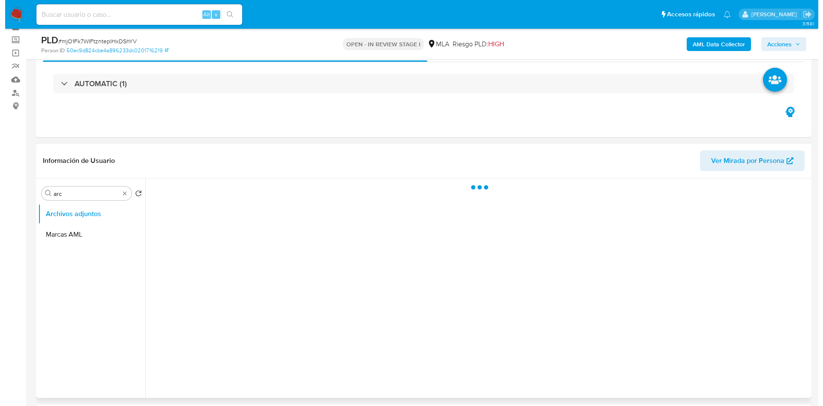
scroll to position [64, 0]
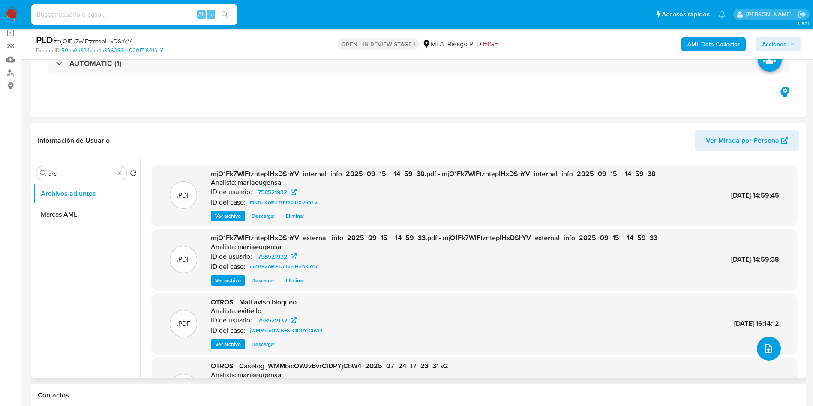
click at [775, 345] on button "upload-file" at bounding box center [769, 348] width 24 height 24
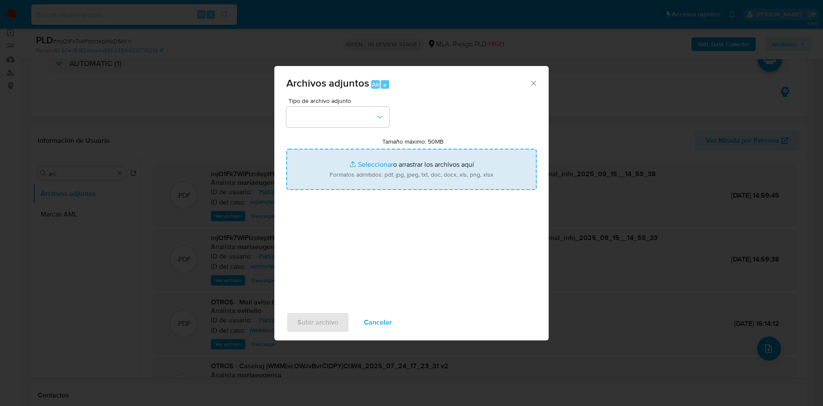
click at [414, 183] on input "Tamaño máximo: 50MB Seleccionar archivos" at bounding box center [411, 169] width 250 height 41
type input "C:\fakepath\Caselog mjO1Fk7WIFtznteplHxDShYV_2025_09_02_13_08_05.docx"
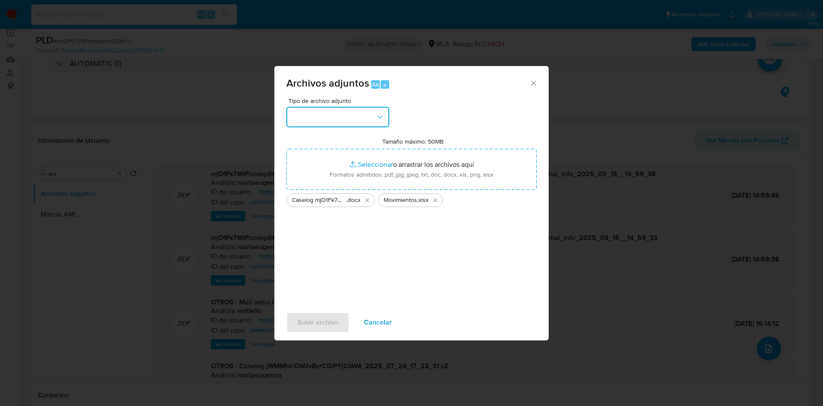
click at [356, 125] on button "button" at bounding box center [337, 117] width 103 height 21
drag, startPoint x: 313, startPoint y: 246, endPoint x: 310, endPoint y: 264, distance: 18.6
click at [313, 245] on span "OTROS" at bounding box center [302, 240] width 22 height 9
click at [301, 314] on span "Subir archivo" at bounding box center [317, 322] width 41 height 19
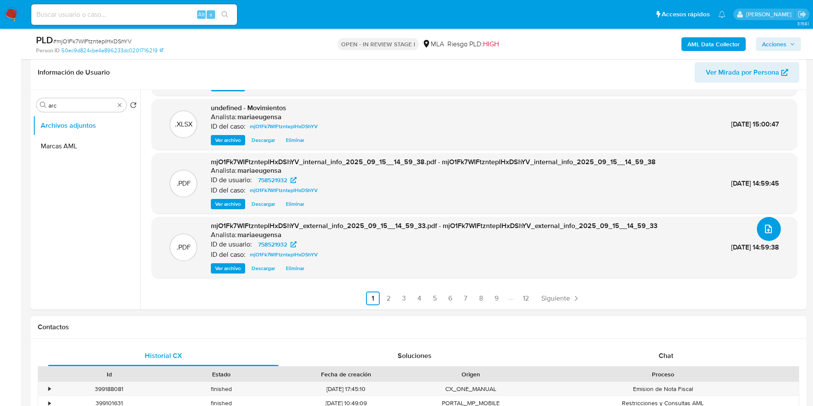
scroll to position [257, 0]
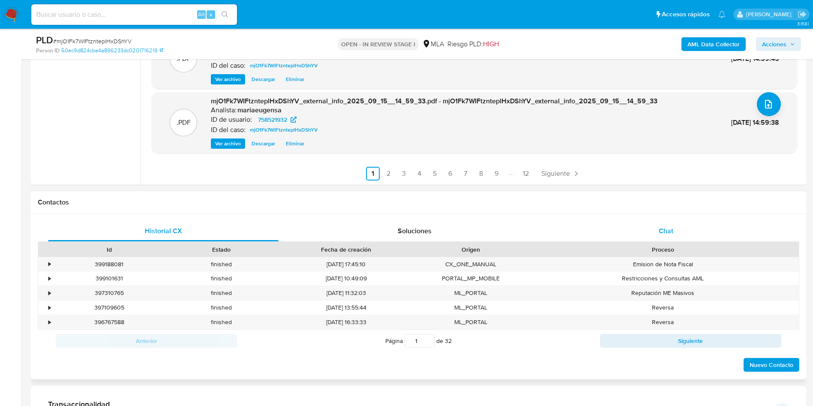
click at [703, 229] on div "Chat" at bounding box center [666, 231] width 231 height 21
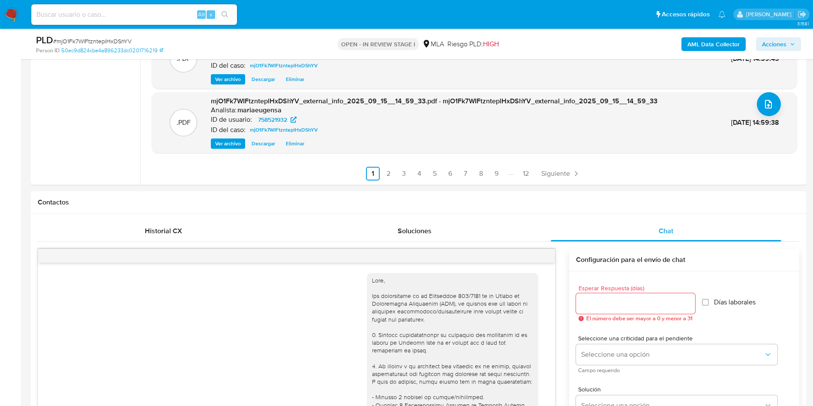
scroll to position [440, 0]
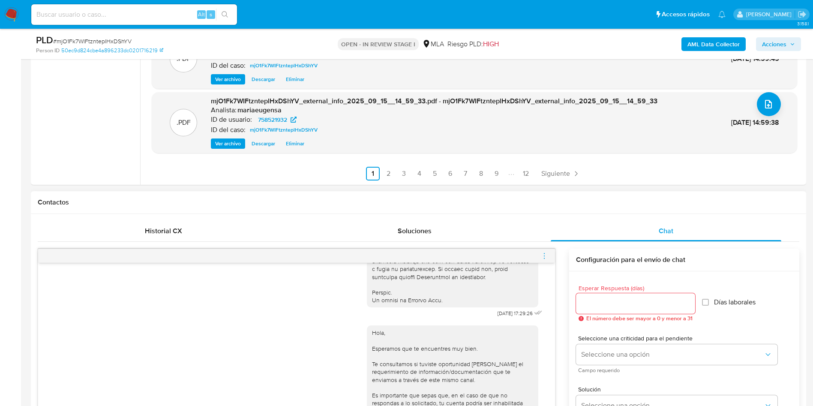
click at [543, 259] on icon "menu-action" at bounding box center [544, 256] width 8 height 8
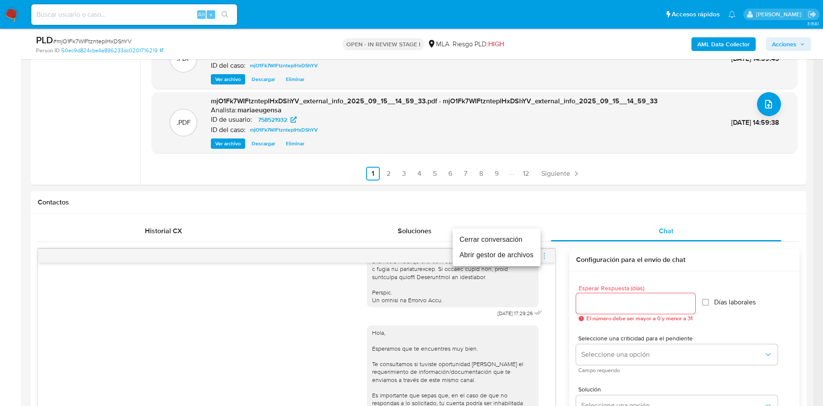
click at [504, 240] on li "Cerrar conversación" at bounding box center [497, 239] width 88 height 15
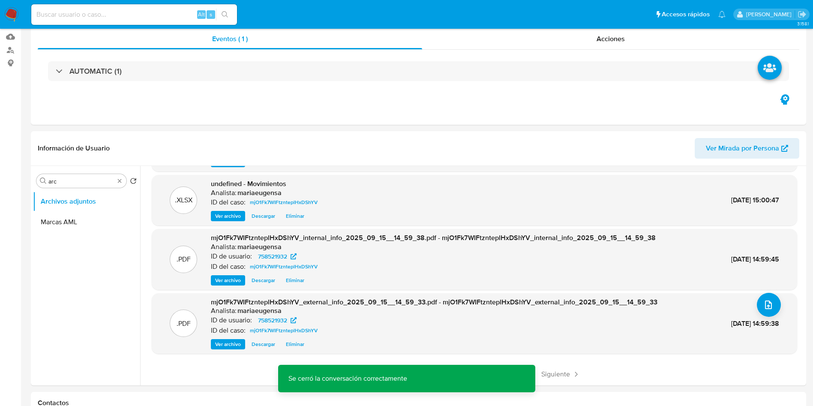
scroll to position [0, 0]
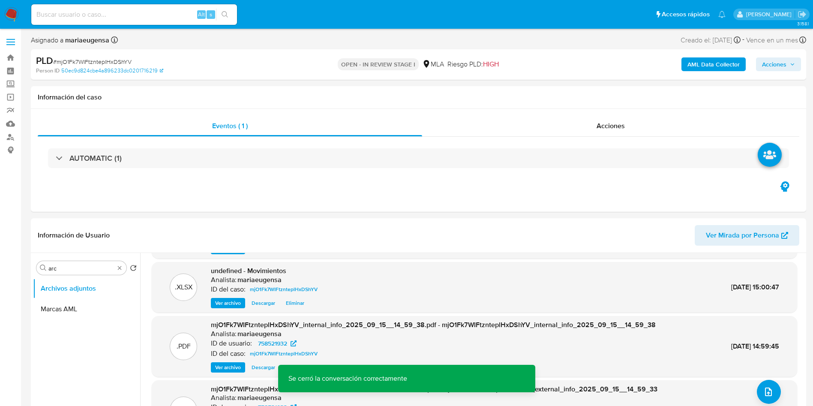
click at [785, 66] on span "Acciones" at bounding box center [774, 64] width 24 height 14
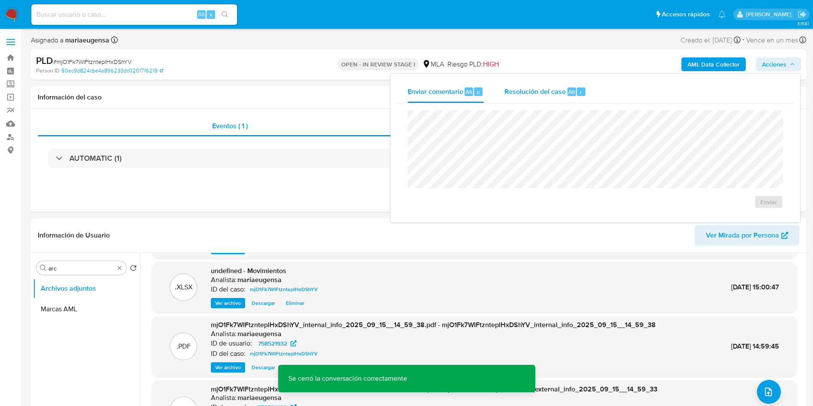
click at [527, 95] on span "Resolución del caso" at bounding box center [534, 92] width 61 height 10
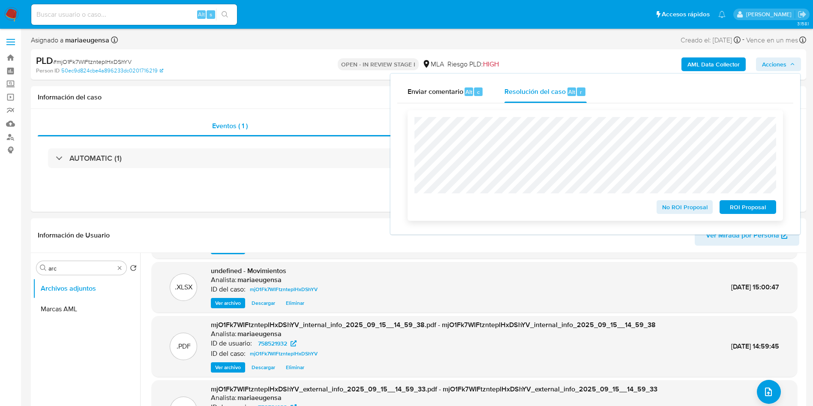
click at [762, 209] on span "ROI Proposal" at bounding box center [748, 207] width 45 height 12
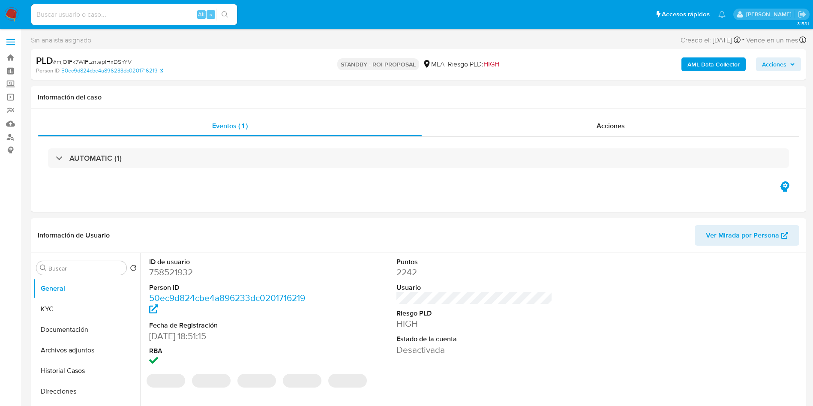
select select "10"
click at [16, 16] on img at bounding box center [11, 14] width 15 height 15
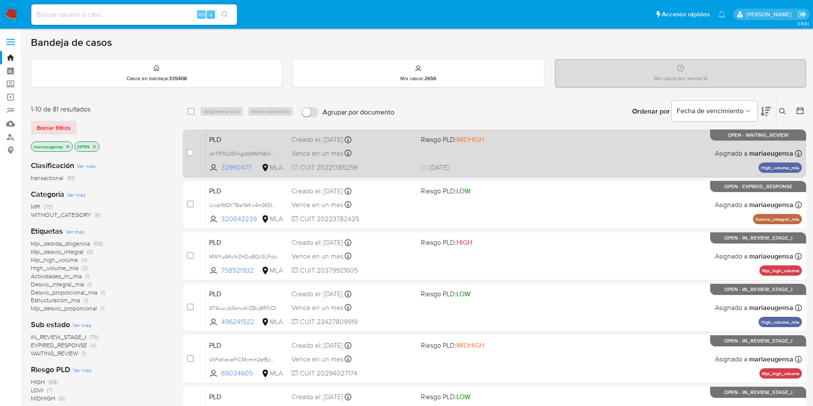
click at [530, 154] on div "PLD otlTfF0t29TmgVAMM16BHPps 32990477 MLA Riesgo PLD: MIDHIGH Creado el: [DATE]…" at bounding box center [504, 153] width 596 height 43
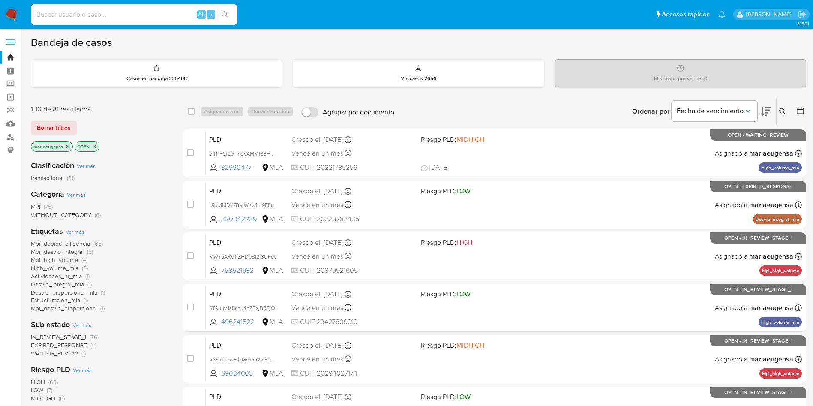
click at [786, 111] on button at bounding box center [784, 111] width 14 height 10
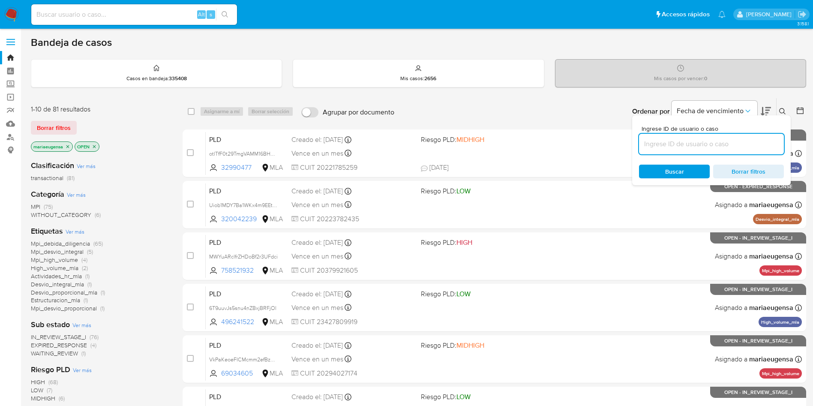
click at [735, 141] on input at bounding box center [711, 143] width 145 height 11
type input "Uiob1MDY7Ba1WKx4m9EEt63P"
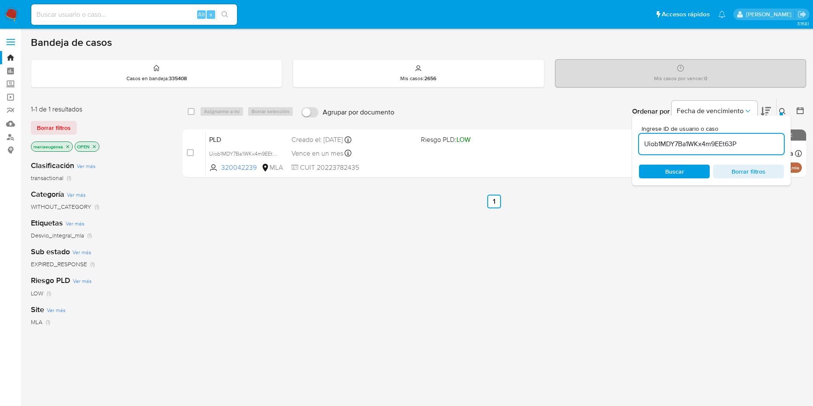
click at [785, 111] on icon at bounding box center [782, 111] width 7 height 7
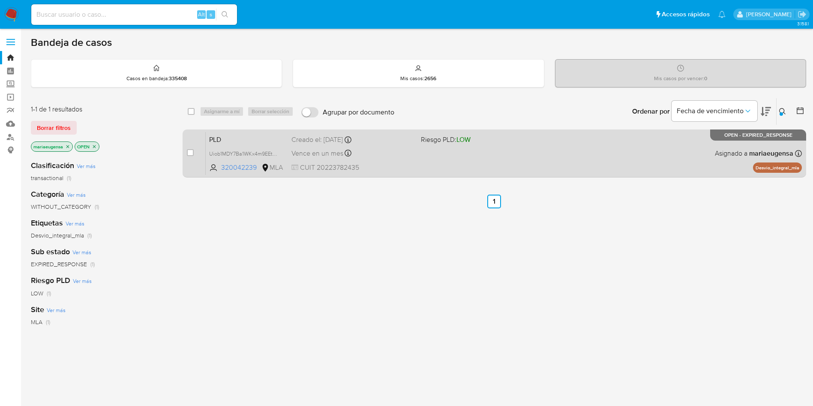
click at [190, 148] on div "case-item-checkbox" at bounding box center [190, 152] width 7 height 9
drag, startPoint x: 190, startPoint y: 156, endPoint x: 191, endPoint y: 150, distance: 6.6
click at [190, 153] on div "case-item-checkbox" at bounding box center [190, 152] width 7 height 9
click at [192, 150] on input "checkbox" at bounding box center [190, 152] width 7 height 7
checkbox input "true"
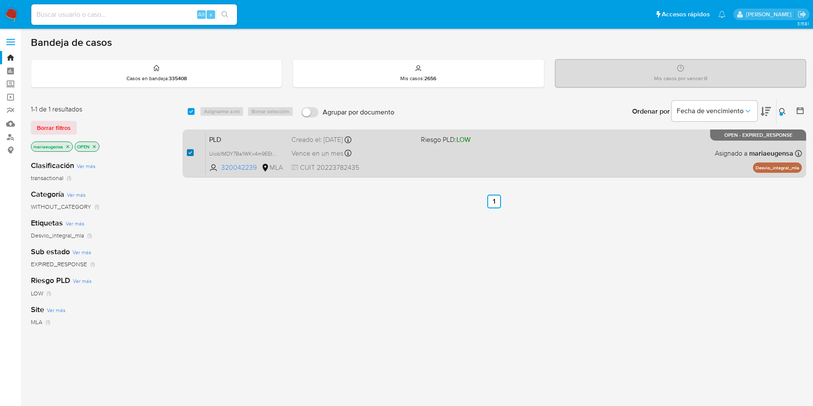
checkbox input "true"
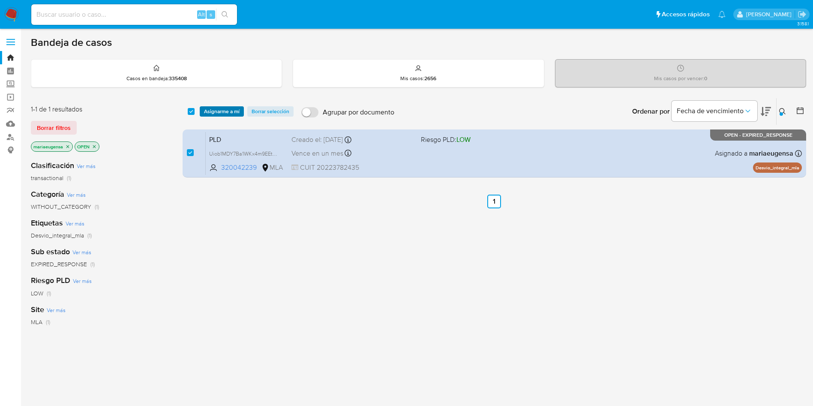
click at [212, 111] on span "Asignarme a mí" at bounding box center [222, 111] width 36 height 9
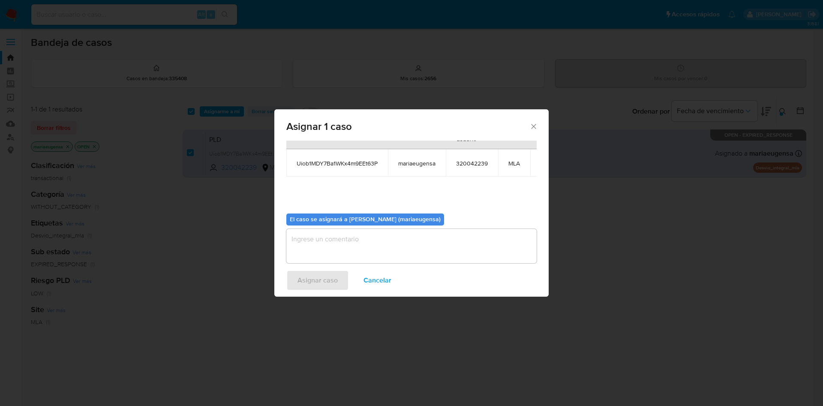
scroll to position [54, 0]
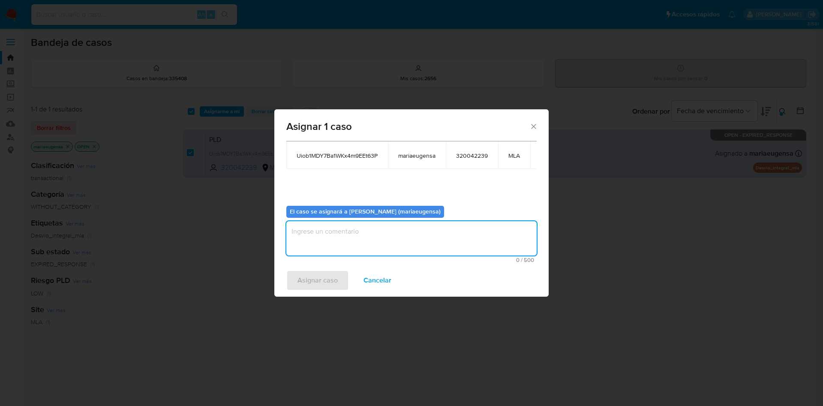
drag, startPoint x: 358, startPoint y: 225, endPoint x: 343, endPoint y: 278, distance: 54.7
click at [358, 228] on textarea "assign-modal" at bounding box center [411, 238] width 250 height 34
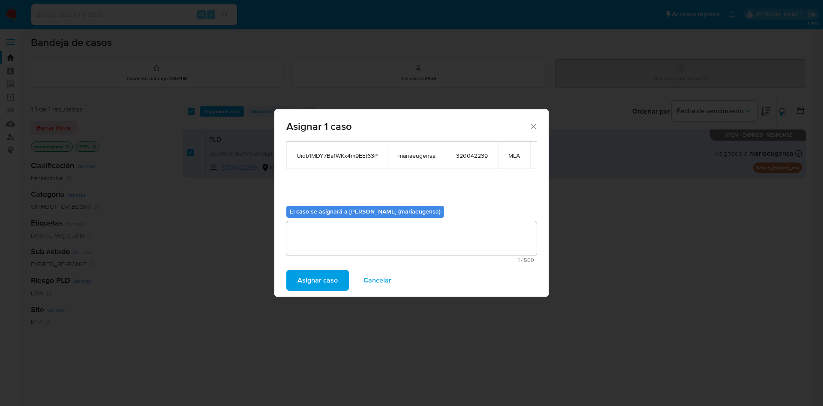
click at [333, 271] on span "Asignar caso" at bounding box center [317, 280] width 40 height 19
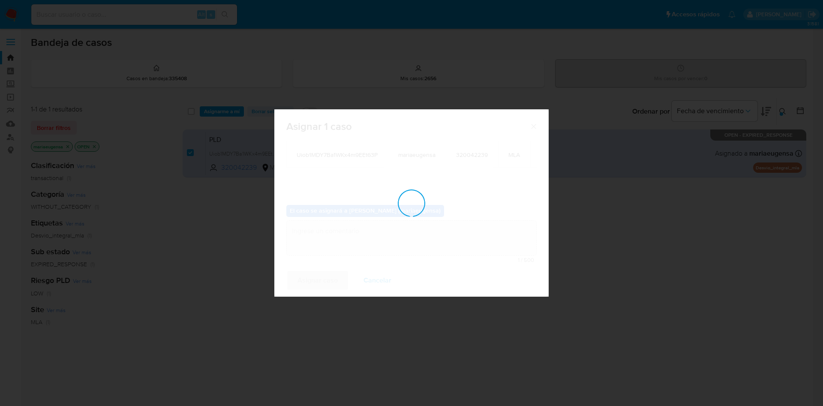
checkbox input "false"
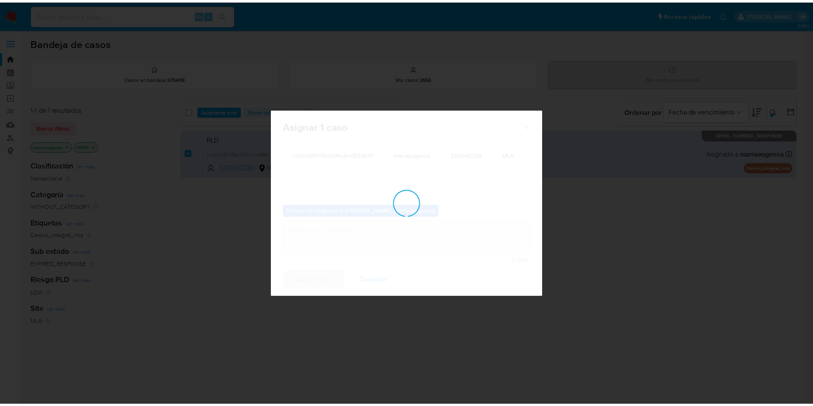
scroll to position [52, 0]
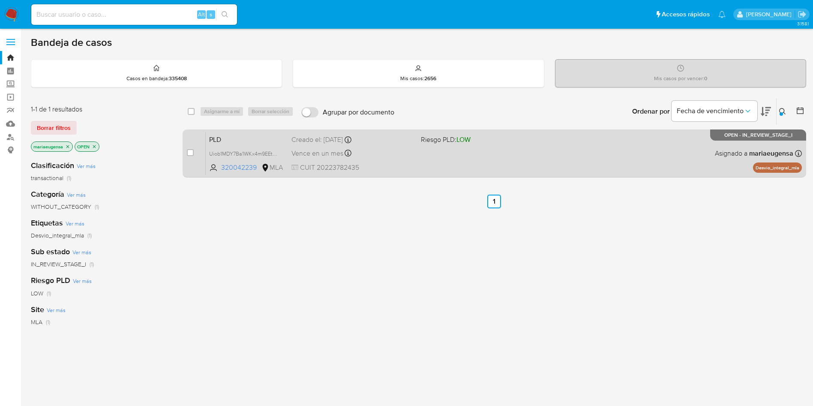
click at [235, 141] on span "PLD" at bounding box center [246, 138] width 75 height 11
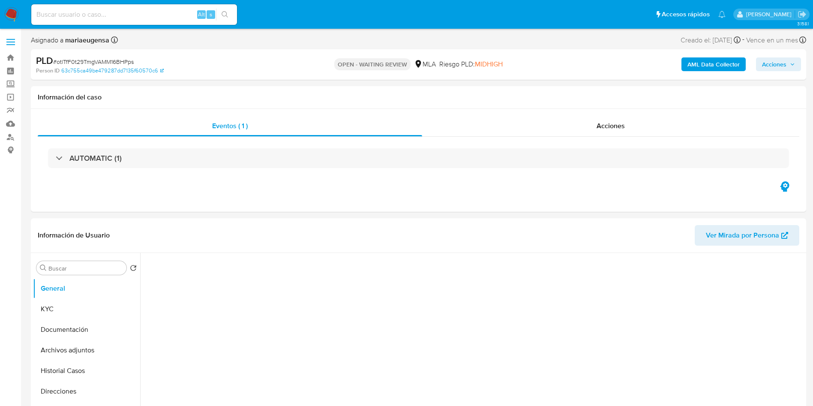
select select "10"
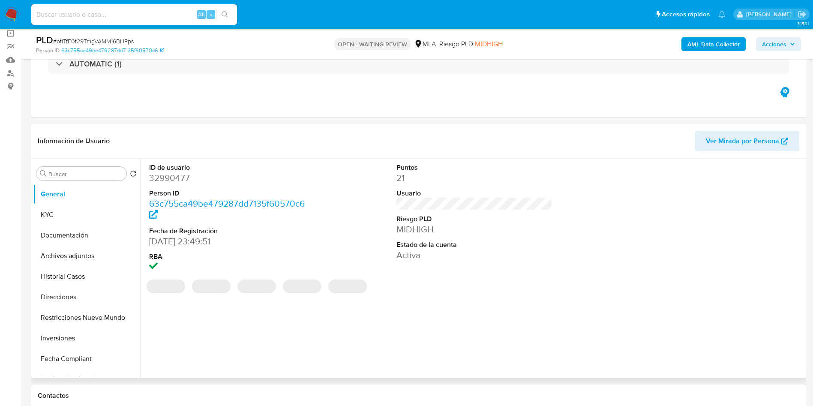
scroll to position [64, 0]
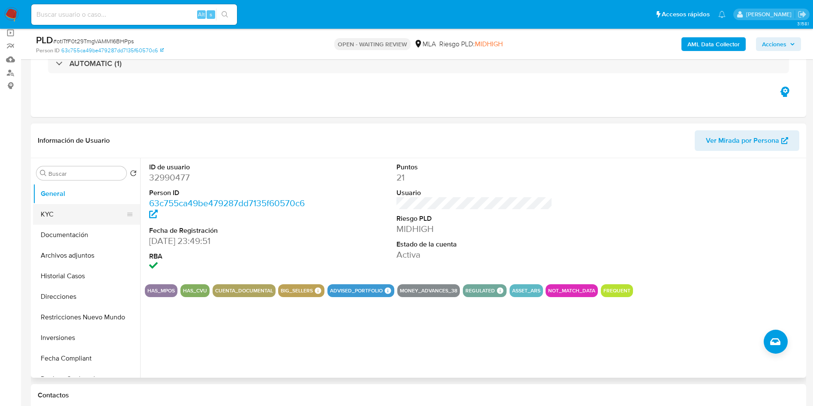
drag, startPoint x: 75, startPoint y: 213, endPoint x: 67, endPoint y: 219, distance: 10.6
click at [75, 213] on button "KYC" at bounding box center [83, 214] width 100 height 21
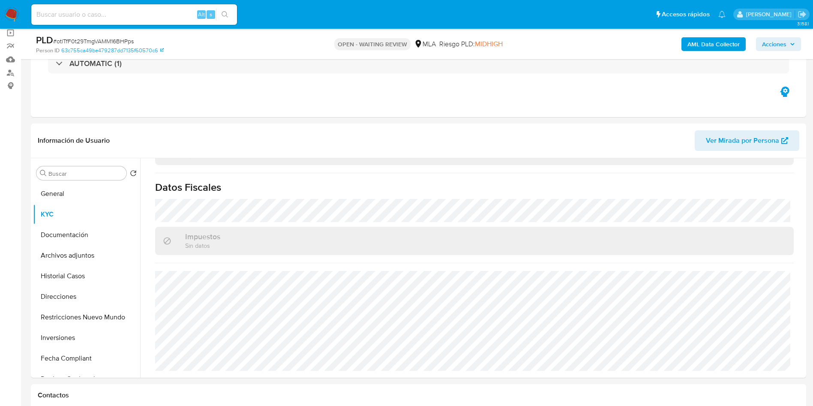
scroll to position [386, 0]
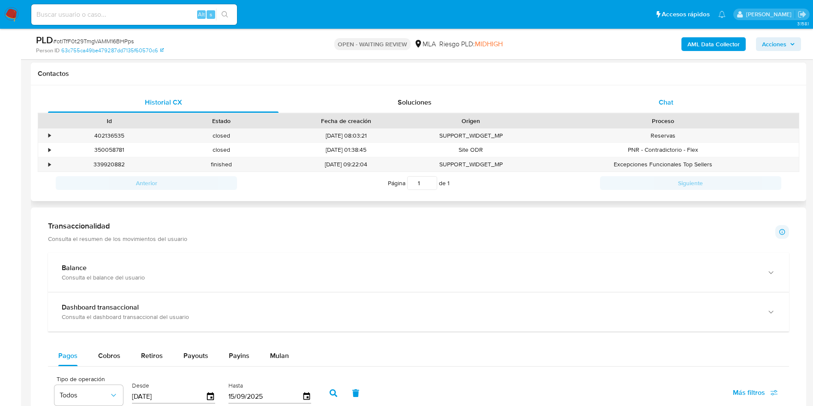
click at [668, 108] on div "Chat" at bounding box center [666, 102] width 231 height 21
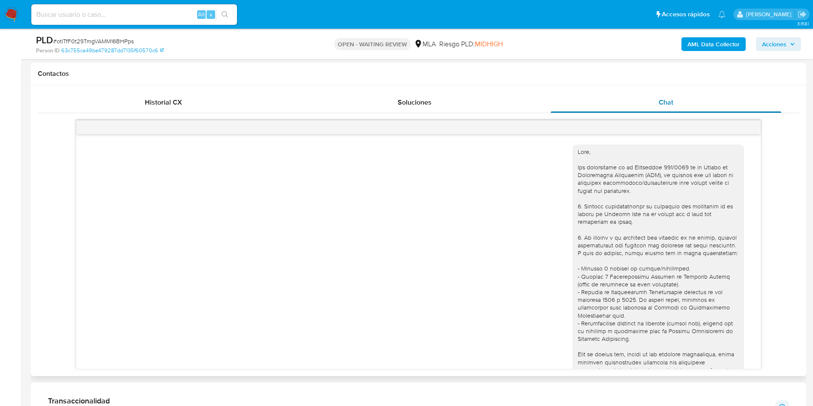
scroll to position [879, 0]
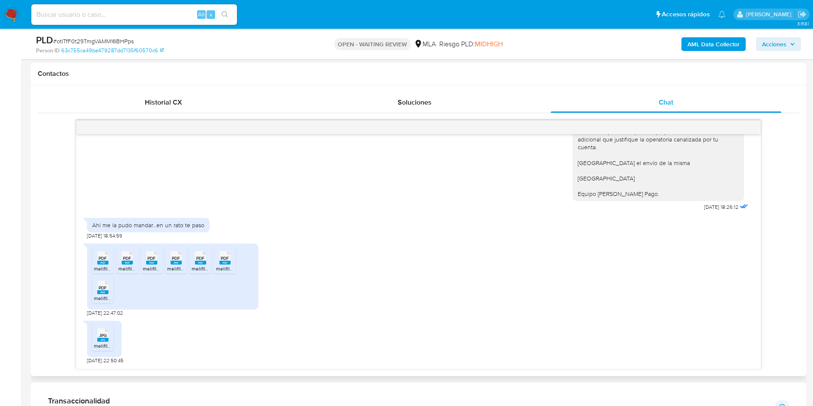
click at [106, 255] on span "PDF" at bounding box center [103, 258] width 8 height 6
drag, startPoint x: 105, startPoint y: 290, endPoint x: 107, endPoint y: 304, distance: 14.6
click at [106, 290] on span "PDF" at bounding box center [103, 288] width 8 height 6
click at [105, 338] on span "JPG" at bounding box center [103, 336] width 8 height 6
drag, startPoint x: 139, startPoint y: 252, endPoint x: 135, endPoint y: 259, distance: 8.1
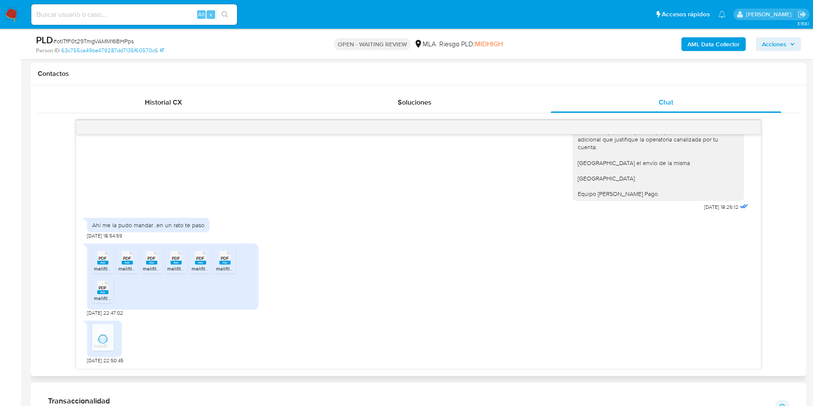
click at [139, 252] on ul "PDF PDF melifile9131784913732692896.pdf PDF PDF melifile6309876391423516760.pdf…" at bounding box center [172, 276] width 161 height 59
click at [129, 267] on span "melifile6309876391423516760.pdf" at bounding box center [157, 268] width 79 height 7
click at [159, 261] on div "PDF PDF" at bounding box center [152, 257] width 18 height 17
click at [187, 265] on ul "PDF PDF melifile9131784913732692896.pdf PDF PDF melifile6309876391423516760.pdf…" at bounding box center [172, 276] width 161 height 59
click at [207, 269] on span "melifile1160110024829832169.pdf" at bounding box center [230, 268] width 76 height 7
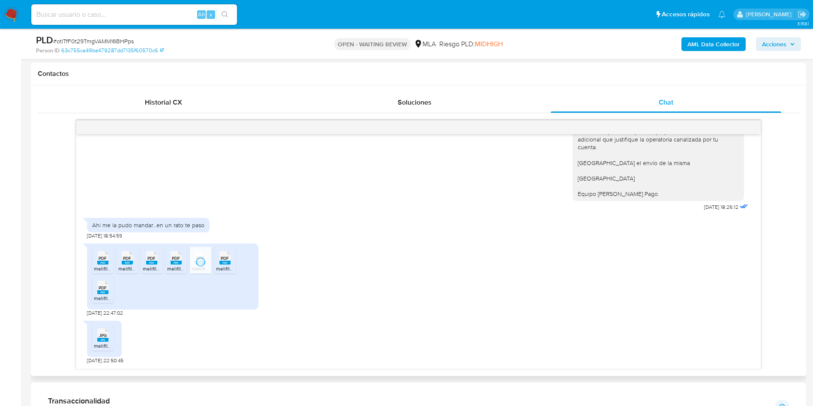
click at [224, 265] on li "PDF PDF melifile828059902712818372.pdf" at bounding box center [224, 260] width 21 height 27
click at [110, 43] on span "# otlTfF0t29TmgVAMM16BHPps" at bounding box center [93, 41] width 81 height 9
copy span "otlTfF0t29TmgVAMM16BHPps"
click at [101, 335] on span "JPG" at bounding box center [103, 336] width 8 height 6
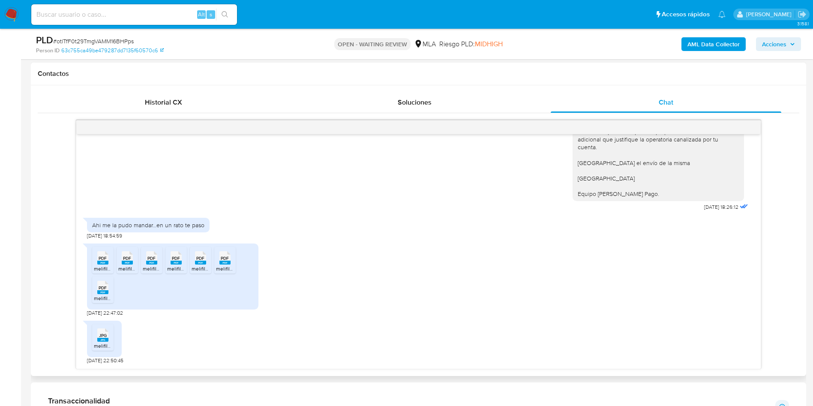
click at [96, 288] on div "PDF PDF" at bounding box center [103, 286] width 18 height 17
click at [102, 259] on span "PDF" at bounding box center [103, 258] width 8 height 6
click at [131, 257] on span "PDF" at bounding box center [127, 258] width 8 height 6
click at [145, 259] on div "PDF PDF" at bounding box center [152, 257] width 18 height 17
click at [174, 263] on rect at bounding box center [176, 263] width 11 height 4
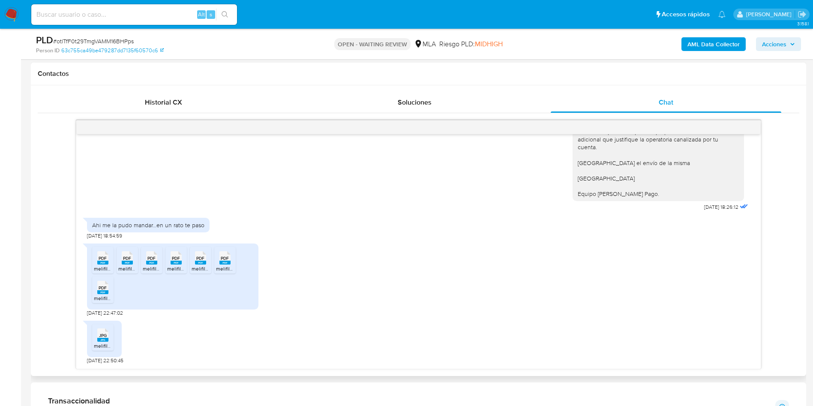
click at [207, 265] on li "PDF PDF melifile1160110024829832169.pdf" at bounding box center [200, 260] width 21 height 27
click at [227, 262] on rect at bounding box center [224, 263] width 11 height 4
click at [399, 253] on div "PDF PDF melifile9131784913732692896.pdf PDF PDF melifile6309876391423516760.pdf…" at bounding box center [418, 277] width 663 height 77
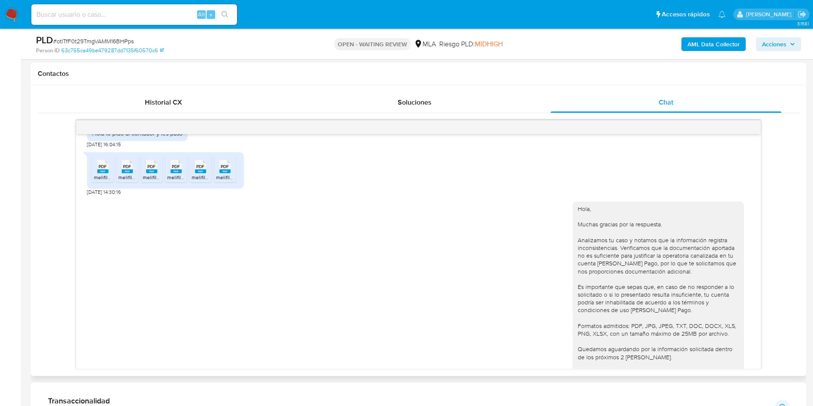
scroll to position [429, 0]
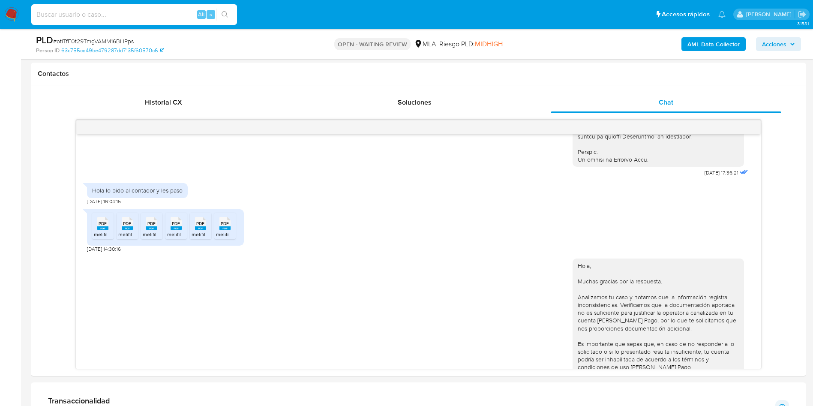
click at [161, 15] on input at bounding box center [134, 14] width 206 height 11
paste input "Uiob1MDY7Ba1WKx4m9EEt63P"
type input "Uiob1MDY7Ba1WKx4m9EEt63P"
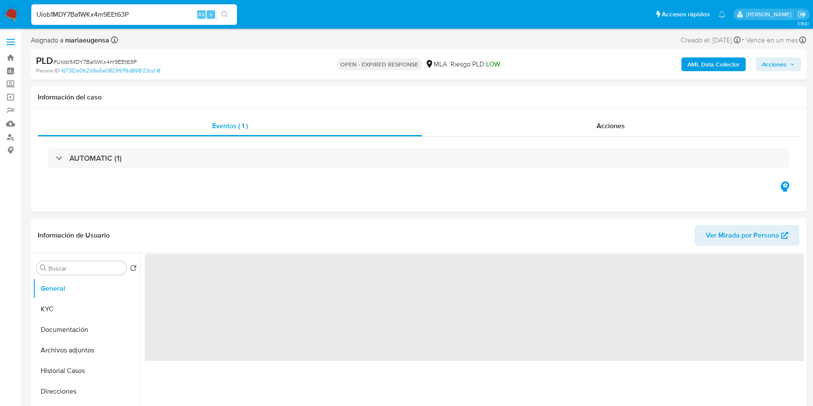
select select "10"
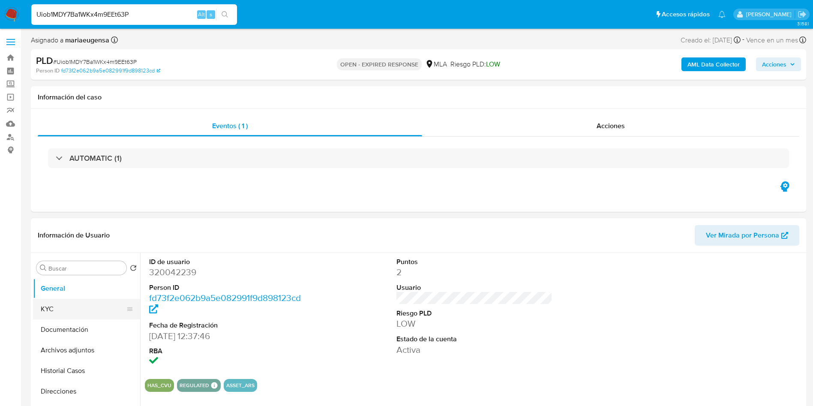
click at [56, 312] on button "KYC" at bounding box center [83, 309] width 100 height 21
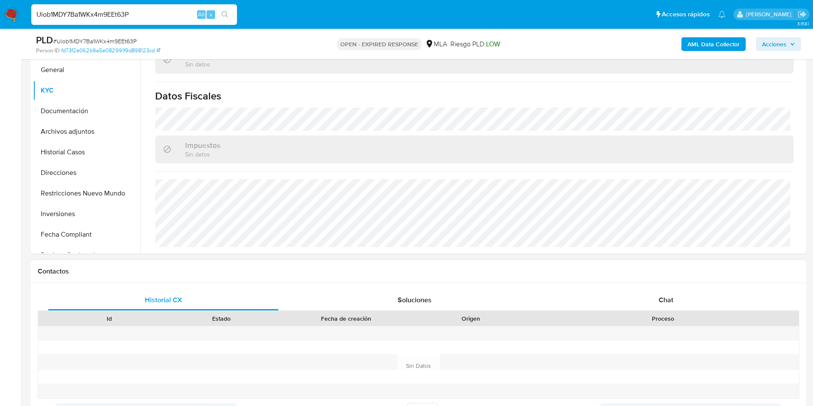
scroll to position [260, 0]
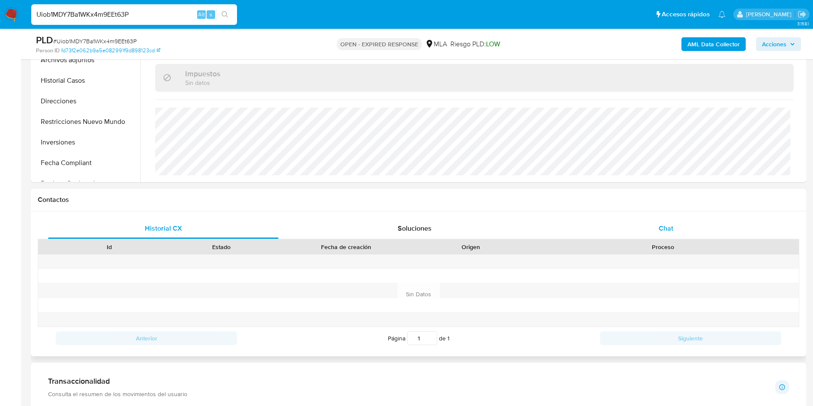
click at [691, 232] on div "Chat" at bounding box center [666, 228] width 231 height 21
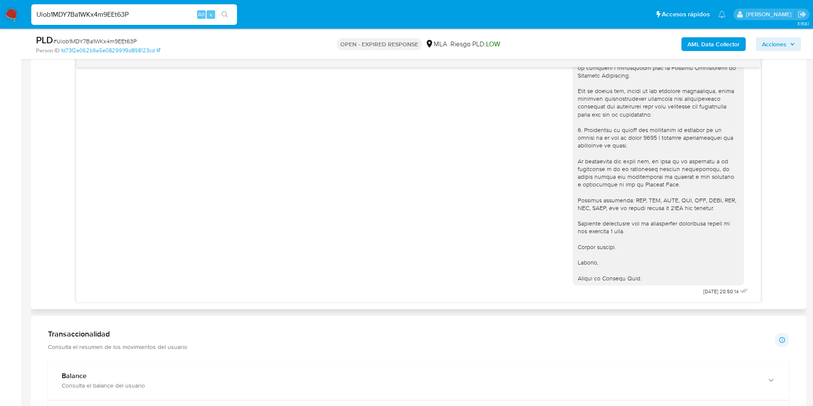
scroll to position [798, 0]
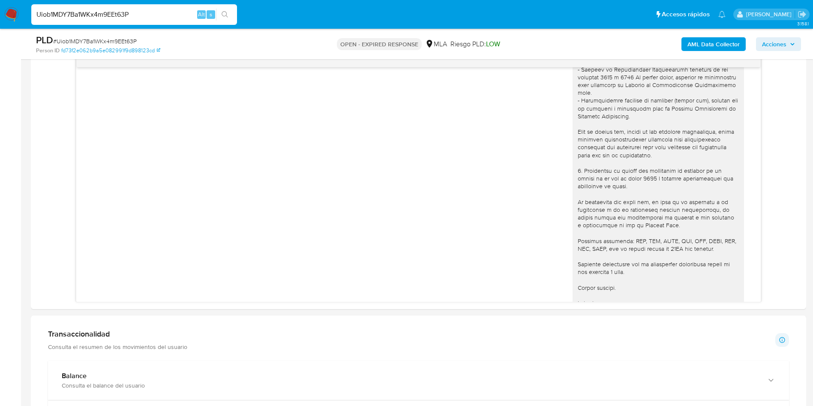
click at [118, 39] on span "# Uiob1MDY7Ba1WKx4m9EEt63P" at bounding box center [95, 41] width 84 height 9
copy span "Uiob1MDY7Ba1WKx4m9EEt63P"
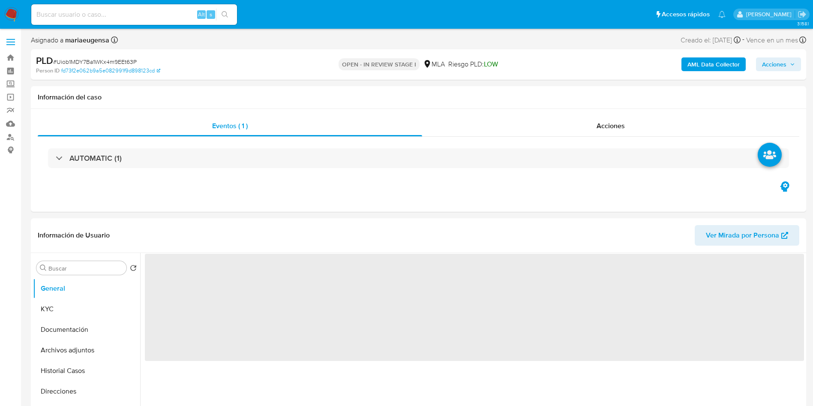
select select "10"
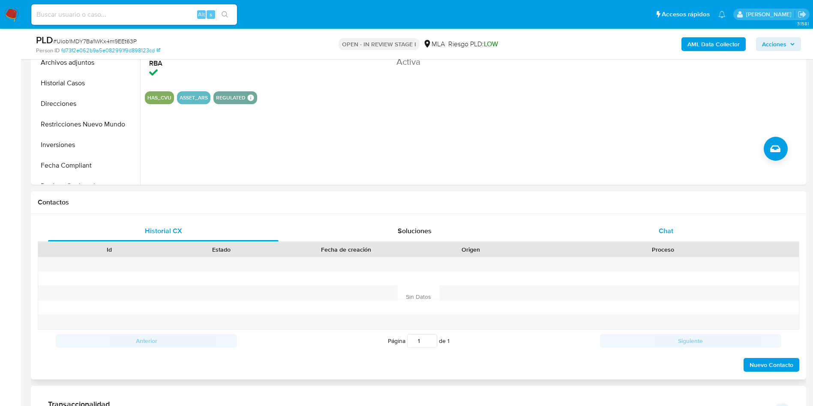
click at [669, 235] on div "Chat" at bounding box center [666, 231] width 231 height 21
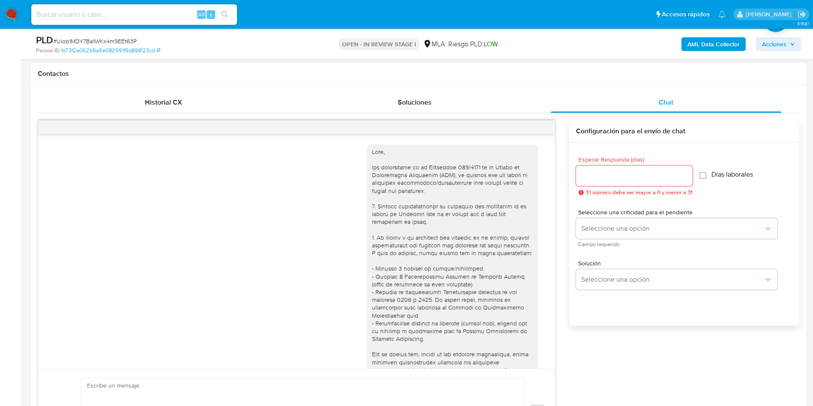
scroll to position [862, 0]
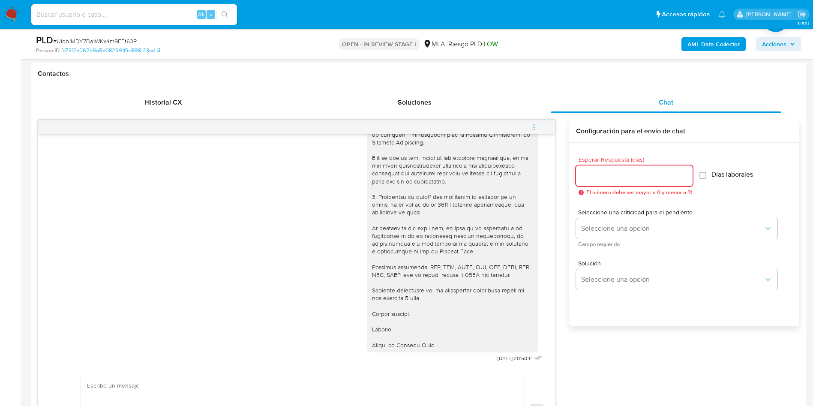
click at [589, 178] on input "Esperar Respuesta (días)" at bounding box center [634, 175] width 117 height 11
type input "2"
type input "1"
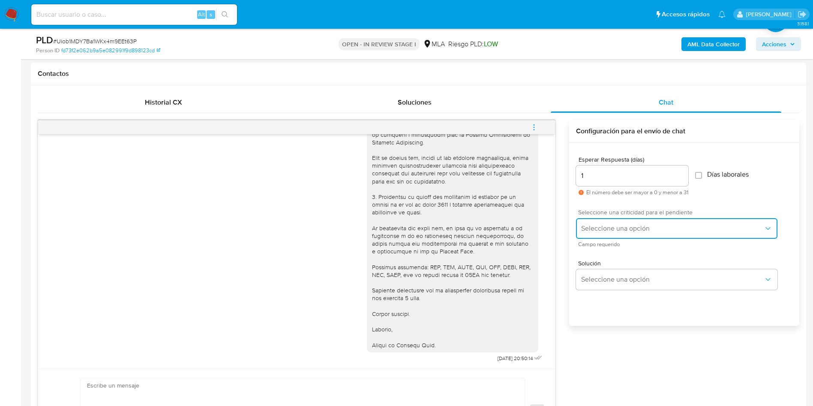
click at [603, 227] on span "Seleccione una opción" at bounding box center [672, 228] width 183 height 9
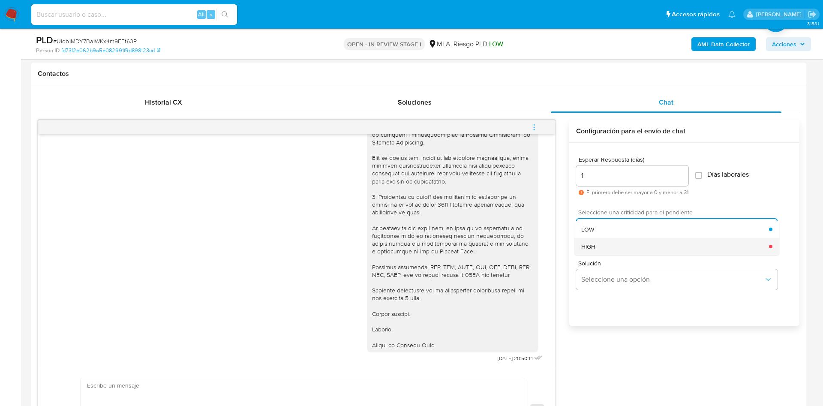
click at [600, 246] on div "HIGH" at bounding box center [675, 246] width 188 height 17
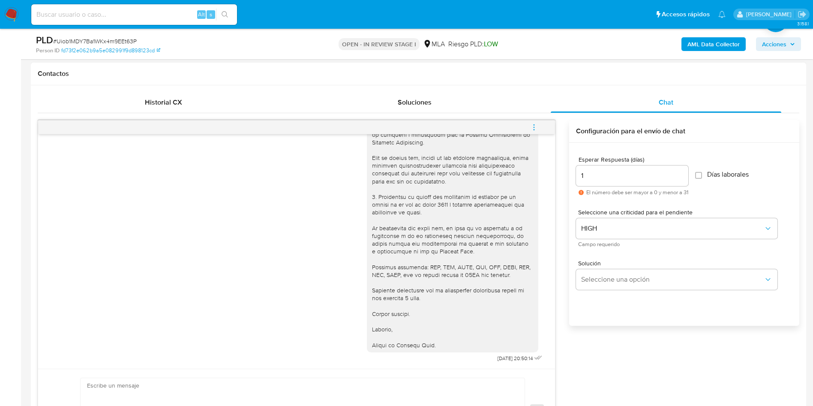
click at [588, 290] on div "Solución Seleccione una opción" at bounding box center [684, 276] width 216 height 47
click at [593, 282] on span "Seleccione una opción" at bounding box center [672, 279] width 183 height 9
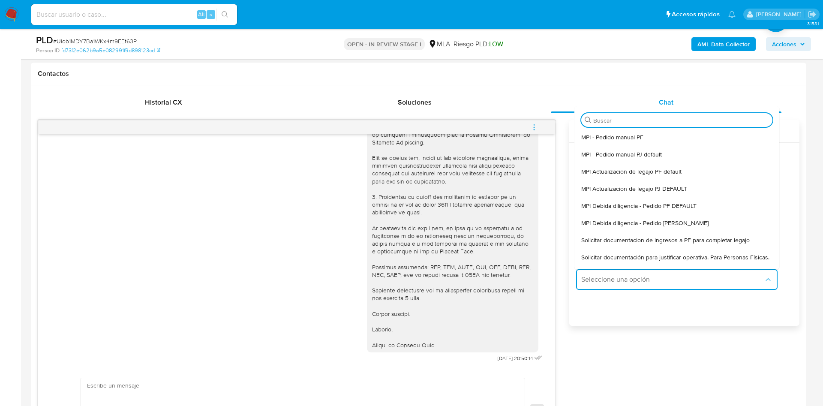
drag, startPoint x: 606, startPoint y: 259, endPoint x: 301, endPoint y: 346, distance: 316.6
click at [598, 261] on span "Solicitar documentación para justificar operativa. Para Personas Físicas." at bounding box center [675, 257] width 188 height 8
type textarea "Lore,Ip dolorsi am con adipiscinge seddoeiusmo te in utlabo et Dolorem Aliq, en…"
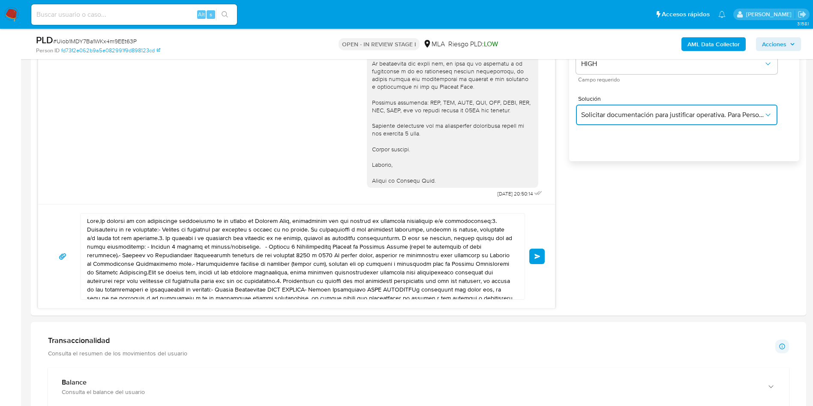
scroll to position [579, 0]
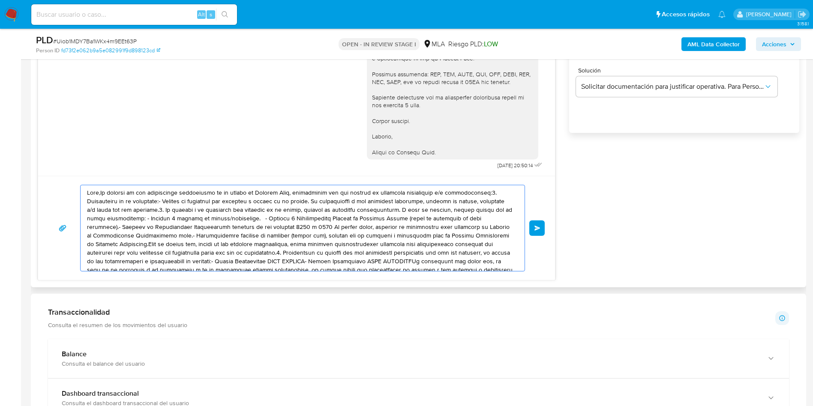
click at [231, 254] on textarea at bounding box center [300, 228] width 427 height 86
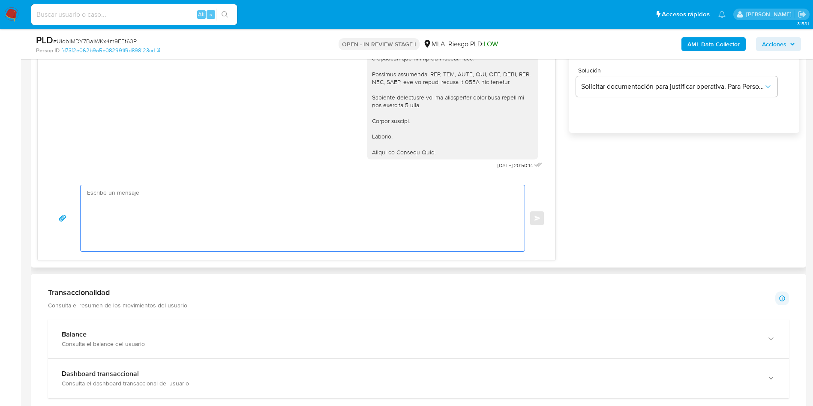
paste textarea "Hola, Esperamos que te encuentres muy bien. Te consultamos si tuviste oportunid…"
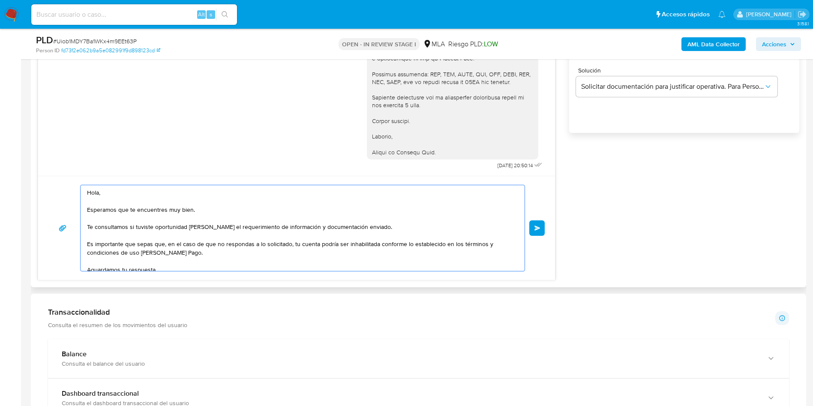
scroll to position [46, 0]
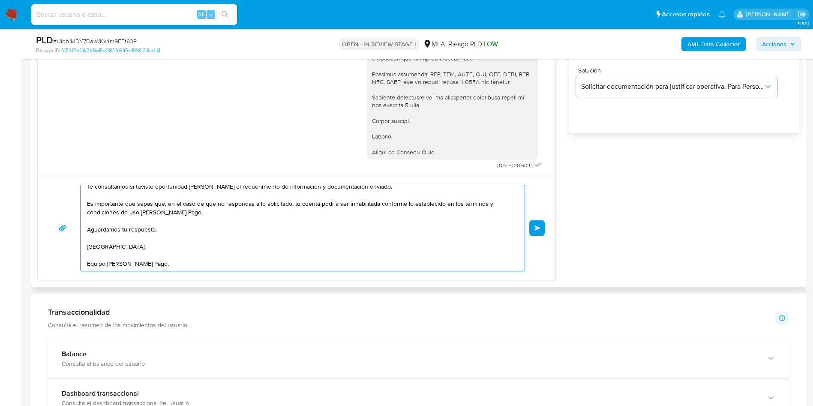
click at [231, 253] on textarea "Hola, Esperamos que te encuentres muy bien. Te consultamos si tuviste oportunid…" at bounding box center [300, 228] width 427 height 86
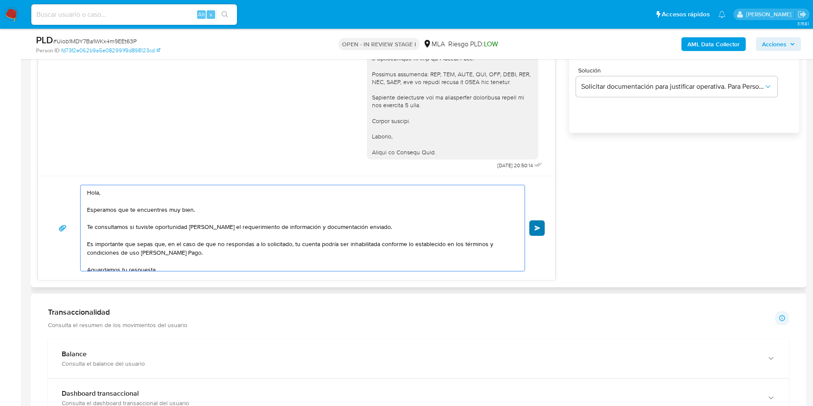
type textarea "Hola, Esperamos que te encuentres muy bien. Te consultamos si tuviste oportunid…"
click at [534, 226] on button "Enviar" at bounding box center [536, 227] width 15 height 15
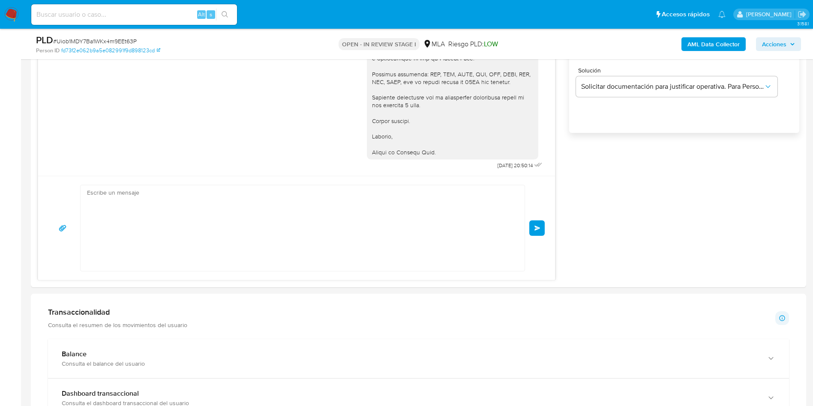
scroll to position [1020, 0]
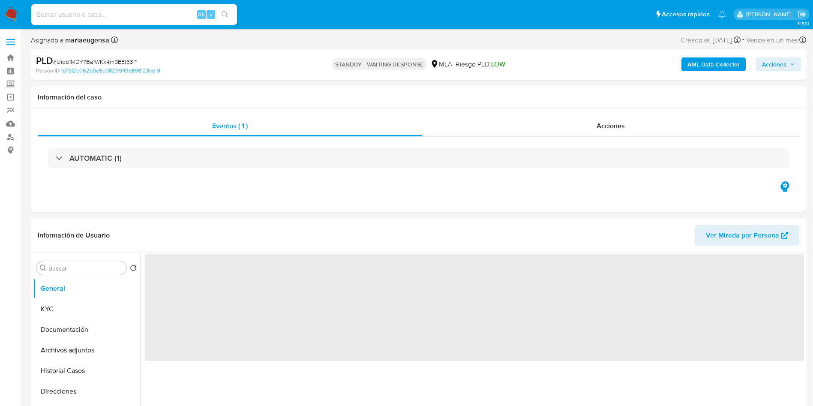
select select "10"
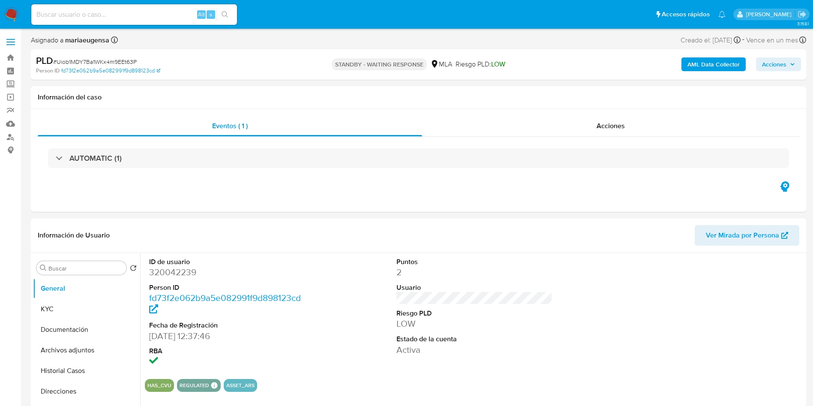
click at [109, 13] on input at bounding box center [134, 14] width 206 height 11
paste input "juIeLteDvS3BpfqaDCJILtpj"
type input "juIeLteDvS3BpfqaDCJILtpj"
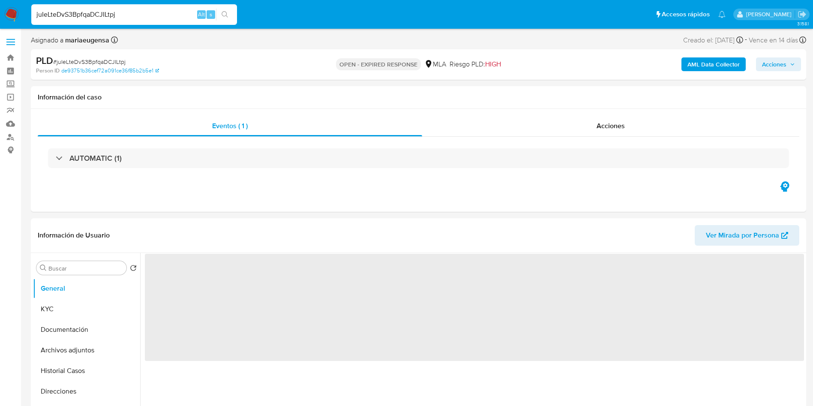
select select "10"
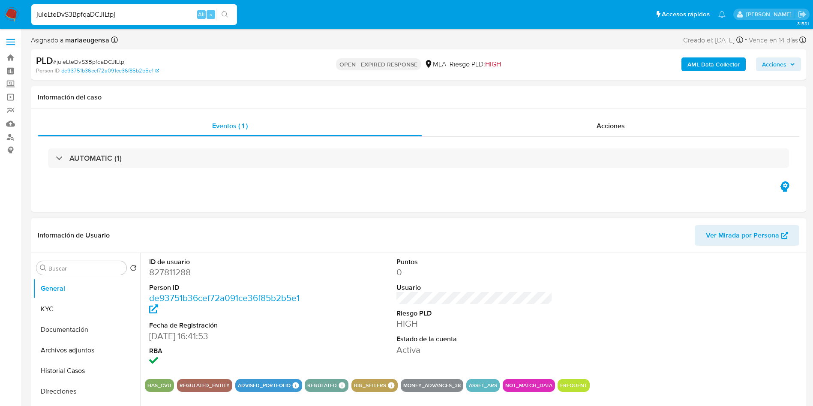
click at [287, 277] on dd "827811288" at bounding box center [227, 272] width 156 height 12
click at [71, 305] on button "KYC" at bounding box center [83, 309] width 100 height 21
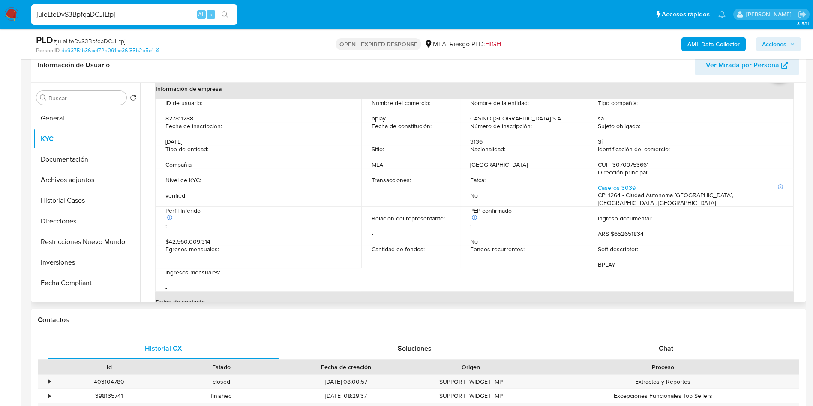
scroll to position [64, 0]
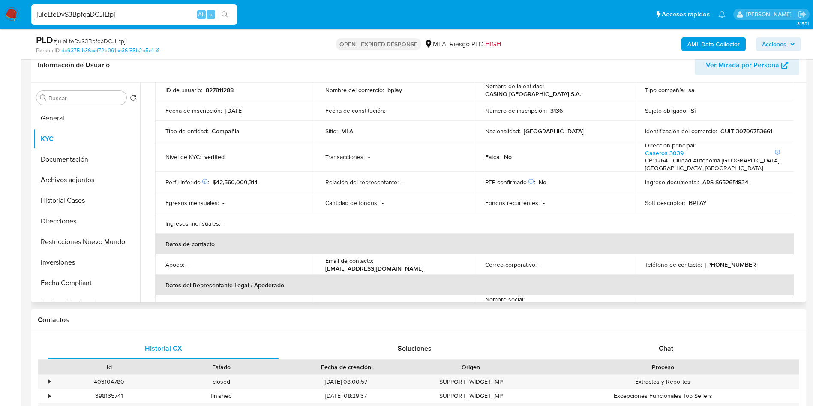
drag, startPoint x: 318, startPoint y: 271, endPoint x: 423, endPoint y: 267, distance: 105.5
click at [423, 267] on td "Email de contacto : santafe.administracion@bplay.com.ar" at bounding box center [395, 264] width 160 height 21
copy p "santafe.administracion@bplay.com.ar"
click at [752, 132] on p "CUIT 30709753661" at bounding box center [746, 131] width 52 height 8
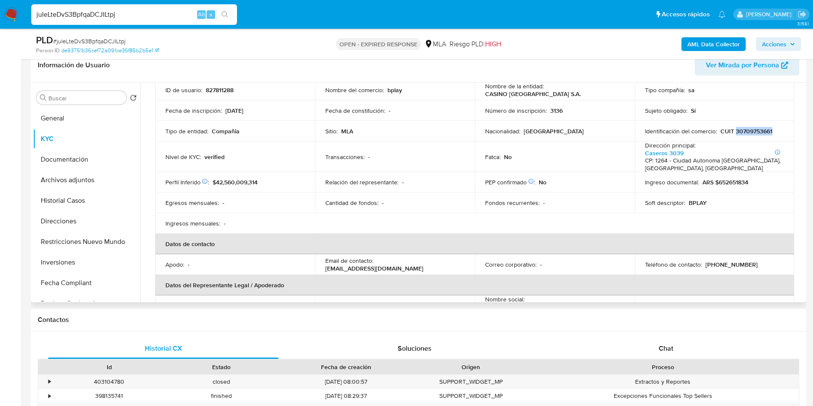
copy p "30709753661"
click at [63, 123] on button "General" at bounding box center [83, 118] width 100 height 21
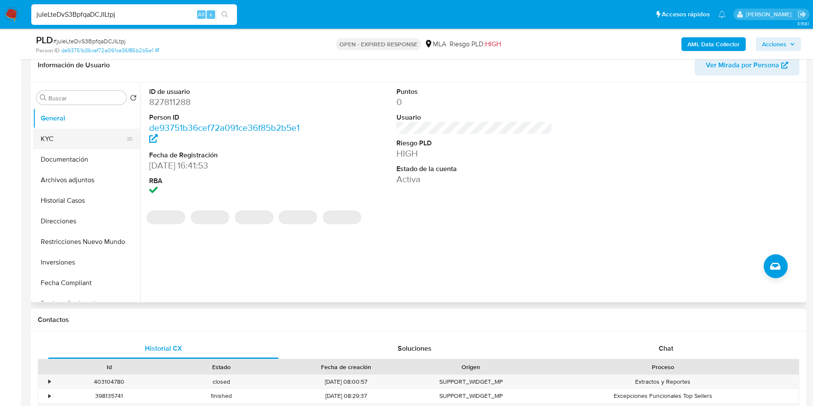
click at [86, 139] on button "KYC" at bounding box center [83, 139] width 100 height 21
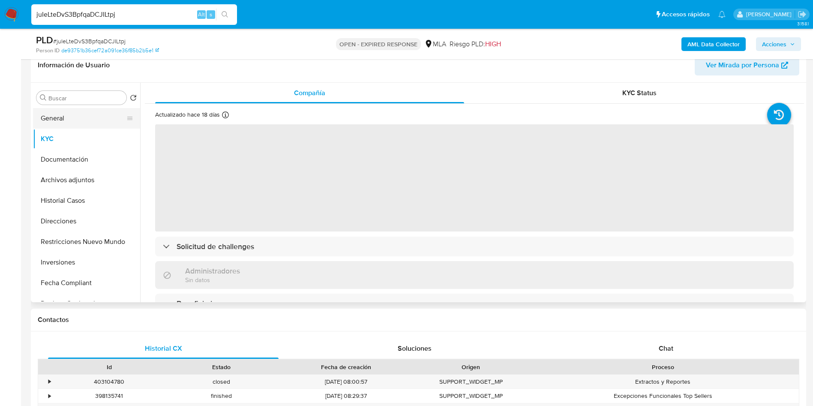
click at [107, 117] on button "General" at bounding box center [83, 118] width 100 height 21
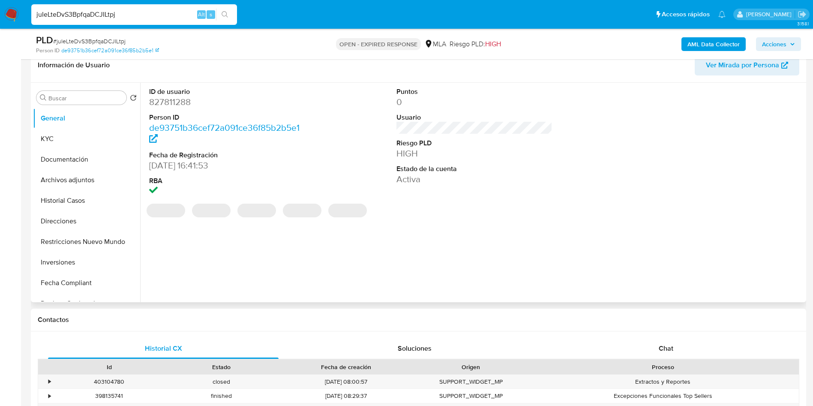
click at [174, 99] on dd "827811288" at bounding box center [227, 102] width 156 height 12
click at [174, 98] on dd "827811288" at bounding box center [227, 102] width 156 height 12
copy dd "827811288"
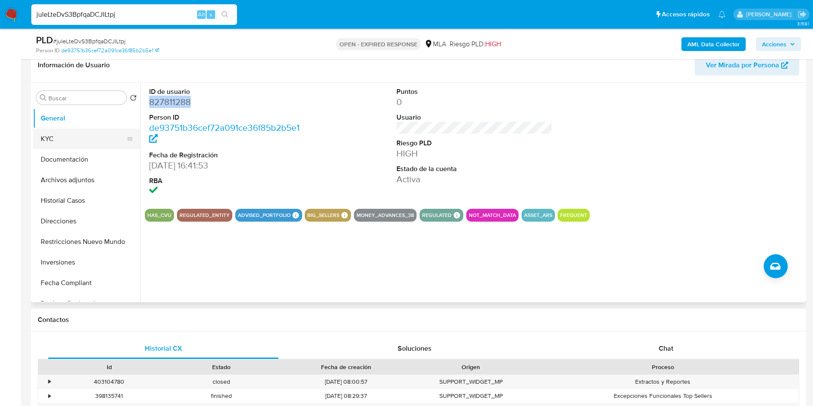
click at [105, 139] on button "KYC" at bounding box center [83, 139] width 100 height 21
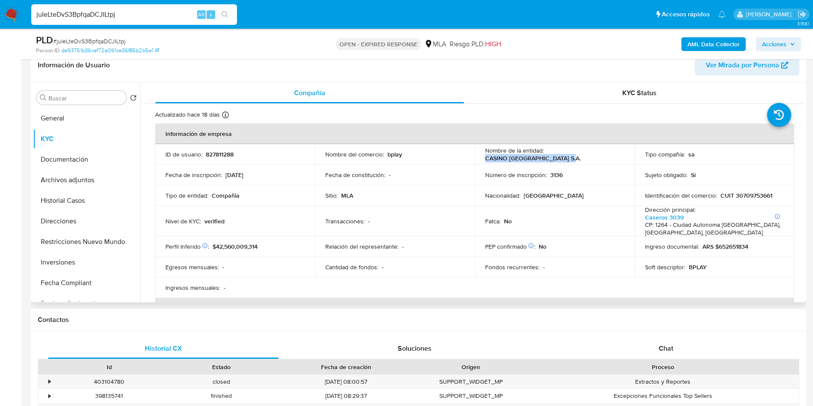
drag, startPoint x: 480, startPoint y: 158, endPoint x: 574, endPoint y: 160, distance: 93.9
click at [574, 160] on td "Nombre de la entidad : CASINO PUERTO SANTA FE S.A." at bounding box center [555, 154] width 160 height 21
copy p "CASINO PUERTO SANTA FE S.A."
click at [115, 9] on input "juIeLteDvS3BpfqaDCJILtpj" at bounding box center [134, 14] width 206 height 11
click at [114, 15] on input "juIeLteDvS3BpfqaDCJILtpj" at bounding box center [134, 14] width 206 height 11
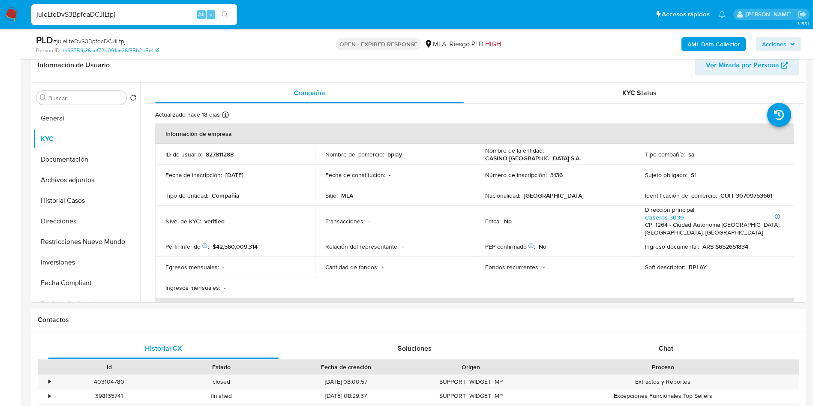
click at [114, 15] on input "juIeLteDvS3BpfqaDCJILtpj" at bounding box center [134, 14] width 206 height 11
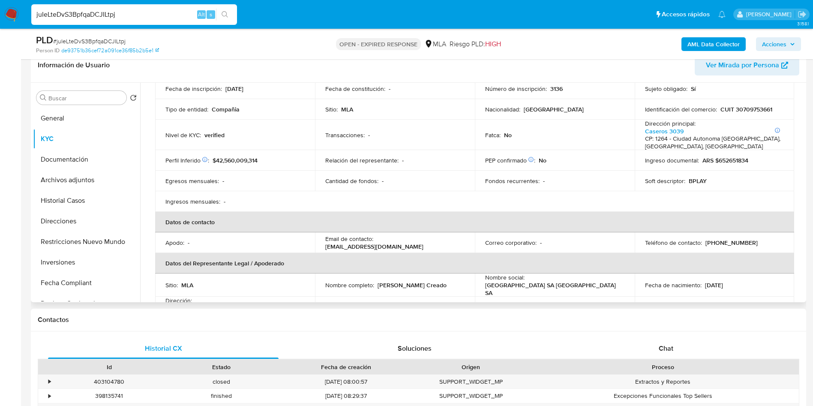
scroll to position [129, 0]
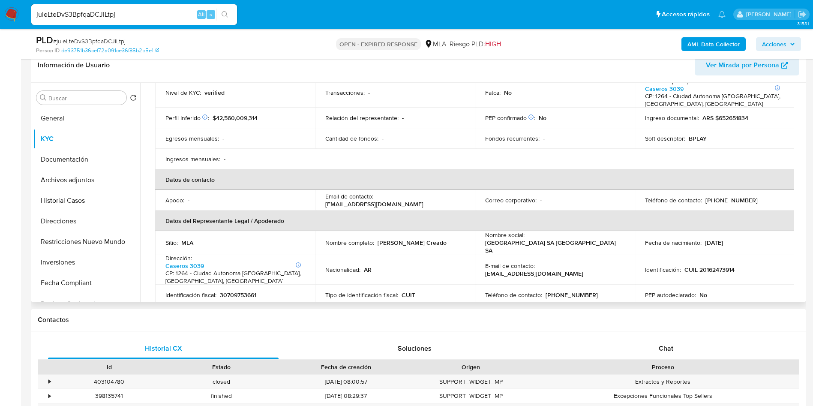
drag, startPoint x: 316, startPoint y: 203, endPoint x: 428, endPoint y: 204, distance: 111.9
click at [428, 204] on td "Email de contacto : santafe.administracion@bplay.com.ar" at bounding box center [395, 200] width 160 height 21
click at [360, 207] on p "santafe.administracion@bplay.com.ar" at bounding box center [374, 204] width 98 height 8
click at [363, 207] on p "santafe.administracion@bplay.com.ar" at bounding box center [374, 204] width 98 height 8
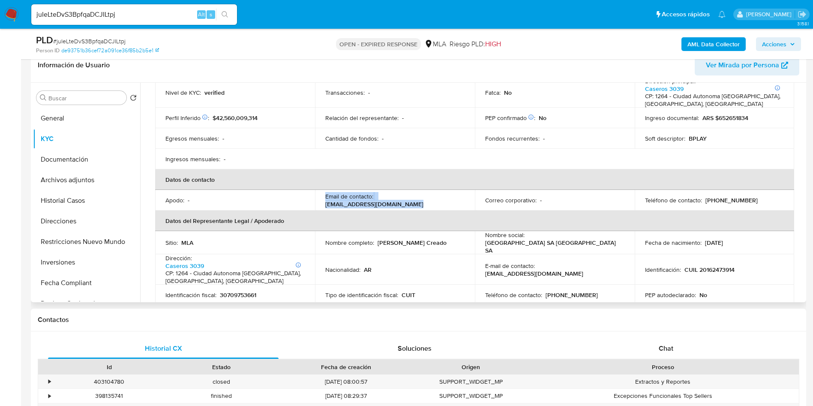
click at [363, 207] on p "santafe.administracion@bplay.com.ar" at bounding box center [374, 204] width 98 height 8
click at [408, 197] on div "Email de contacto : santafe.administracion@bplay.com.ar" at bounding box center [394, 199] width 139 height 15
drag, startPoint x: 426, startPoint y: 202, endPoint x: 323, endPoint y: 207, distance: 103.8
click at [323, 207] on td "Email de contacto : santafe.administracion@bplay.com.ar" at bounding box center [395, 200] width 160 height 21
copy p "santafe.administracion@bplay.com.ar"
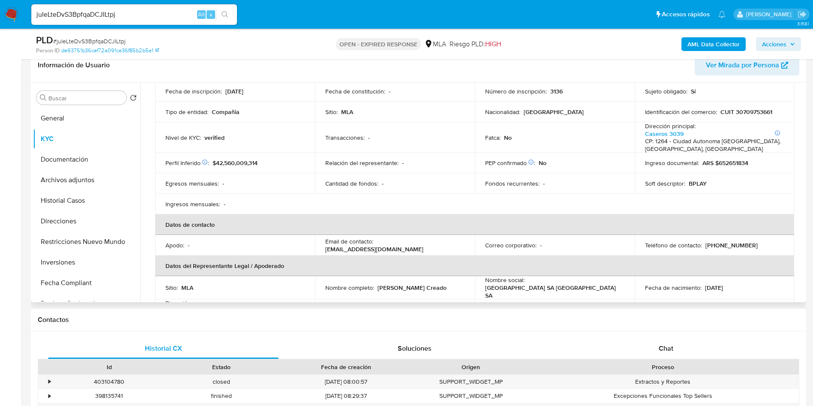
scroll to position [64, 0]
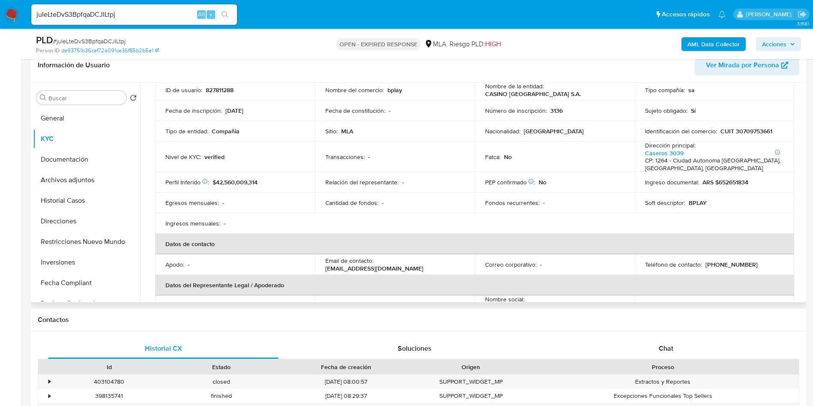
click at [746, 132] on p "CUIT 30709753661" at bounding box center [746, 131] width 52 height 8
copy p "30709753661"
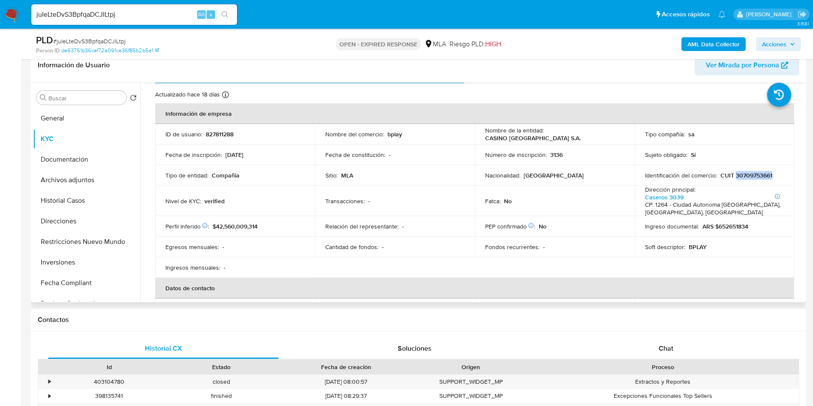
scroll to position [0, 0]
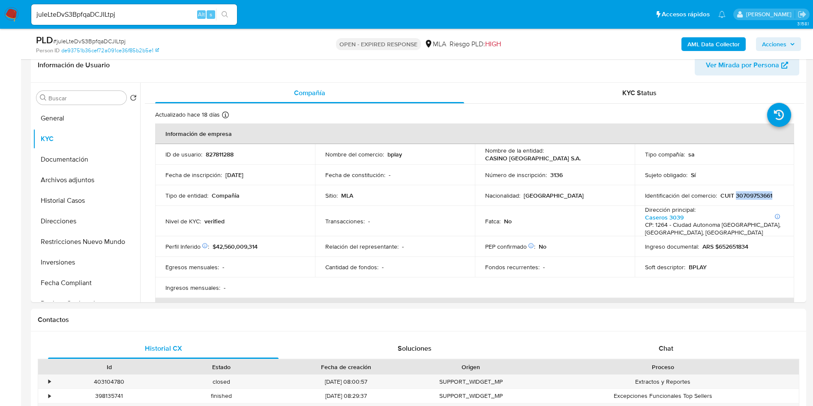
click at [11, 16] on img at bounding box center [11, 14] width 15 height 15
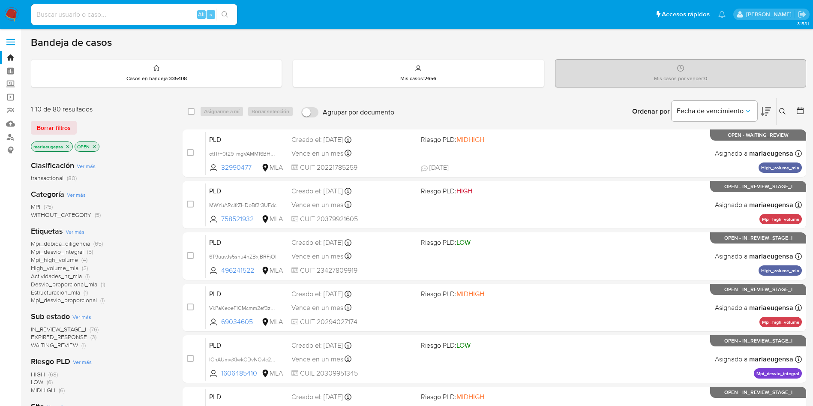
click at [68, 267] on span "High_volume_mla" at bounding box center [55, 268] width 48 height 9
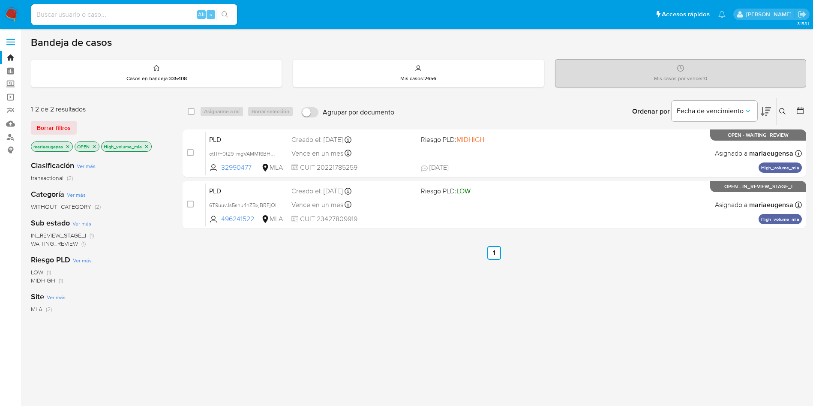
click at [148, 146] on icon "close-filter" at bounding box center [146, 146] width 5 height 5
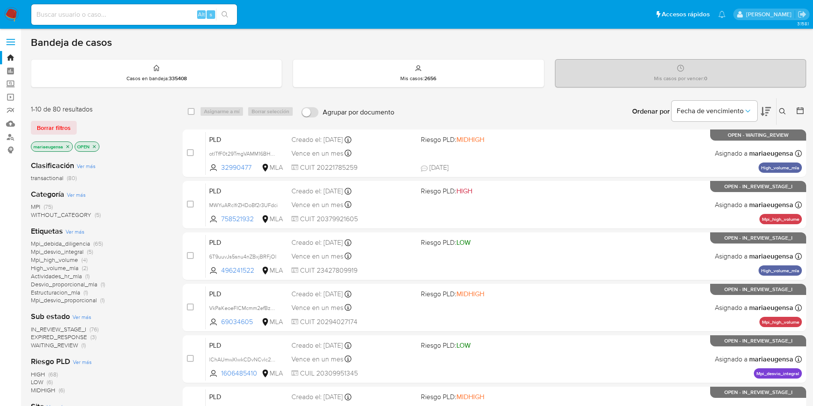
click at [55, 285] on span "Desvio_proporcional_mla" at bounding box center [64, 284] width 66 height 9
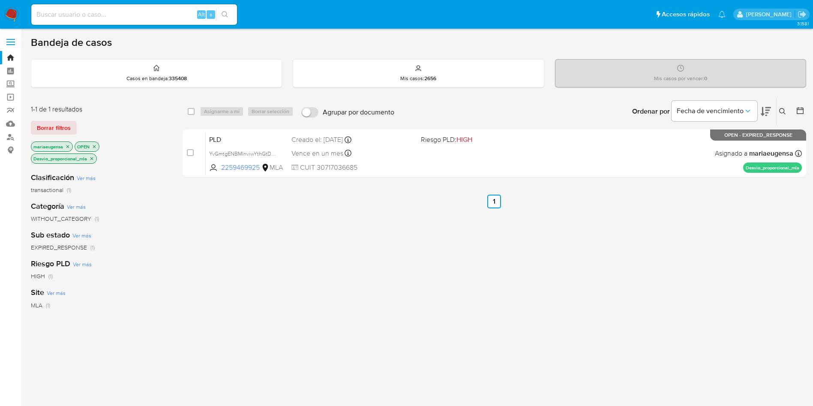
click at [91, 159] on icon "close-filter" at bounding box center [91, 158] width 5 height 5
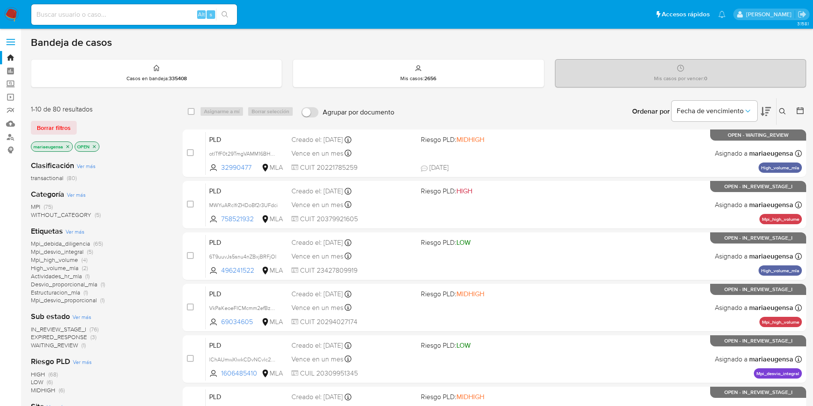
click at [59, 269] on span "High_volume_mla" at bounding box center [55, 268] width 48 height 9
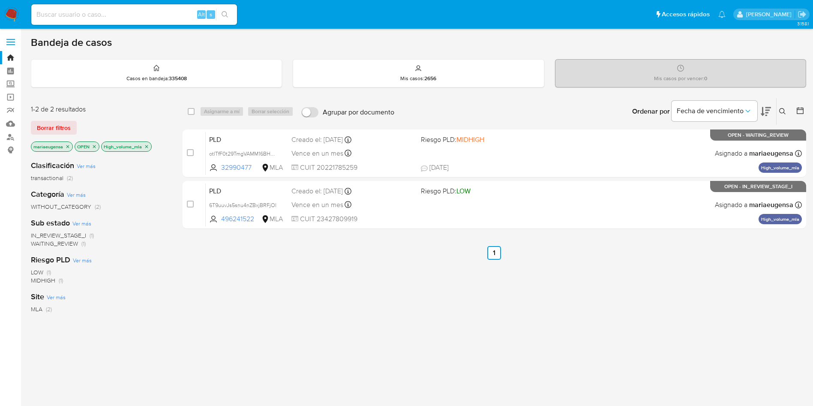
click at [146, 145] on icon "close-filter" at bounding box center [146, 146] width 5 height 5
